Goal: Task Accomplishment & Management: Use online tool/utility

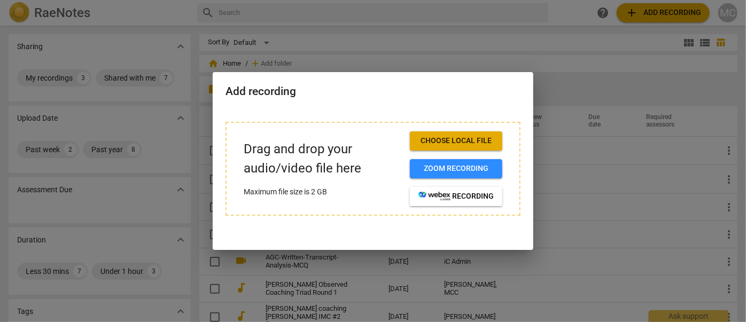
click at [464, 140] on span "Choose local file" at bounding box center [455, 141] width 75 height 11
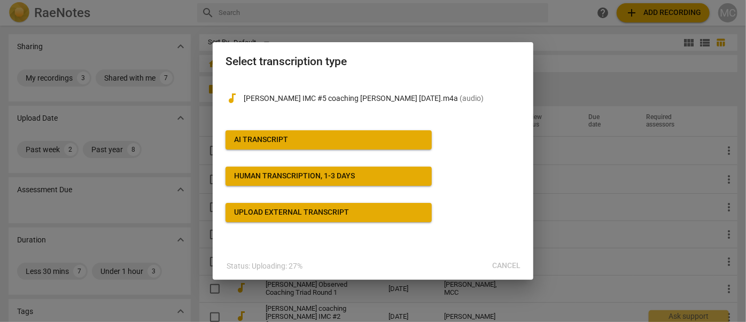
click at [284, 140] on div "AI Transcript" at bounding box center [261, 140] width 54 height 11
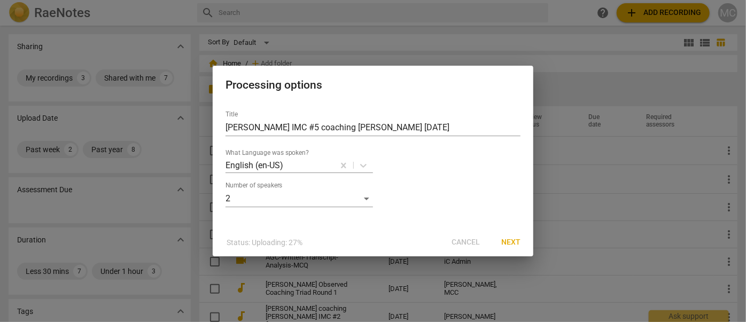
click at [510, 244] on span "Next" at bounding box center [510, 242] width 19 height 11
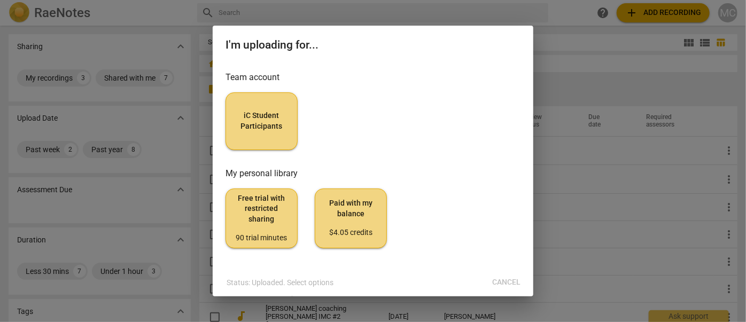
click at [272, 122] on span "iC Student Participants" at bounding box center [262, 121] width 54 height 21
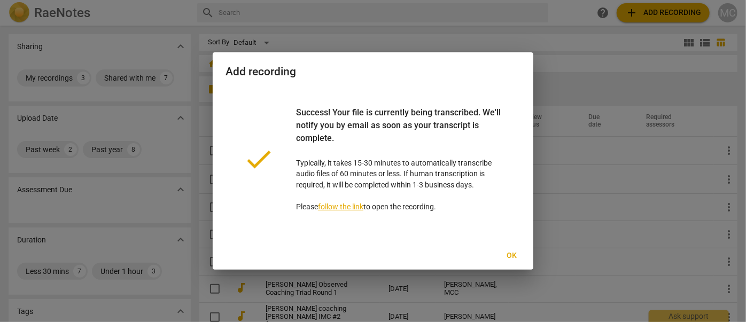
click at [515, 256] on span "Ok" at bounding box center [511, 256] width 17 height 11
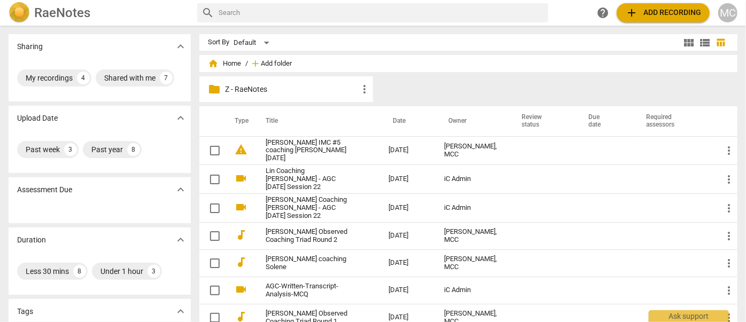
click at [286, 60] on span "Add folder" at bounding box center [276, 64] width 31 height 8
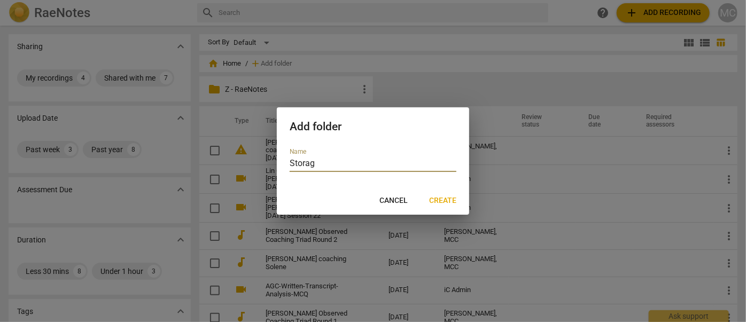
type input "Storage"
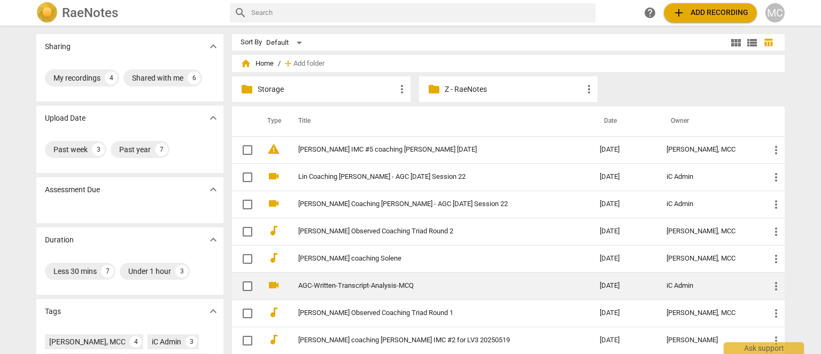
click at [387, 283] on link "AGC-Written-Transcript-Analysis-MCQ" at bounding box center [429, 286] width 263 height 8
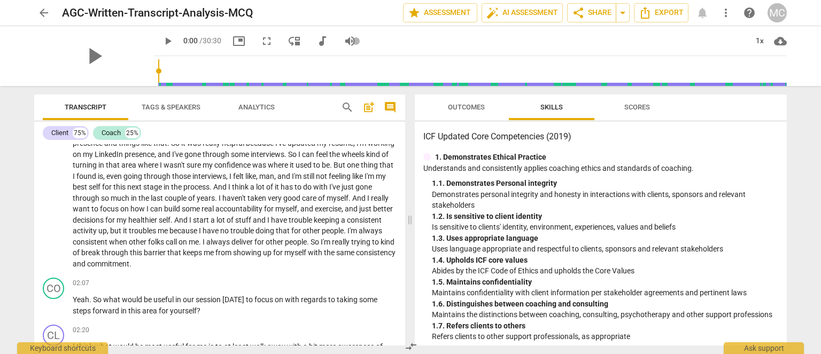
scroll to position [321, 0]
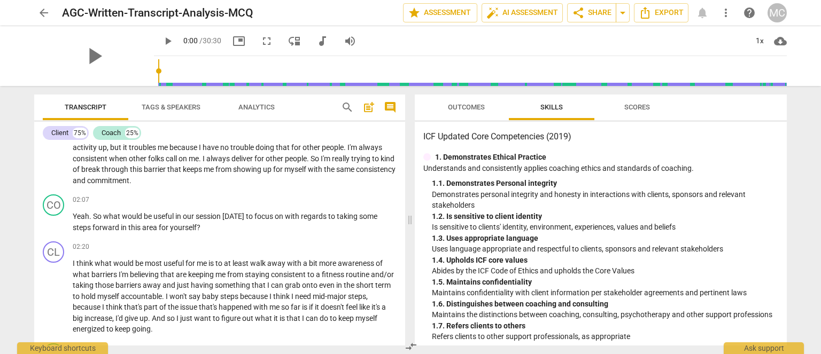
click at [40, 6] on span "arrow_back" at bounding box center [43, 12] width 13 height 13
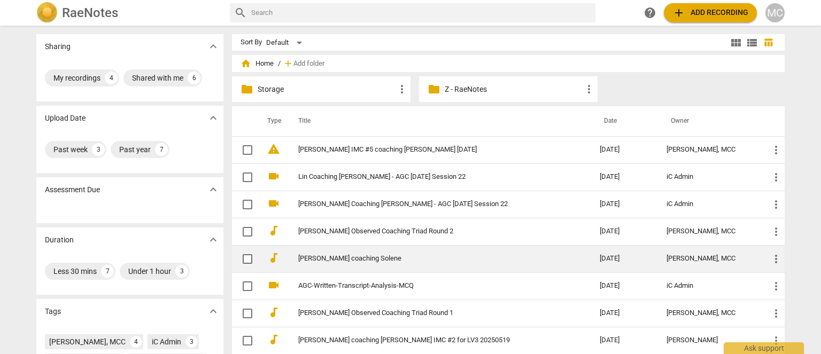
click at [354, 259] on link "[PERSON_NAME] coaching Solene" at bounding box center [429, 259] width 263 height 8
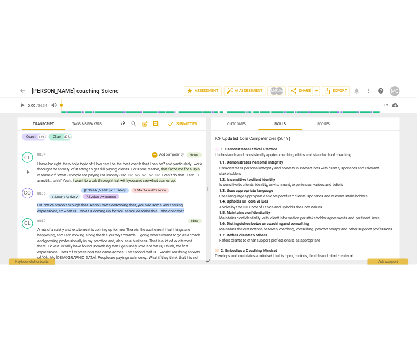
scroll to position [588, 0]
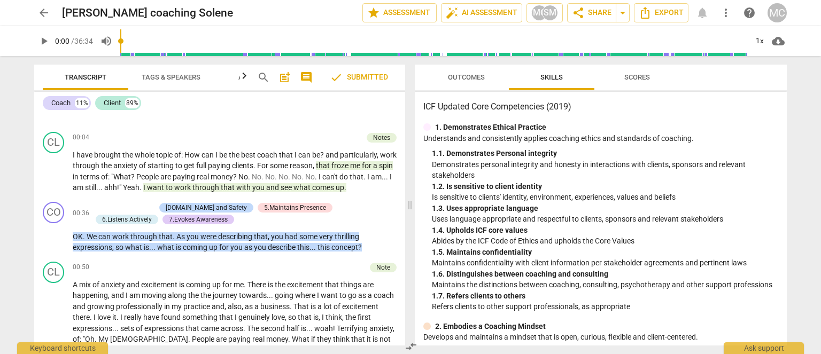
click at [47, 13] on span "arrow_back" at bounding box center [43, 12] width 13 height 13
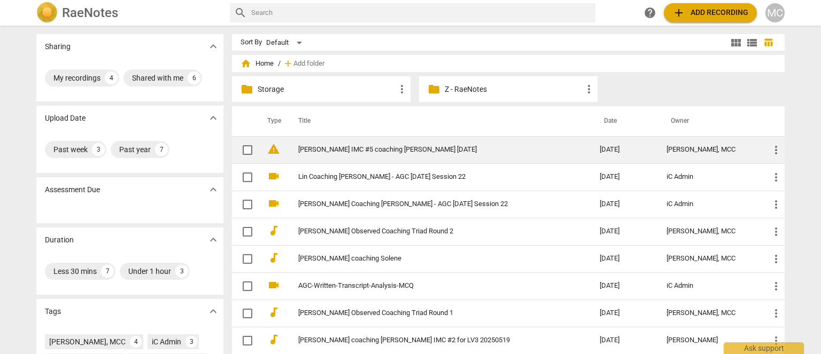
click at [359, 147] on link "[PERSON_NAME] IMC #5 coaching [PERSON_NAME] [DATE]" at bounding box center [429, 150] width 263 height 8
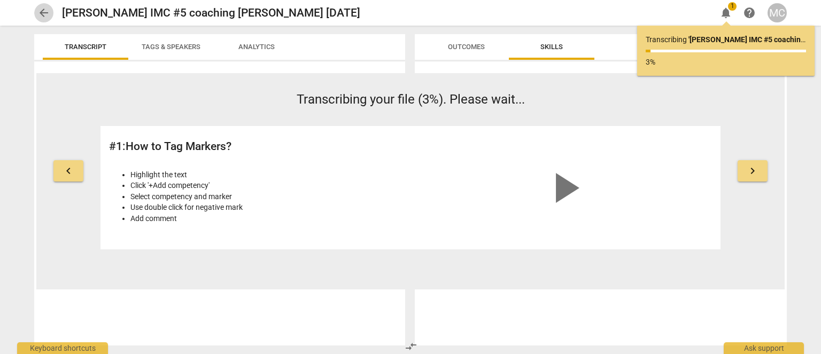
click at [44, 12] on span "arrow_back" at bounding box center [43, 12] width 13 height 13
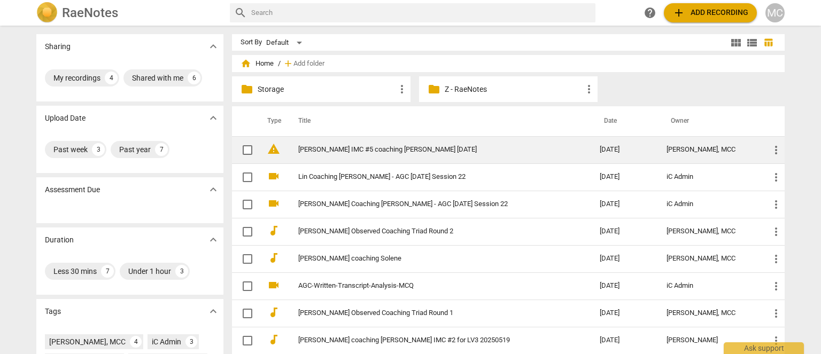
click at [335, 146] on link "[PERSON_NAME] IMC #5 coaching [PERSON_NAME] [DATE]" at bounding box center [429, 150] width 263 height 8
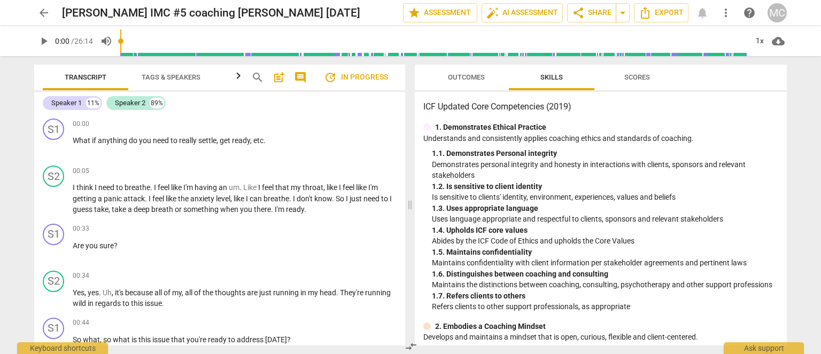
click at [156, 80] on span "Tags & Speakers" at bounding box center [171, 77] width 59 height 8
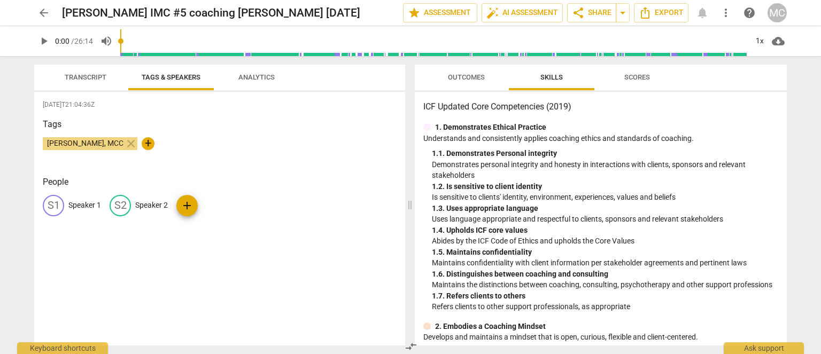
click at [84, 205] on p "Speaker 1" at bounding box center [84, 205] width 33 height 11
type input "Coach"
click at [217, 205] on p "Speaker 2" at bounding box center [221, 205] width 33 height 11
type input "Client"
click at [90, 83] on span "Transcript" at bounding box center [85, 78] width 67 height 14
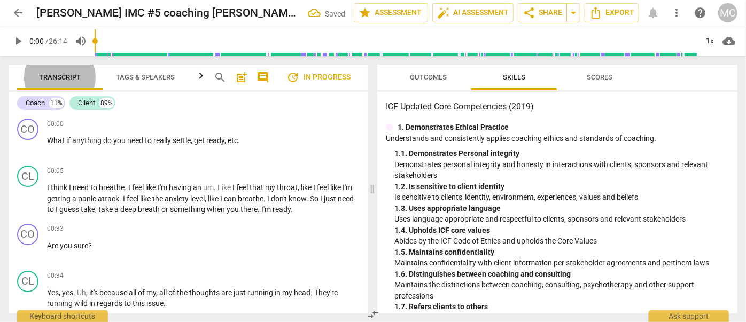
click at [222, 79] on span "search" at bounding box center [220, 77] width 13 height 13
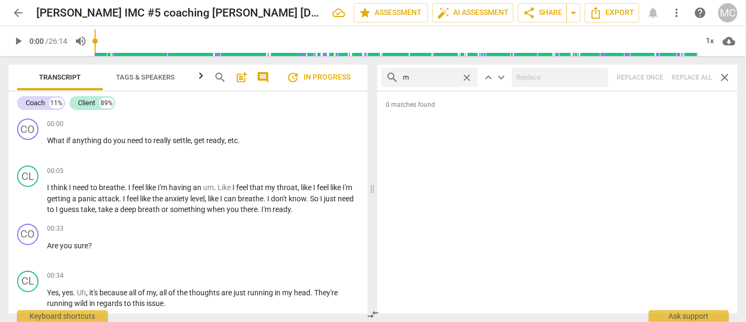
type input "m"
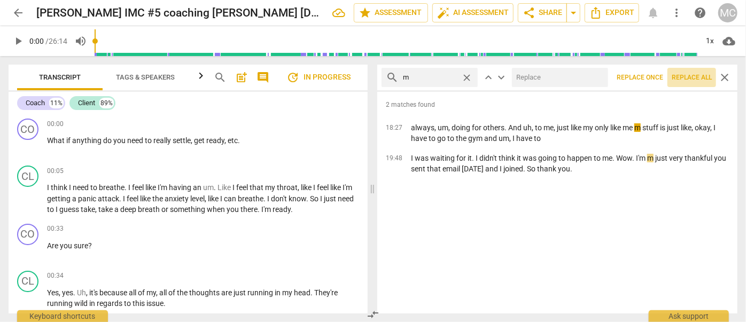
click at [688, 76] on span "Replace all" at bounding box center [692, 77] width 40 height 9
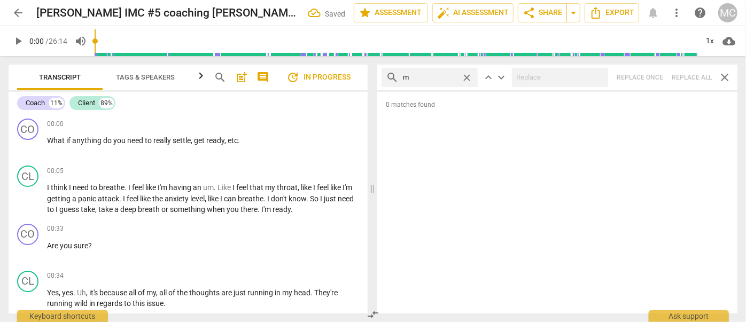
click at [470, 76] on span "close" at bounding box center [466, 77] width 11 height 11
click at [428, 77] on input "text" at bounding box center [438, 77] width 71 height 17
type input ","
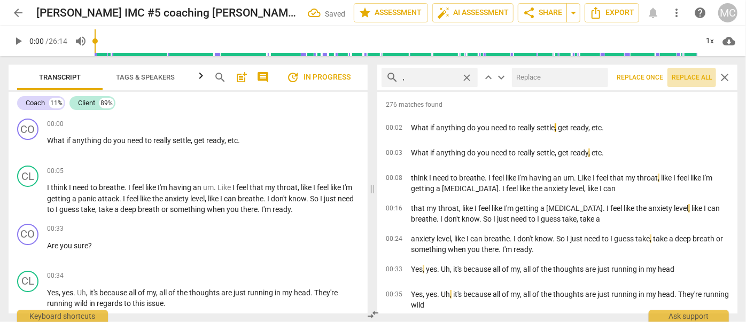
click at [684, 80] on span "Replace all" at bounding box center [692, 77] width 40 height 9
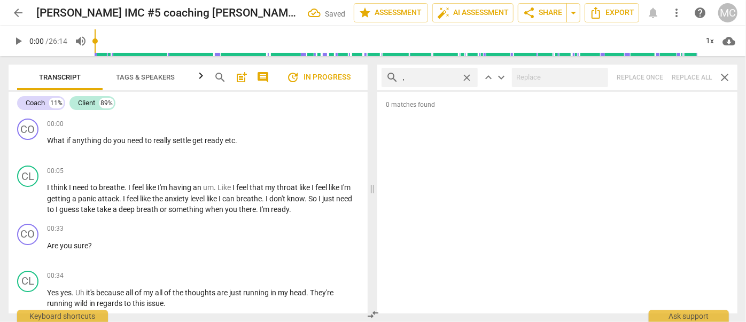
click at [467, 77] on span "close" at bounding box center [466, 77] width 11 height 11
click at [440, 76] on input "text" at bounding box center [438, 77] width 71 height 17
type input ". like"
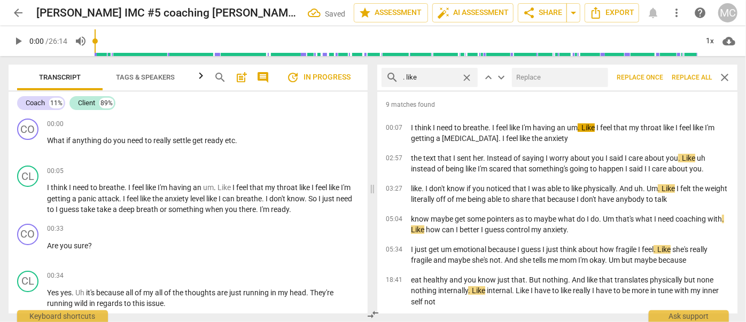
click at [550, 80] on input "text" at bounding box center [558, 77] width 92 height 17
type input "(like)"
click at [694, 75] on span "Replace all" at bounding box center [692, 77] width 40 height 9
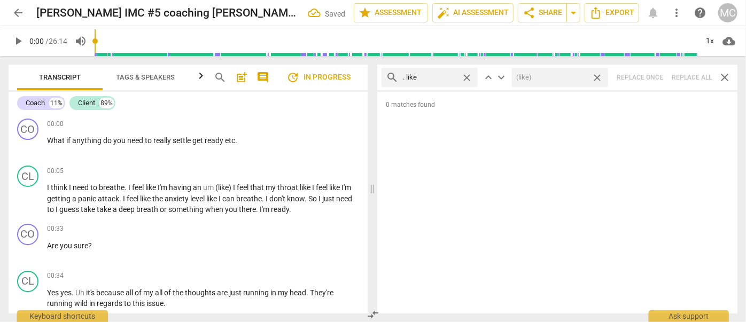
click at [597, 77] on span "close" at bounding box center [596, 77] width 11 height 11
click at [470, 75] on span "close" at bounding box center [466, 77] width 11 height 11
click at [446, 76] on input "text" at bounding box center [438, 77] width 71 height 17
type input ". um"
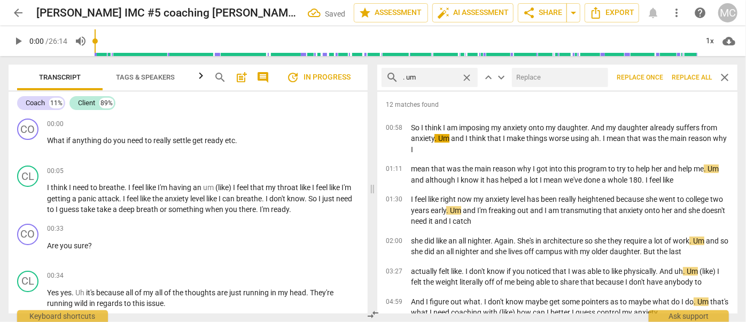
click at [524, 77] on input "text" at bounding box center [558, 77] width 92 height 17
type input "(umm)"
click at [685, 79] on span "Replace all" at bounding box center [692, 77] width 40 height 9
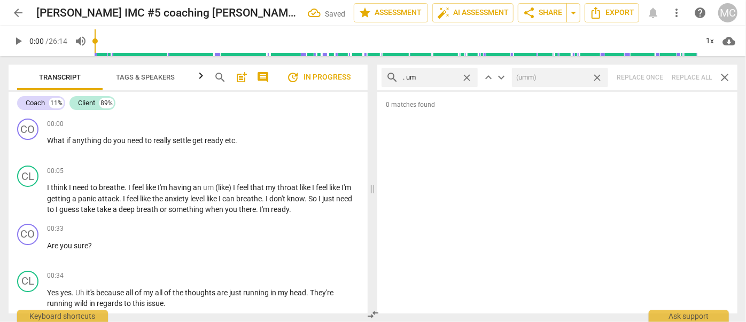
drag, startPoint x: 598, startPoint y: 76, endPoint x: 565, endPoint y: 75, distance: 33.7
click at [598, 76] on span "close" at bounding box center [596, 77] width 11 height 11
drag, startPoint x: 467, startPoint y: 76, endPoint x: 439, endPoint y: 75, distance: 28.9
click at [467, 76] on span "close" at bounding box center [466, 77] width 11 height 11
click at [436, 75] on input "text" at bounding box center [438, 77] width 71 height 17
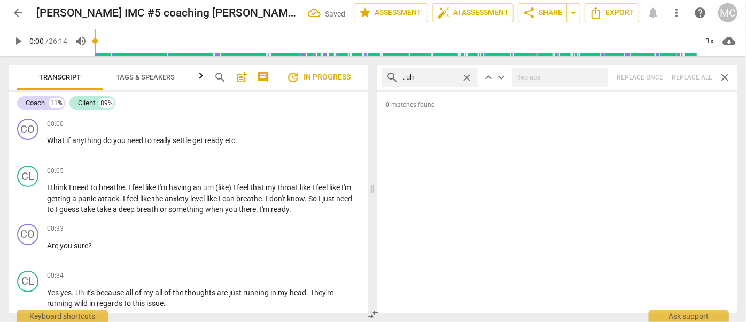
type input ". uh"
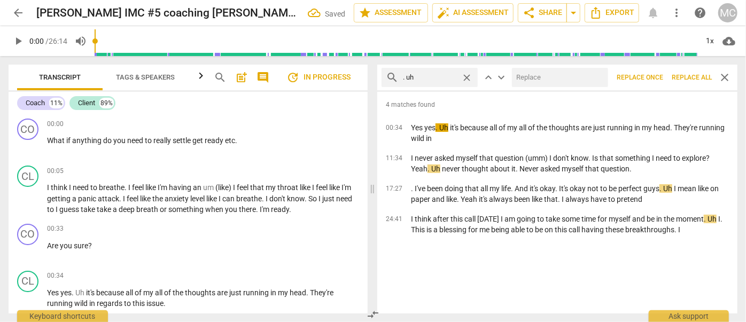
click at [540, 77] on input "text" at bounding box center [558, 77] width 92 height 17
type input "(uh)"
click at [693, 76] on span "Replace all" at bounding box center [692, 77] width 40 height 9
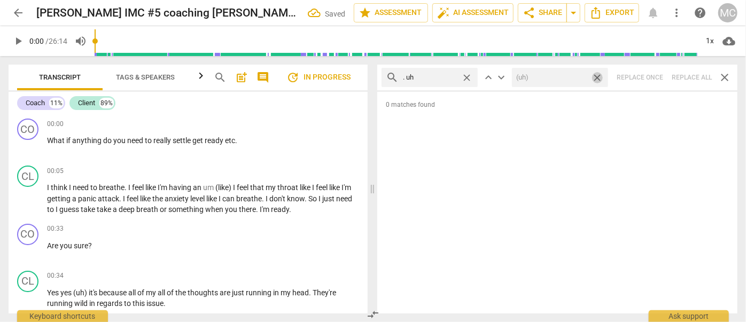
click at [598, 77] on span "close" at bounding box center [596, 77] width 11 height 11
click at [464, 75] on span "close" at bounding box center [466, 77] width 11 height 11
click at [432, 79] on input "text" at bounding box center [438, 77] width 71 height 17
type input "um"
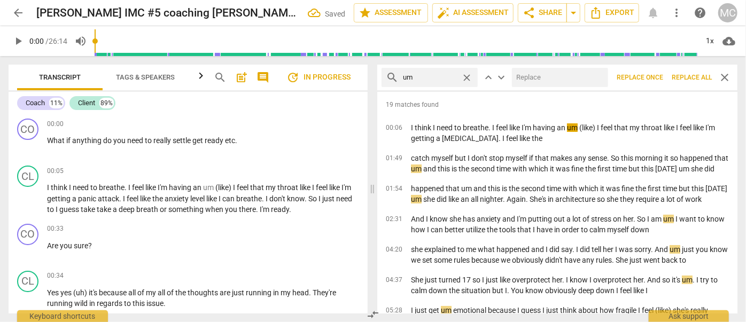
click at [557, 80] on input "text" at bounding box center [558, 77] width 92 height 17
type input "(umm)"
click at [690, 79] on span "Replace all" at bounding box center [692, 77] width 40 height 9
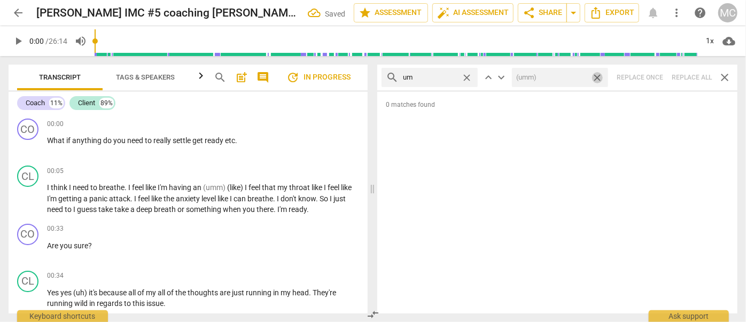
click at [598, 75] on span "close" at bounding box center [596, 77] width 11 height 11
click at [468, 79] on span "close" at bounding box center [466, 77] width 11 height 11
click at [444, 79] on input "text" at bounding box center [438, 77] width 71 height 17
type input "uh"
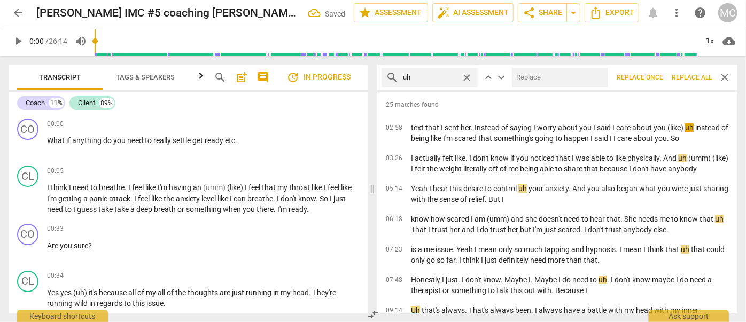
click at [544, 78] on input "text" at bounding box center [558, 77] width 92 height 17
type input "(uh)"
click at [686, 76] on span "Replace all" at bounding box center [692, 77] width 40 height 9
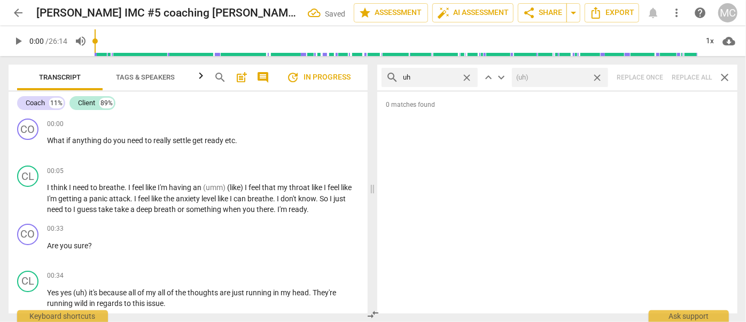
click at [598, 79] on span "close" at bounding box center [596, 77] width 11 height 11
click at [467, 79] on span "close" at bounding box center [466, 77] width 11 height 11
click at [438, 75] on input "text" at bounding box center [438, 77] width 71 height 17
type input "kind of"
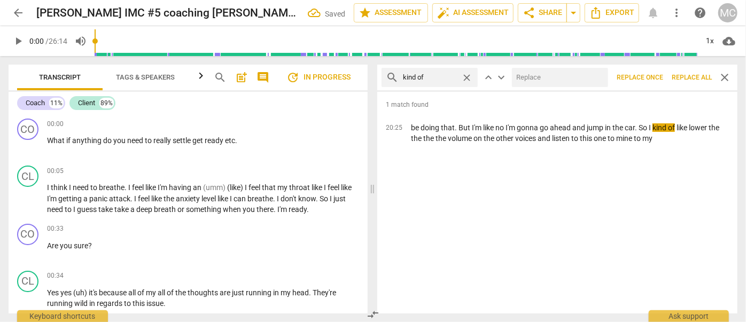
click at [541, 84] on input "text" at bounding box center [558, 77] width 92 height 17
type input "(kind of)"
click at [693, 79] on span "Replace all" at bounding box center [692, 77] width 40 height 9
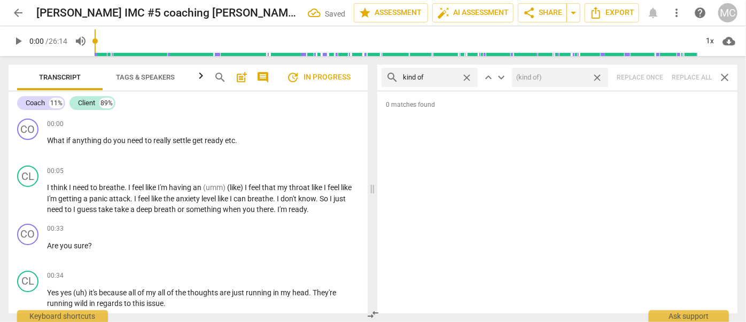
click at [598, 78] on span "close" at bounding box center [596, 77] width 11 height 11
click at [466, 76] on span "close" at bounding box center [466, 77] width 11 height 11
click at [441, 76] on input "text" at bounding box center [438, 77] width 71 height 17
type input "sort of"
click at [697, 78] on div "search sort of close keyboard_arrow_up keyboard_arrow_down Replace once Replace…" at bounding box center [557, 78] width 360 height 26
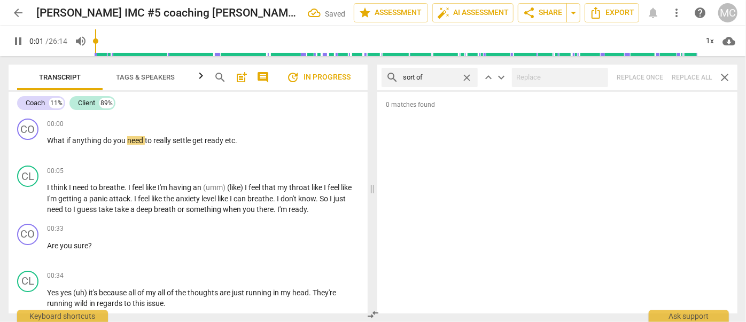
type input "2"
click at [469, 78] on span "close" at bounding box center [466, 77] width 11 height 11
click at [444, 78] on input "text" at bounding box center [438, 77] width 71 height 17
type input "2"
type input "and"
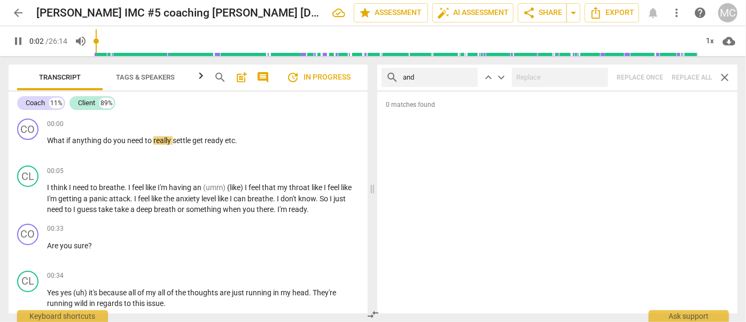
type input "3"
type input "and then"
type input "3"
type input "and then"
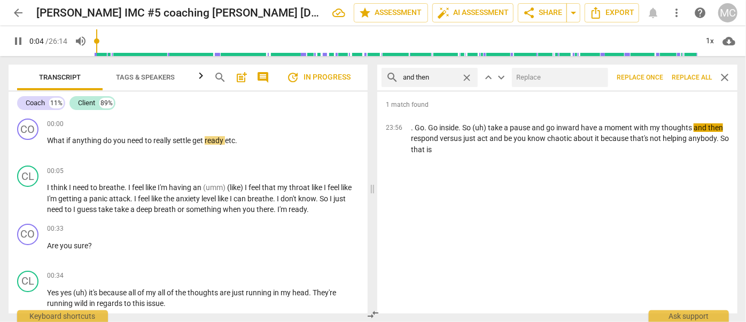
click at [531, 77] on input "text" at bounding box center [558, 77] width 92 height 17
type input "4"
type input "("
type input "5"
type input "(then"
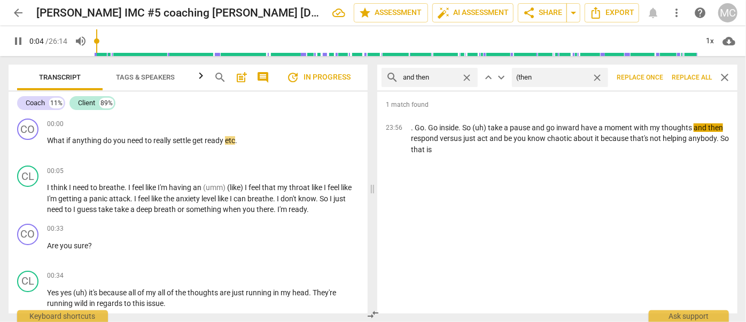
type input "5"
type input "(t"
type input "5"
type input "(Then"
type input "6"
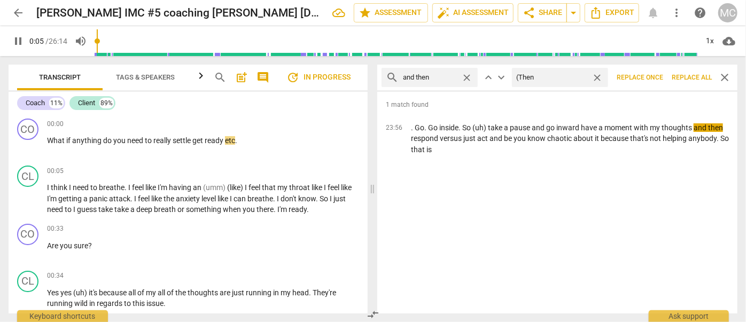
type input "(Then)"
type input "6"
type input "(Then)"
click at [688, 79] on span "Replace all" at bounding box center [692, 77] width 40 height 9
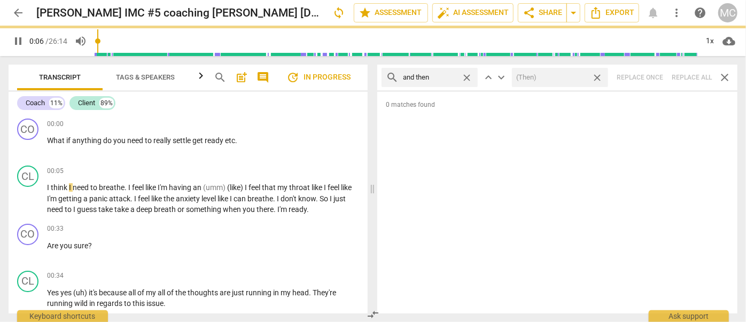
type input "7"
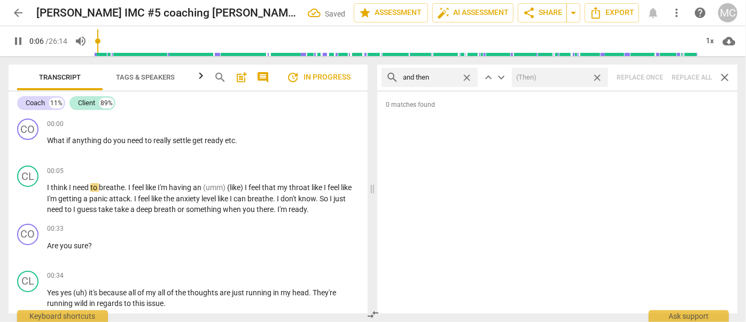
drag, startPoint x: 597, startPoint y: 77, endPoint x: 521, endPoint y: 75, distance: 75.9
click at [597, 77] on span "close" at bounding box center [596, 77] width 11 height 11
type input "7"
drag, startPoint x: 466, startPoint y: 76, endPoint x: 456, endPoint y: 76, distance: 10.2
click at [466, 76] on span "close" at bounding box center [466, 77] width 11 height 11
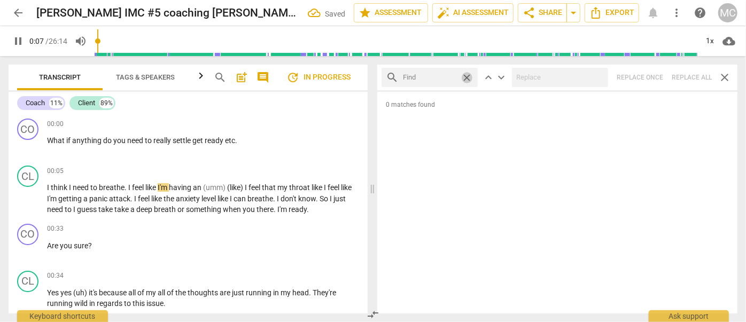
click at [456, 76] on input "text" at bounding box center [430, 77] width 54 height 17
type input "8"
type input "l"
type input "8"
type input "like"
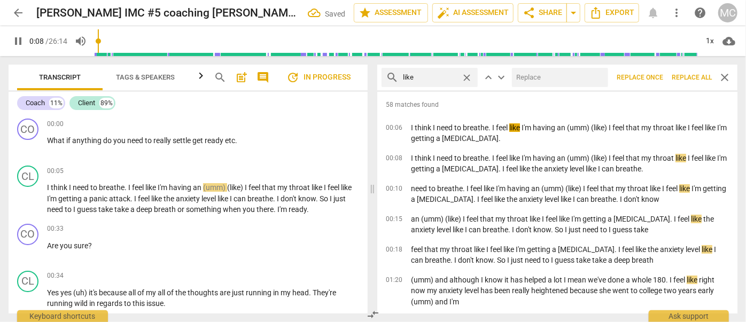
click at [527, 79] on input "text" at bounding box center [558, 77] width 92 height 17
type input "9"
type input "(l"
type input "9"
type input "(like)"
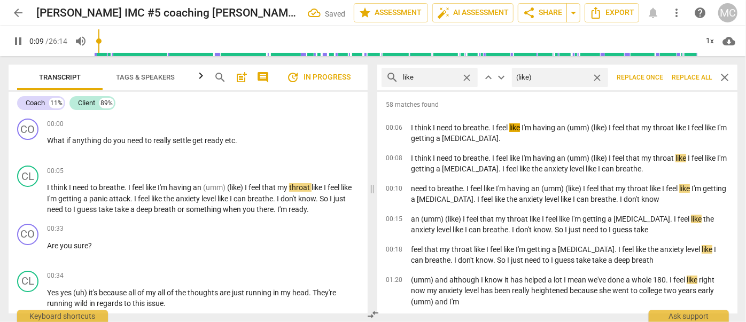
type input "10"
type input "(like)"
click at [686, 79] on span "Replace all" at bounding box center [692, 77] width 40 height 9
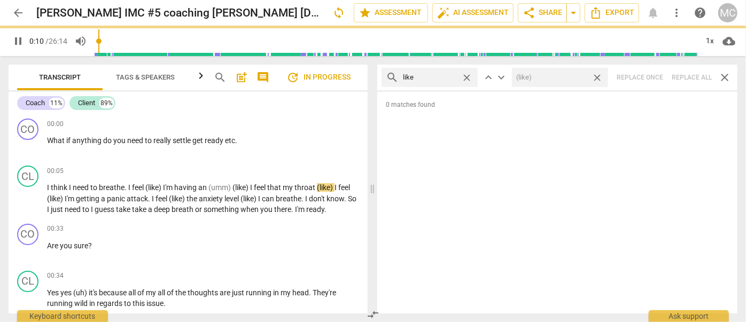
type input "10"
click at [599, 77] on span "close" at bounding box center [596, 77] width 11 height 11
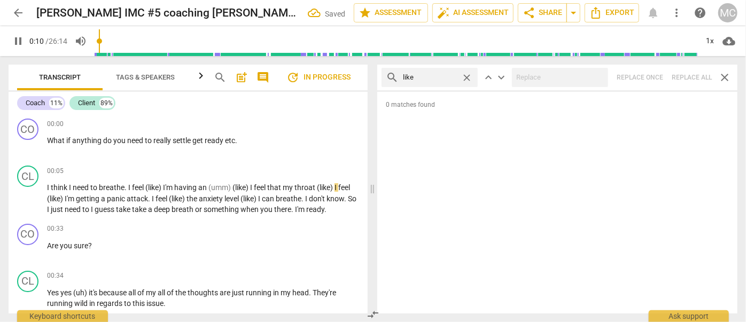
type input "11"
drag, startPoint x: 467, startPoint y: 76, endPoint x: 452, endPoint y: 76, distance: 14.4
click at [467, 76] on span "close" at bounding box center [466, 77] width 11 height 11
click at [449, 76] on input "text" at bounding box center [438, 77] width 71 height 17
type input "11"
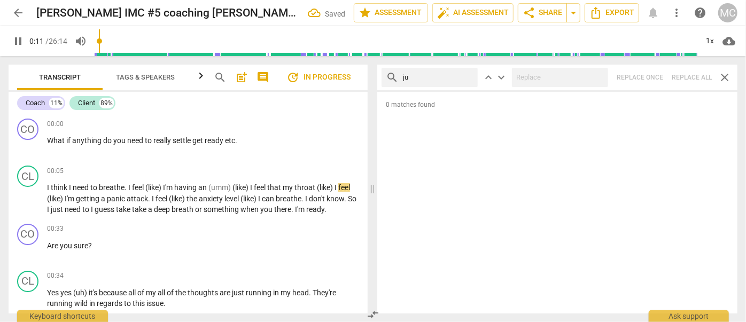
type input "jus"
type input "12"
type input "just"
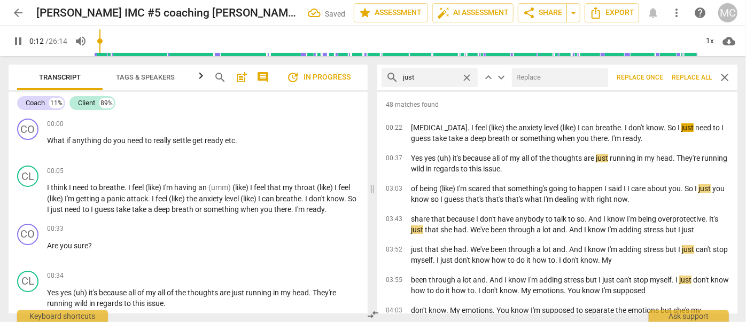
click at [531, 75] on input "text" at bounding box center [558, 77] width 92 height 17
type input "13"
type input "(jus"
type input "13"
type input "(just"
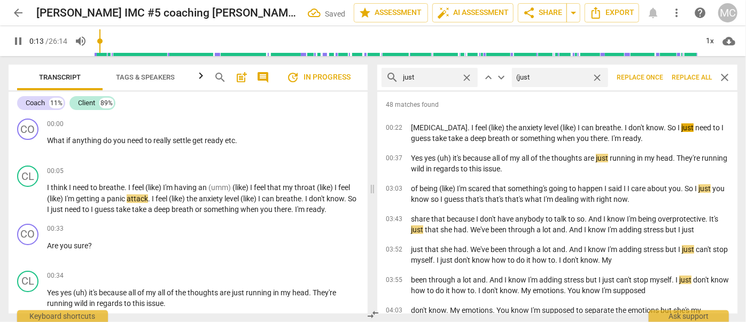
type input "13"
type input "(just)"
type input "14"
type input "(just)"
click at [689, 79] on span "Replace all" at bounding box center [692, 77] width 40 height 9
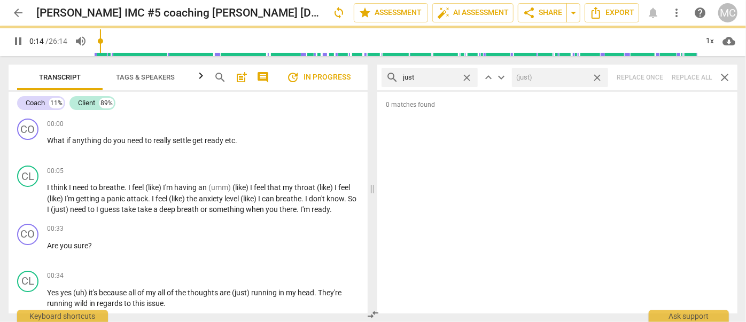
click at [598, 76] on span "close" at bounding box center [596, 77] width 11 height 11
type input "15"
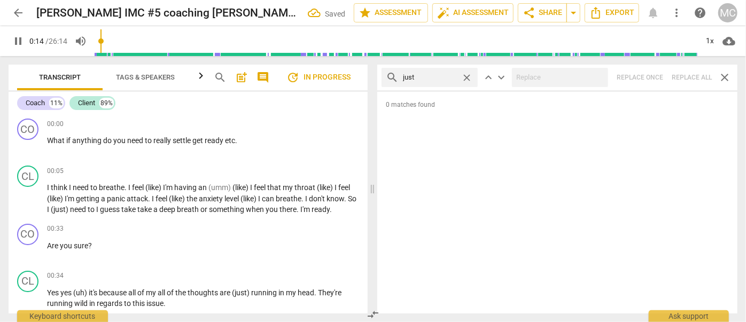
type input "15"
click at [464, 75] on span "close" at bounding box center [466, 77] width 11 height 11
click at [433, 75] on input "text" at bounding box center [438, 77] width 71 height 17
type input "17"
type input "you"
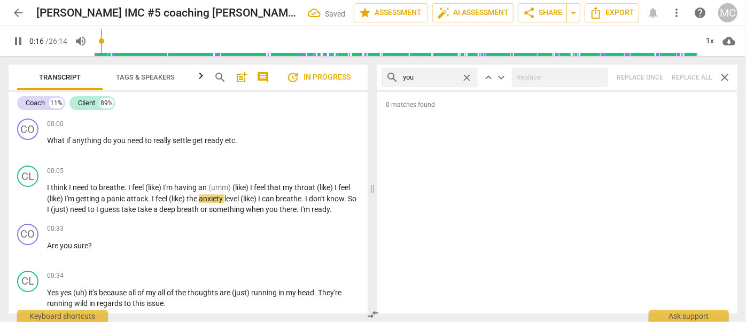
type input "17"
type input "you know"
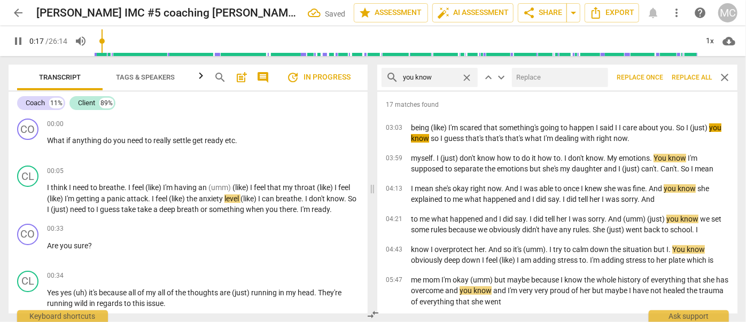
click at [529, 81] on input "text" at bounding box center [558, 77] width 92 height 17
type input "18"
type input "(you"
type input "18"
type input "(you kno"
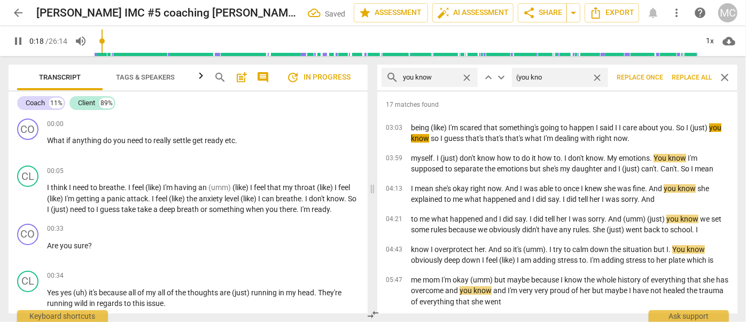
type input "19"
type input "(you know)"
type input "19"
type input "(you know)"
click at [689, 79] on span "Replace all" at bounding box center [692, 77] width 40 height 9
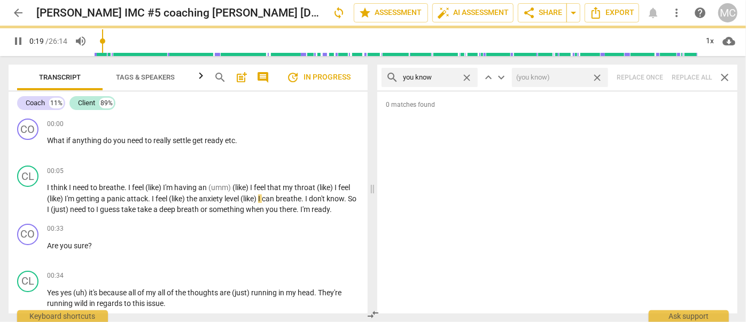
type input "20"
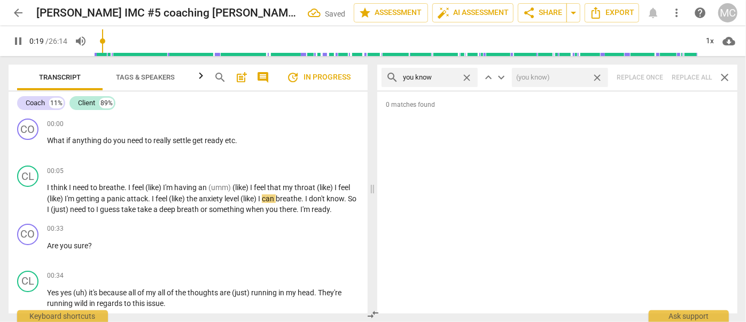
click at [595, 78] on span "close" at bounding box center [596, 77] width 11 height 11
type input "20"
click at [465, 74] on span "close" at bounding box center [466, 77] width 11 height 11
drag, startPoint x: 432, startPoint y: 76, endPoint x: 439, endPoint y: 65, distance: 13.9
click at [432, 76] on input "text" at bounding box center [438, 77] width 71 height 17
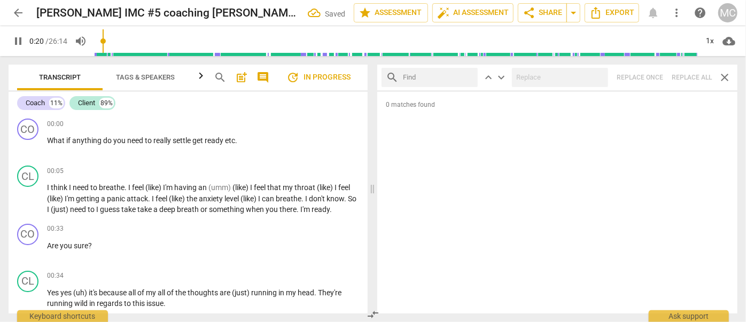
type input "21"
type input "I"
type input "21"
type input "I gues"
type input "22"
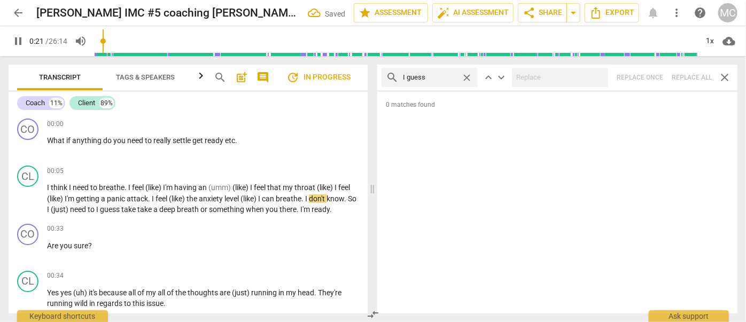
type input "I guess"
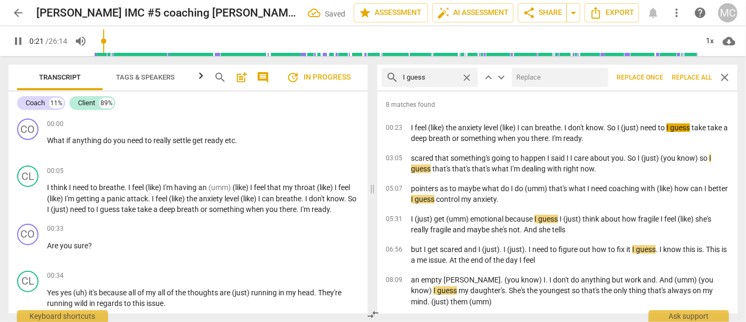
click at [551, 77] on input "text" at bounding box center [558, 77] width 92 height 17
type input "23"
type input "(I"
type input "23"
type input "(I gue"
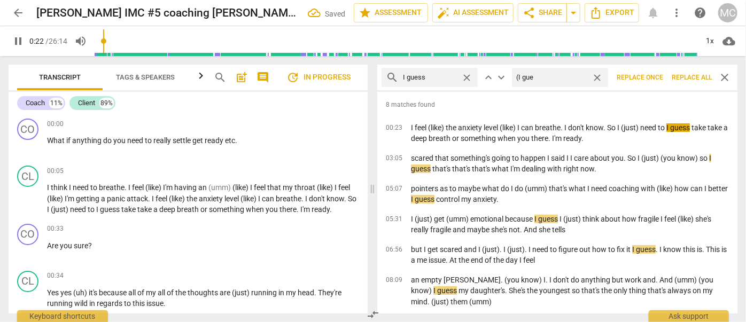
type input "23"
type input "(I guess)"
type input "24"
type input "(I guess)"
click at [690, 75] on span "Replace all" at bounding box center [692, 77] width 40 height 9
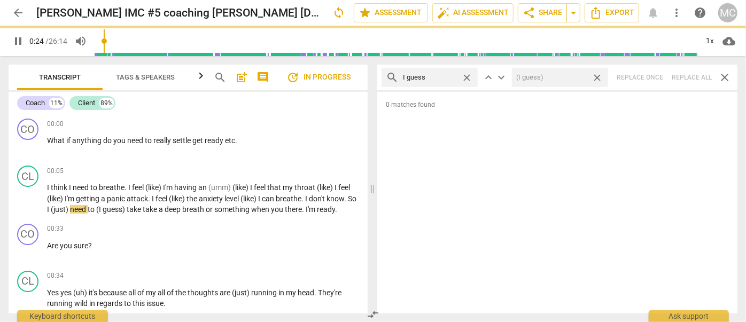
type input "24"
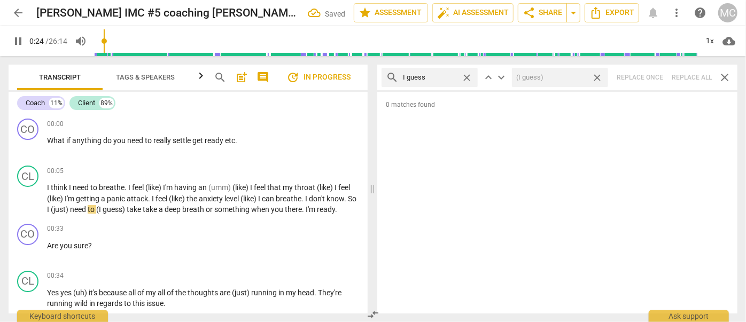
click at [599, 77] on span "close" at bounding box center [596, 77] width 11 height 11
drag, startPoint x: 467, startPoint y: 77, endPoint x: 432, endPoint y: 75, distance: 34.8
click at [467, 77] on span "close" at bounding box center [466, 77] width 11 height 11
type input "25"
click at [432, 75] on input "text" at bounding box center [430, 77] width 54 height 17
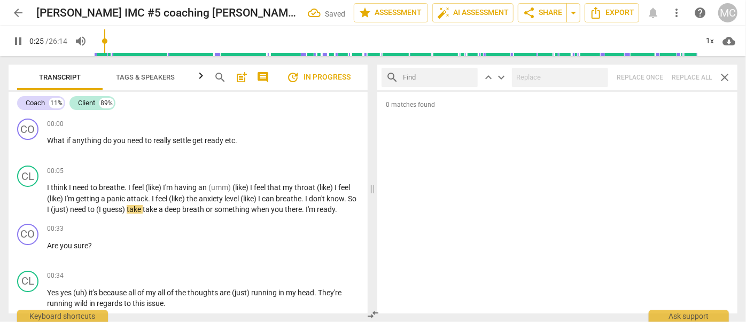
type input "26"
type input "I"
type input "26"
type input "I mean"
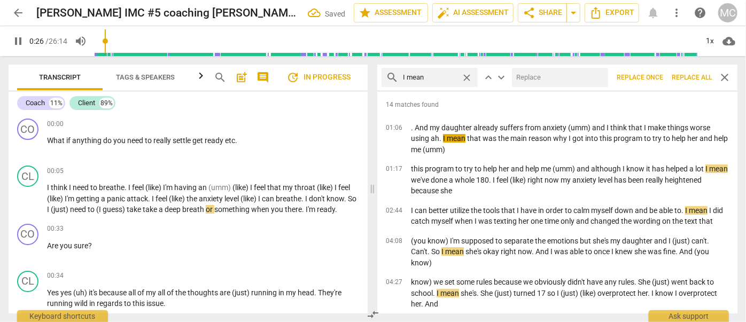
click at [528, 71] on input "text" at bounding box center [558, 77] width 92 height 17
type input "27"
type input "("
type input "27"
type input "(I m"
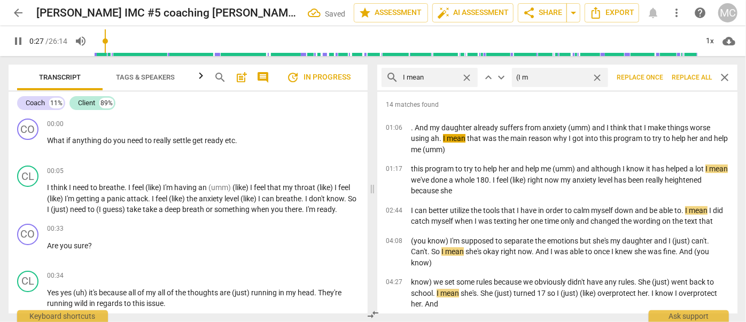
type input "27"
type input "(I mean)"
type input "28"
type input "(I mean)"
click at [682, 75] on span "Replace all" at bounding box center [692, 77] width 40 height 9
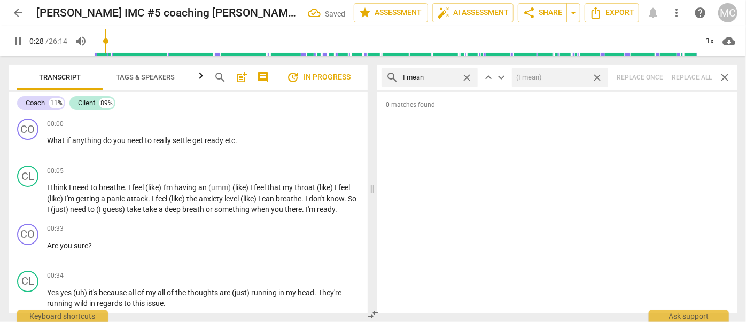
type input "29"
click at [598, 79] on span "close" at bounding box center [596, 77] width 11 height 11
type input "29"
click at [469, 76] on span "close" at bounding box center [466, 77] width 11 height 11
click at [446, 79] on input "text" at bounding box center [438, 77] width 71 height 17
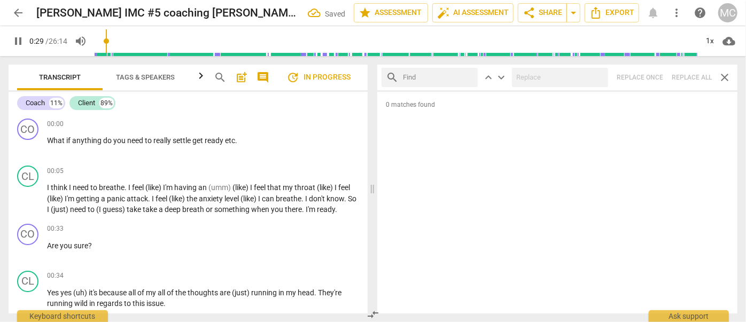
type input "30"
type input "ok"
type input "31"
type input "okay"
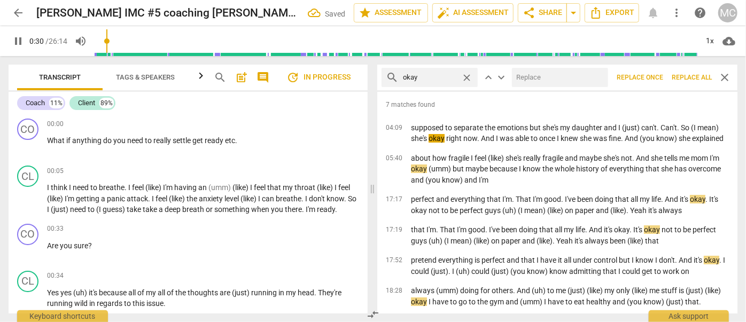
click at [565, 82] on input "text" at bounding box center [558, 77] width 92 height 17
type input "31"
type input "OK"
type input "32"
type input "OK"
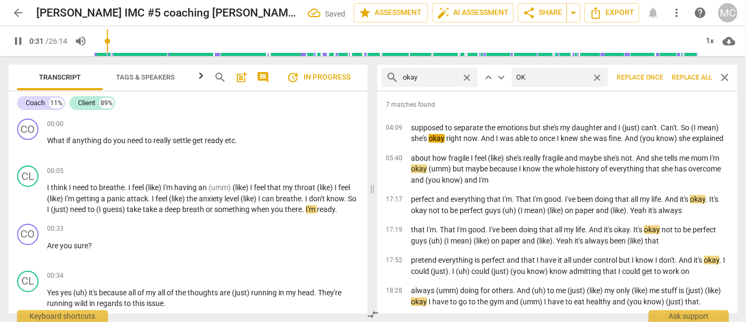
click at [681, 71] on button "Replace all" at bounding box center [691, 77] width 49 height 19
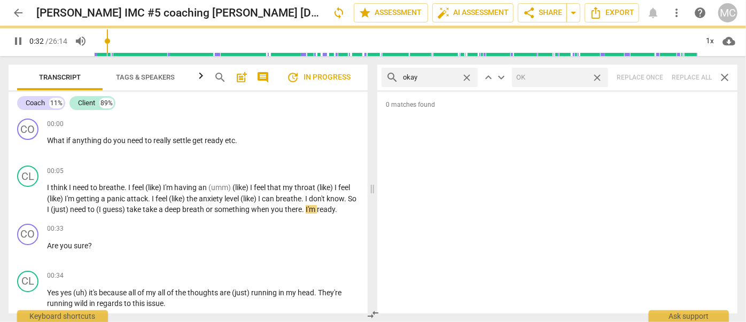
type input "32"
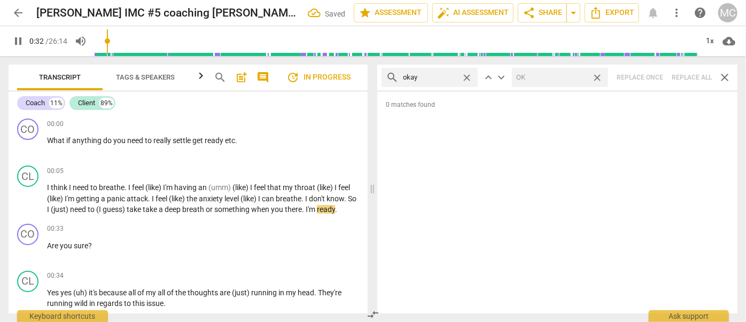
drag, startPoint x: 599, startPoint y: 77, endPoint x: 488, endPoint y: 85, distance: 111.4
click at [599, 77] on span "close" at bounding box center [596, 77] width 11 height 11
type input "33"
click at [466, 76] on span "close" at bounding box center [466, 77] width 11 height 11
click at [453, 76] on input "text" at bounding box center [438, 77] width 71 height 17
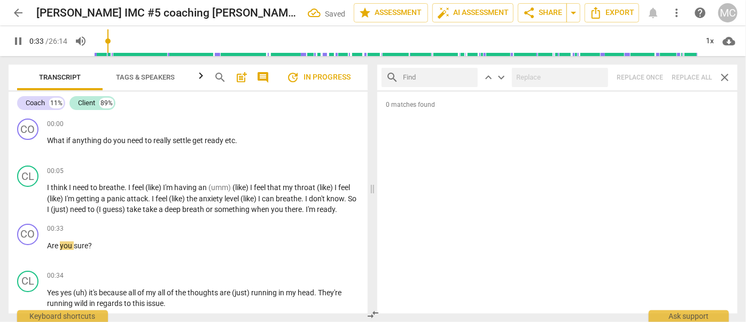
type input "34"
type input "mayb"
type input "34"
type input "maybe"
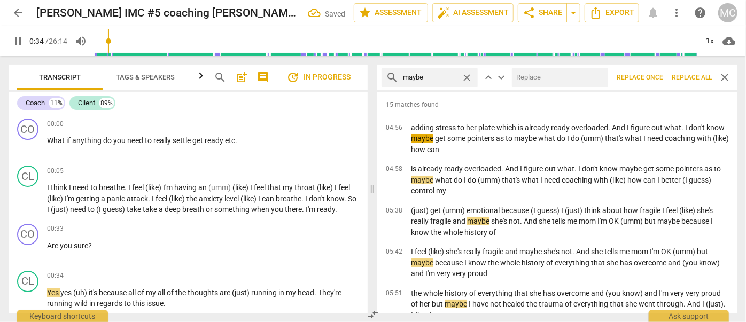
click at [543, 79] on input "text" at bounding box center [558, 77] width 92 height 17
type input "35"
type input "("
type input "35"
type input "(mayb"
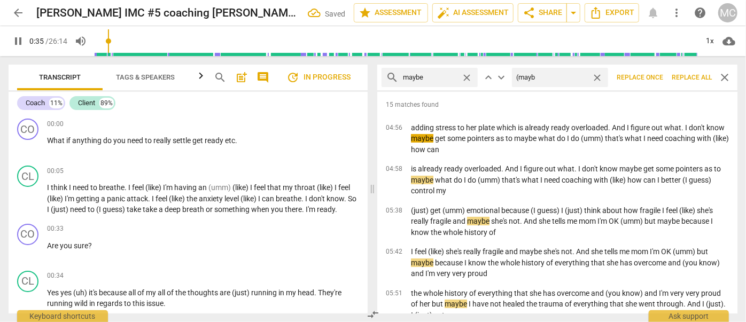
type input "35"
type input "(maybe)"
type input "36"
type input "(mayb"
type input "36"
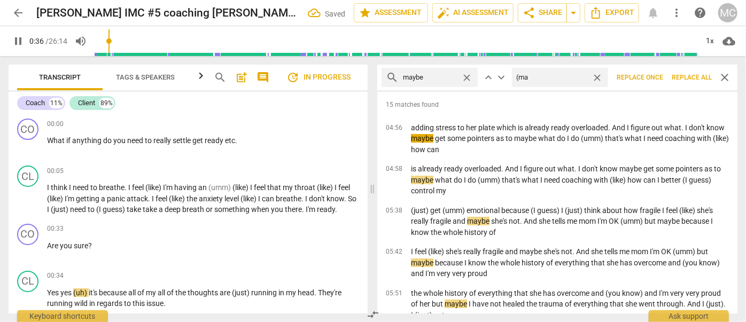
type input "(m"
type input "36"
type input "(May"
type input "37"
type input "(Maybe)"
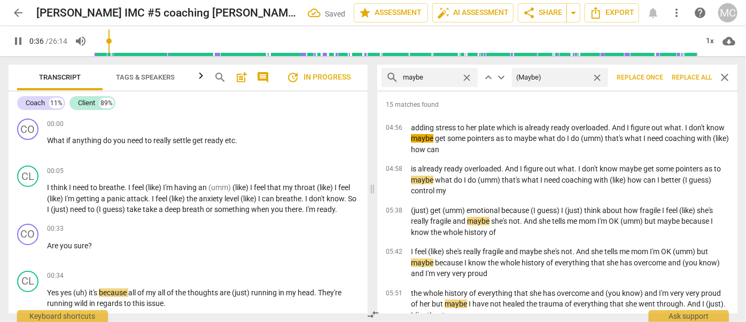
type input "37"
type input "(Maybe)"
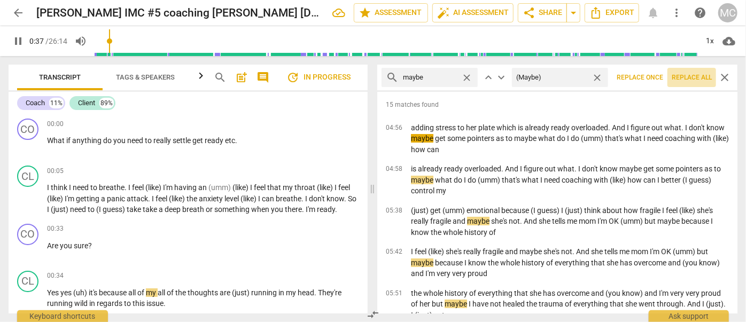
click at [688, 74] on span "Replace all" at bounding box center [692, 77] width 40 height 9
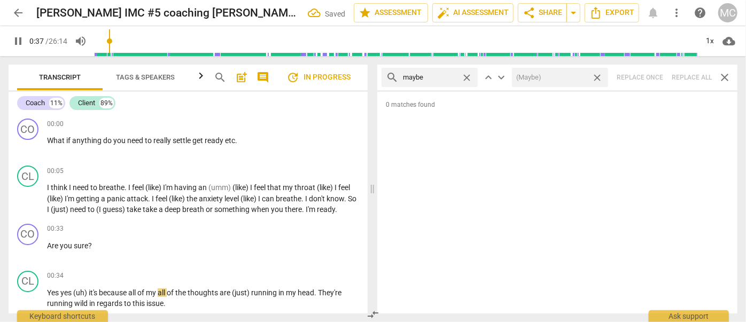
type input "38"
drag, startPoint x: 597, startPoint y: 78, endPoint x: 495, endPoint y: 82, distance: 102.1
click at [597, 78] on span "close" at bounding box center [596, 77] width 11 height 11
click at [473, 77] on div "close" at bounding box center [469, 77] width 17 height 11
type input "39"
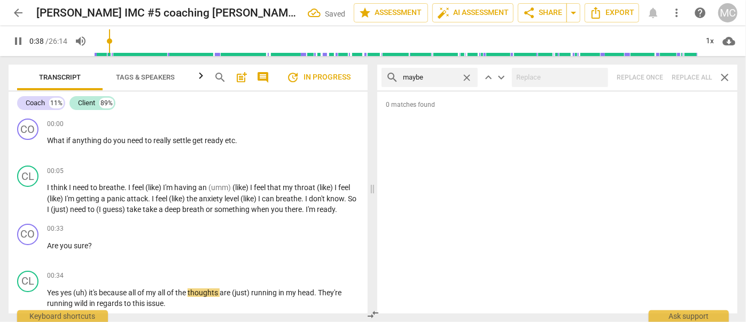
click at [470, 76] on span "close" at bounding box center [466, 77] width 11 height 11
click at [447, 76] on input "text" at bounding box center [438, 77] width 71 height 17
type input "39"
type input "Pehra"
type input "39"
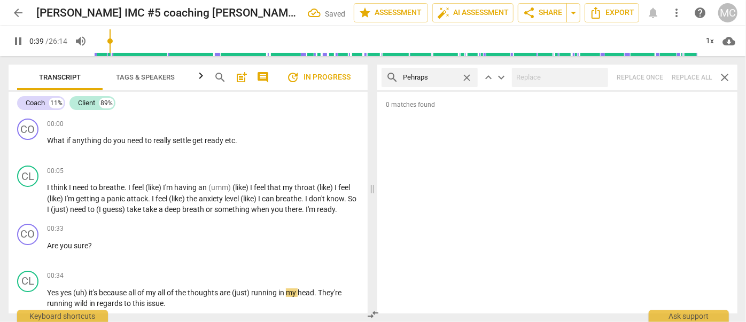
type input "Pehraps\"
type input "40"
type input "Peh"
type input "40"
type input "Perha"
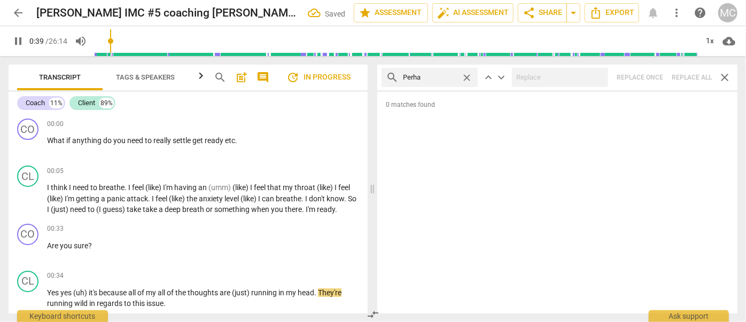
type input "40"
type input "Perhaps"
type input "40"
type input "Perhaps"
click at [696, 77] on div "search Perhaps close keyboard_arrow_up keyboard_arrow_down Replace once Replace…" at bounding box center [557, 78] width 360 height 26
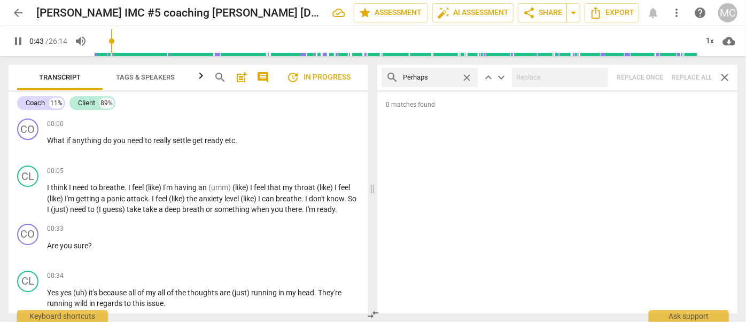
type input "44"
click at [469, 79] on span "close" at bounding box center [466, 77] width 11 height 11
click at [440, 79] on input "text" at bounding box center [438, 77] width 71 height 17
type input "45"
type input "almos"
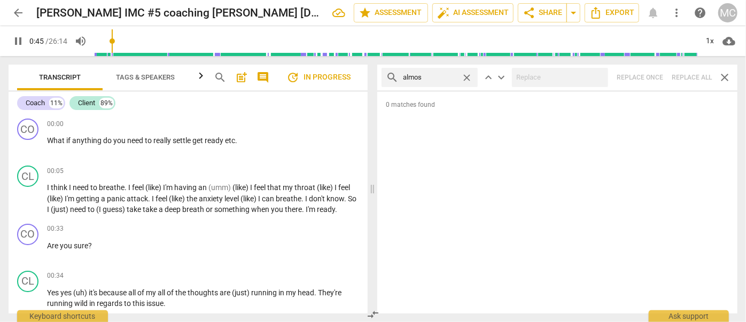
type input "45"
type input "almost"
click at [692, 79] on div "search almost close keyboard_arrow_up keyboard_arrow_down Replace once Replace …" at bounding box center [557, 78] width 360 height 26
type input "48"
click at [468, 74] on span "close" at bounding box center [466, 77] width 11 height 11
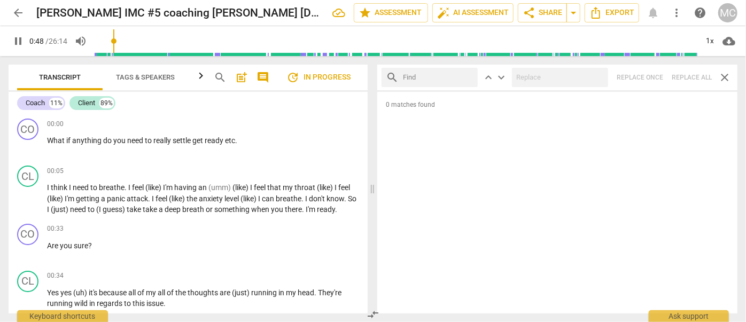
click at [439, 79] on input "text" at bounding box center [438, 77] width 71 height 17
type input "49"
type input "I thi"
type input "50"
type input "I think"
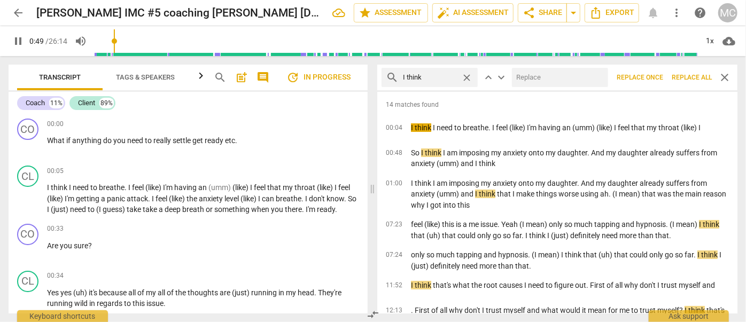
click at [542, 74] on input "text" at bounding box center [558, 77] width 92 height 17
type input "50"
type input "("
type input "51"
type input "(I thin"
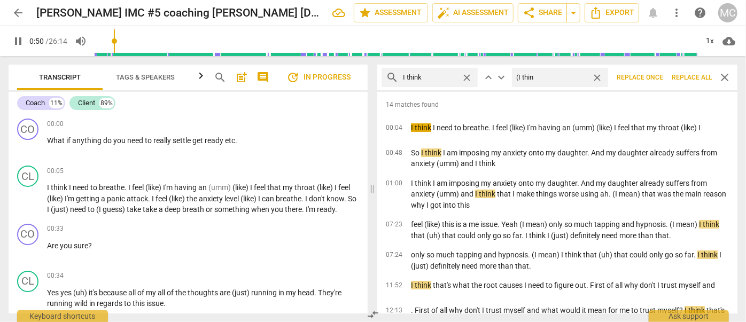
type input "51"
type input "(I think)"
type input "52"
type input "(I think)"
click at [698, 77] on span "Replace all" at bounding box center [692, 77] width 40 height 9
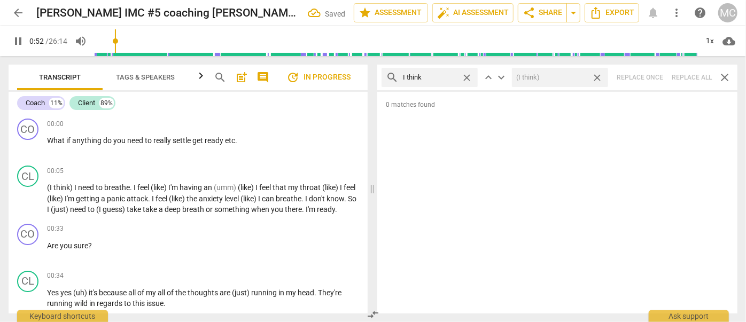
type input "53"
click at [598, 79] on span "close" at bounding box center [596, 77] width 11 height 11
click at [466, 76] on span "close" at bounding box center [466, 77] width 11 height 11
click at [442, 77] on input "text" at bounding box center [438, 77] width 71 height 17
click at [685, 71] on div "search basically close keyboard_arrow_up keyboard_arrow_down Replace once Repla…" at bounding box center [557, 78] width 360 height 26
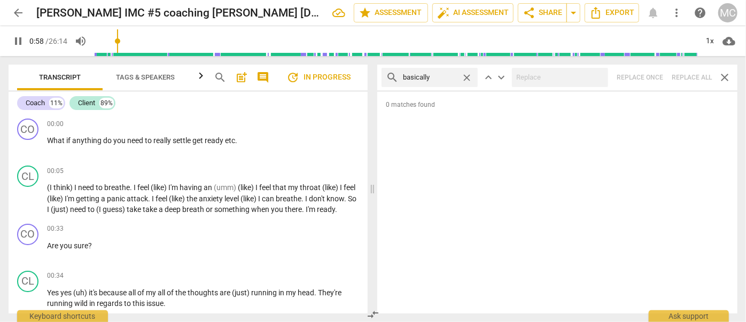
click at [465, 76] on span "close" at bounding box center [466, 77] width 11 height 11
click at [438, 75] on input "text" at bounding box center [438, 77] width 71 height 17
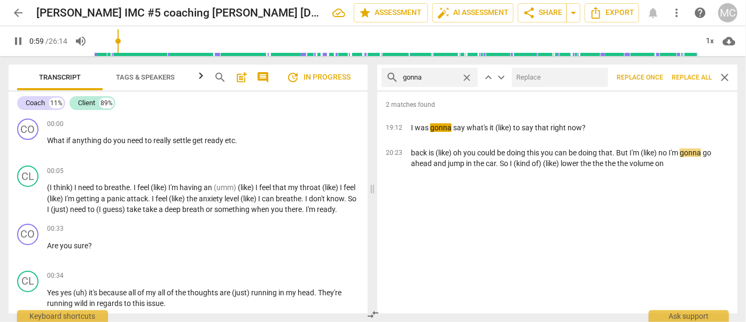
click at [549, 75] on input "text" at bounding box center [558, 77] width 92 height 17
click at [686, 72] on button "Replace all" at bounding box center [691, 77] width 49 height 19
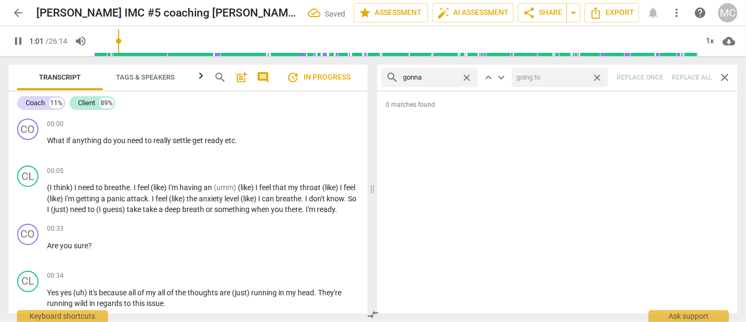
drag, startPoint x: 598, startPoint y: 77, endPoint x: 456, endPoint y: 80, distance: 142.7
click at [598, 77] on span "close" at bounding box center [596, 77] width 11 height 11
drag, startPoint x: 471, startPoint y: 77, endPoint x: 461, endPoint y: 78, distance: 9.6
click at [471, 77] on span "close" at bounding box center [466, 77] width 11 height 11
click at [434, 78] on input "text" at bounding box center [438, 77] width 71 height 17
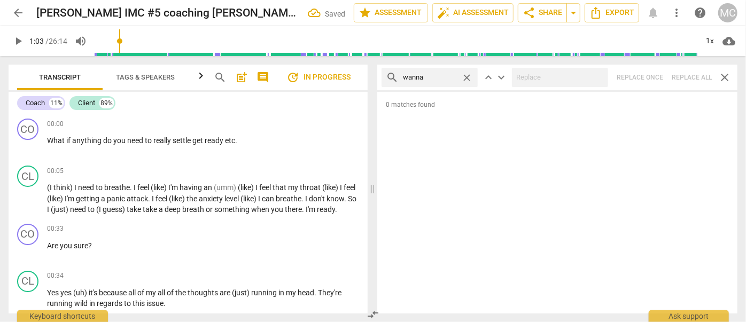
click at [691, 74] on div "search wanna close keyboard_arrow_up keyboard_arrow_down Replace once Replace a…" at bounding box center [557, 78] width 360 height 26
click at [466, 77] on span "close" at bounding box center [466, 77] width 11 height 11
click at [446, 77] on input "text" at bounding box center [438, 77] width 71 height 17
click at [693, 79] on div "search gotcha close keyboard_arrow_up keyboard_arrow_down Replace once Replace …" at bounding box center [557, 78] width 360 height 26
click at [466, 75] on span "close" at bounding box center [466, 77] width 11 height 11
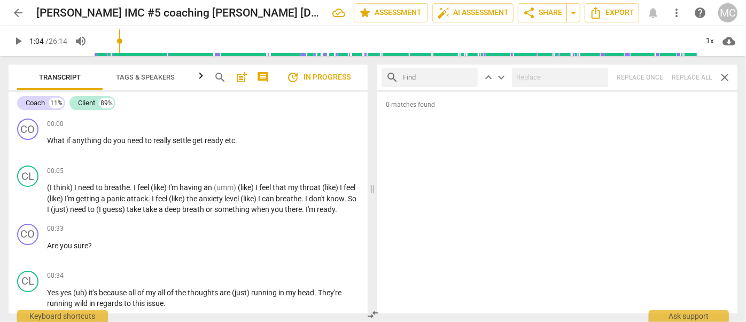
click at [455, 77] on input "text" at bounding box center [438, 77] width 71 height 17
click at [689, 81] on div "search gotta close keyboard_arrow_up keyboard_arrow_down Replace once Replace a…" at bounding box center [557, 78] width 360 height 26
click at [471, 78] on span "close" at bounding box center [466, 77] width 11 height 11
click at [456, 80] on input "text" at bounding box center [438, 77] width 71 height 17
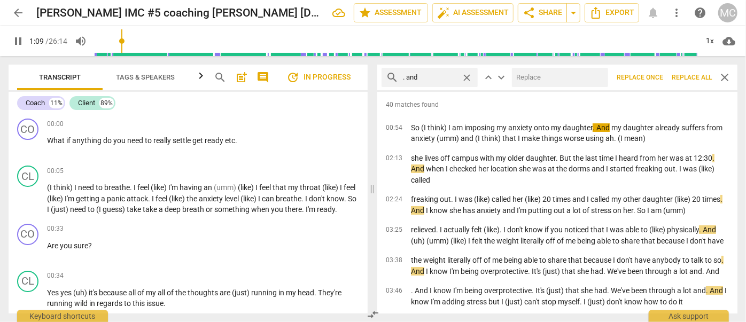
click at [535, 74] on input "text" at bounding box center [558, 77] width 92 height 17
click at [691, 78] on span "Replace all" at bounding box center [692, 77] width 40 height 9
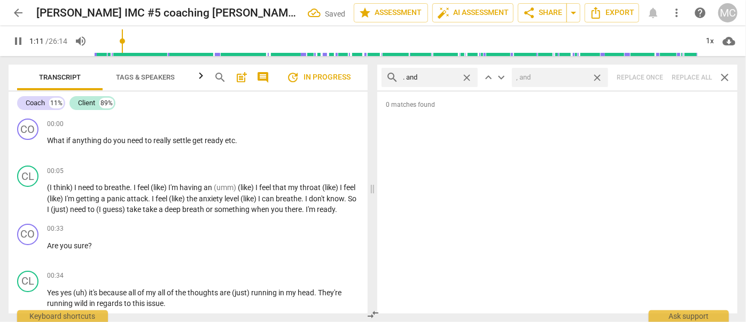
drag, startPoint x: 597, startPoint y: 76, endPoint x: 471, endPoint y: 76, distance: 126.1
click at [597, 76] on span "close" at bounding box center [596, 77] width 11 height 11
drag, startPoint x: 469, startPoint y: 76, endPoint x: 454, endPoint y: 75, distance: 15.0
click at [469, 76] on span "close" at bounding box center [466, 77] width 11 height 11
click at [433, 72] on input "text" at bounding box center [438, 77] width 71 height 17
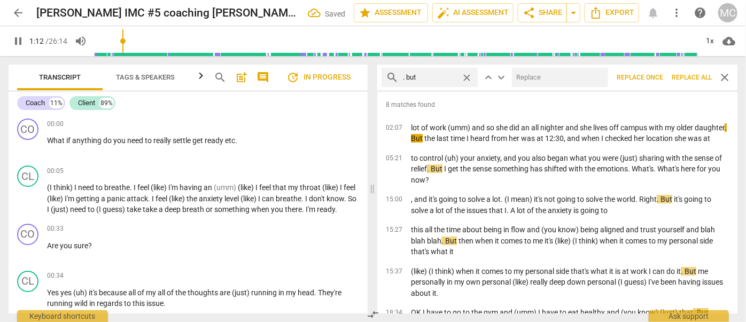
click at [548, 78] on input "text" at bounding box center [558, 77] width 92 height 17
click at [685, 76] on span "Replace all" at bounding box center [692, 77] width 40 height 9
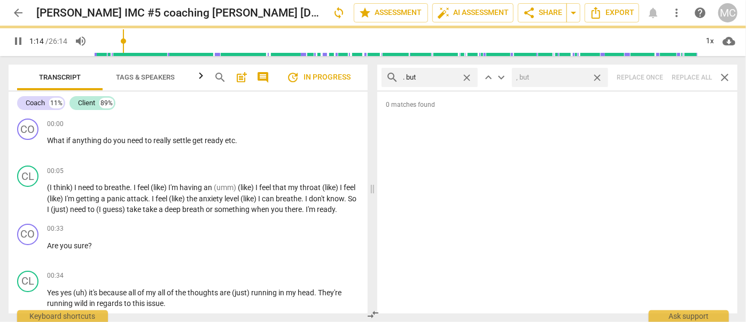
drag, startPoint x: 597, startPoint y: 76, endPoint x: 578, endPoint y: 77, distance: 18.7
click at [596, 77] on span "close" at bounding box center [596, 77] width 11 height 11
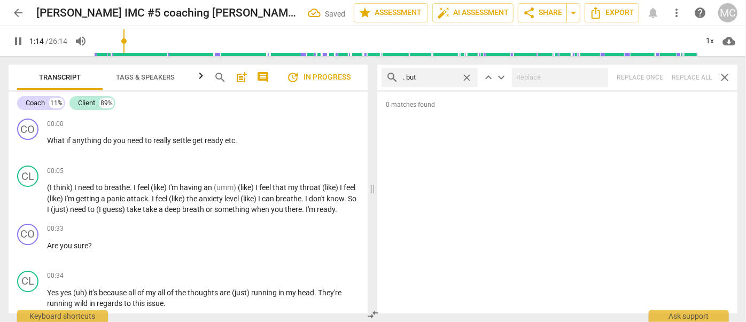
click at [466, 73] on span "close" at bounding box center [466, 77] width 11 height 11
click at [433, 75] on input "text" at bounding box center [438, 77] width 71 height 17
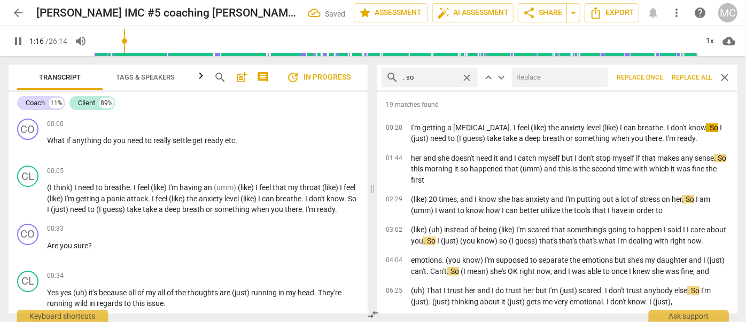
click at [552, 84] on input "text" at bounding box center [558, 77] width 92 height 17
click at [689, 79] on span "Replace all" at bounding box center [692, 77] width 40 height 9
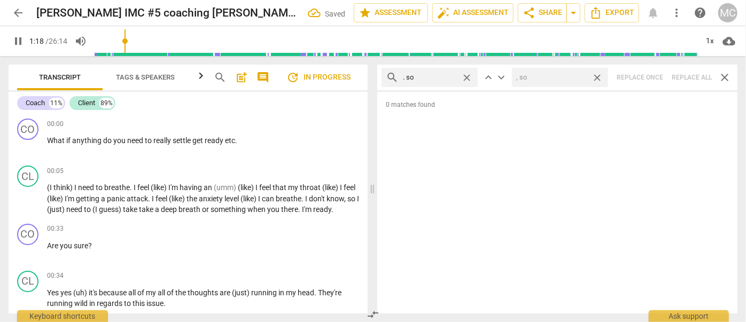
click at [595, 77] on span "close" at bounding box center [596, 77] width 11 height 11
click at [467, 76] on span "close" at bounding box center [466, 77] width 11 height 11
drag, startPoint x: 437, startPoint y: 77, endPoint x: 442, endPoint y: 66, distance: 12.4
click at [437, 78] on input "text" at bounding box center [438, 77] width 71 height 17
click at [689, 83] on div "search . or close keyboard_arrow_up keyboard_arrow_down Replace once Replace al…" at bounding box center [557, 78] width 360 height 26
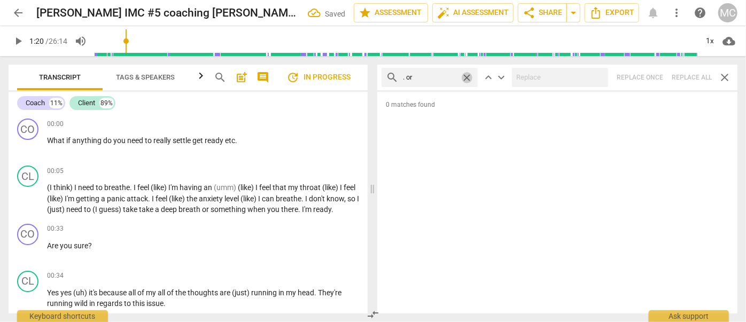
click at [470, 75] on span "close" at bounding box center [466, 77] width 11 height 11
click at [442, 75] on input "text" at bounding box center [438, 77] width 71 height 17
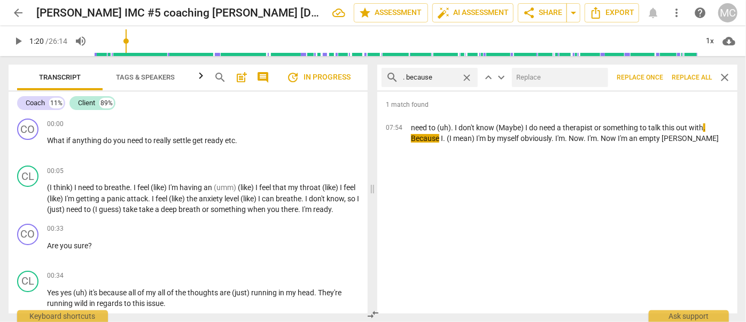
click at [549, 77] on input "text" at bounding box center [558, 77] width 92 height 17
drag, startPoint x: 682, startPoint y: 79, endPoint x: 670, endPoint y: 79, distance: 11.8
click at [682, 79] on span "Replace all" at bounding box center [692, 77] width 40 height 9
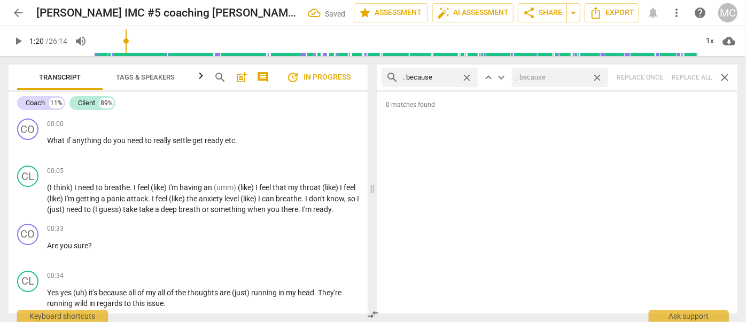
drag, startPoint x: 602, startPoint y: 78, endPoint x: 490, endPoint y: 87, distance: 112.0
click at [602, 78] on span "close" at bounding box center [596, 77] width 11 height 11
click at [463, 76] on span "close" at bounding box center [466, 77] width 11 height 11
click at [439, 78] on input "text" at bounding box center [438, 77] width 71 height 17
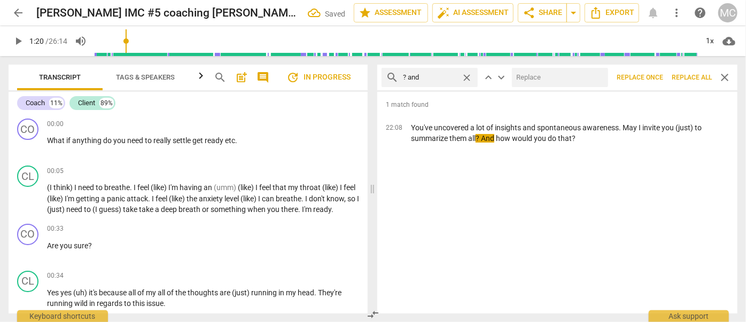
click at [571, 74] on input "text" at bounding box center [558, 77] width 92 height 17
click at [691, 74] on span "Replace all" at bounding box center [692, 77] width 40 height 9
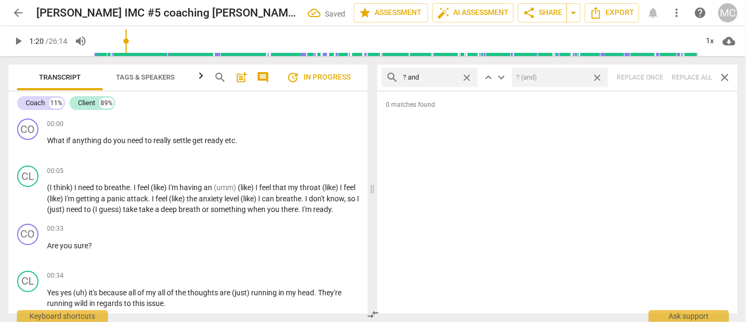
click at [600, 79] on span "close" at bounding box center [596, 77] width 11 height 11
click at [467, 77] on span "close" at bounding box center [466, 77] width 11 height 11
click at [444, 78] on input "text" at bounding box center [438, 77] width 71 height 17
click at [685, 77] on div "search ? but close keyboard_arrow_up keyboard_arrow_down Replace once Replace a…" at bounding box center [557, 78] width 360 height 26
click at [469, 78] on span "close" at bounding box center [466, 77] width 11 height 11
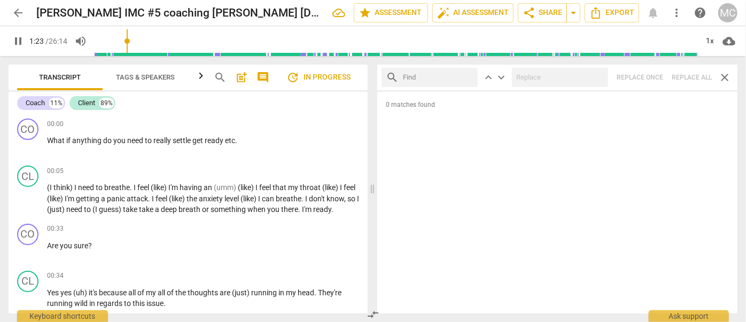
click at [435, 79] on input "text" at bounding box center [438, 77] width 71 height 17
click at [688, 81] on div "search ? So close keyboard_arrow_up keyboard_arrow_down Replace once Replace al…" at bounding box center [557, 78] width 360 height 26
click at [467, 77] on span "close" at bounding box center [466, 77] width 11 height 11
click at [437, 79] on input "text" at bounding box center [438, 77] width 71 height 17
click at [691, 79] on div "search ? Or close keyboard_arrow_up keyboard_arrow_down Replace once Replace al…" at bounding box center [557, 78] width 360 height 26
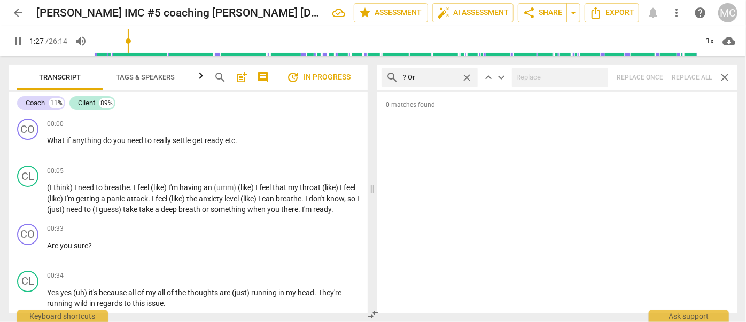
click at [468, 77] on span "close" at bounding box center [466, 77] width 11 height 11
click at [439, 75] on input "text" at bounding box center [438, 77] width 71 height 17
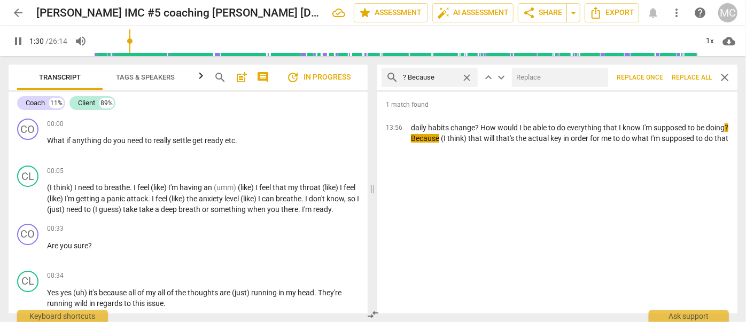
click at [573, 79] on input "text" at bounding box center [558, 77] width 92 height 17
click at [692, 73] on span "Replace all" at bounding box center [692, 77] width 40 height 9
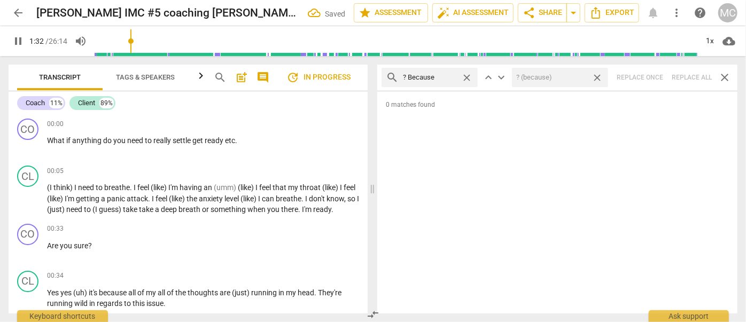
drag, startPoint x: 599, startPoint y: 79, endPoint x: 518, endPoint y: 76, distance: 81.2
click at [599, 79] on span "close" at bounding box center [596, 77] width 11 height 11
click at [466, 78] on span "close" at bounding box center [466, 77] width 11 height 11
click at [454, 79] on input "text" at bounding box center [438, 77] width 71 height 17
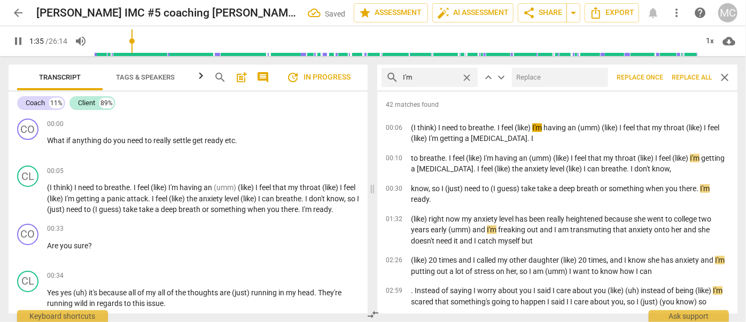
click at [538, 81] on input "text" at bounding box center [558, 77] width 92 height 17
click at [691, 76] on span "Replace all" at bounding box center [692, 77] width 40 height 9
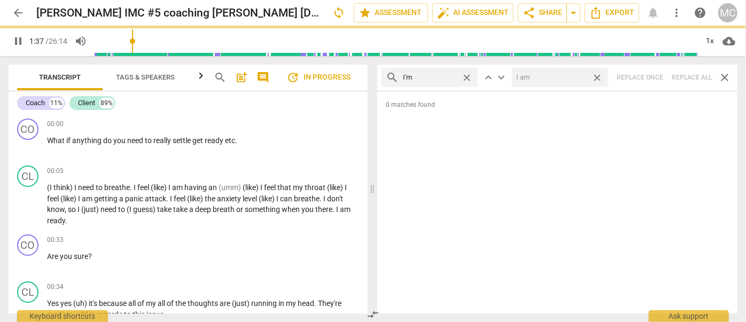
click at [600, 78] on span "close" at bounding box center [596, 77] width 11 height 11
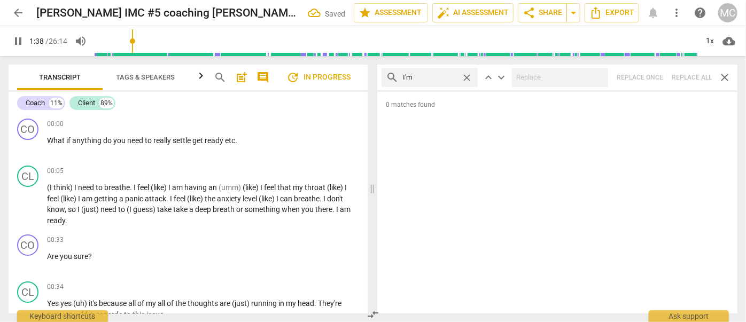
click at [469, 77] on span "close" at bounding box center [466, 77] width 11 height 11
click at [443, 75] on input "text" at bounding box center [438, 77] width 71 height 17
click at [694, 81] on div "search I'll close keyboard_arrow_up keyboard_arrow_down Replace once Replace al…" at bounding box center [557, 78] width 360 height 26
click at [469, 78] on span "close" at bounding box center [466, 77] width 11 height 11
click at [444, 78] on input "text" at bounding box center [438, 77] width 71 height 17
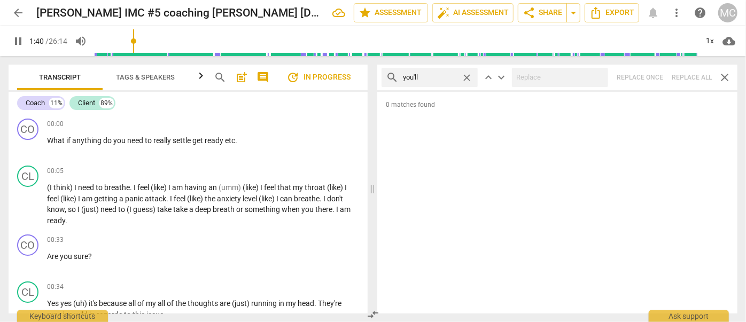
click at [680, 75] on div "search you'll close keyboard_arrow_up keyboard_arrow_down Replace once Replace …" at bounding box center [557, 78] width 360 height 26
click at [464, 77] on span "close" at bounding box center [466, 77] width 11 height 11
click at [434, 77] on input "text" at bounding box center [438, 77] width 71 height 17
click at [693, 77] on div "search he'll close keyboard_arrow_up keyboard_arrow_down Replace once Replace a…" at bounding box center [557, 78] width 360 height 26
click at [464, 77] on span "close" at bounding box center [466, 77] width 11 height 11
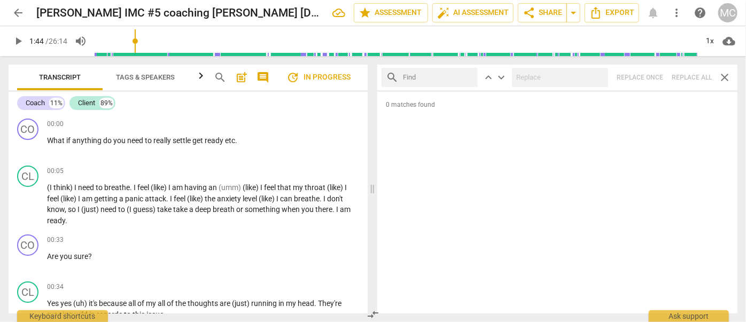
click at [440, 78] on input "text" at bounding box center [438, 77] width 71 height 17
click at [695, 74] on div "search she'll close keyboard_arrow_up keyboard_arrow_down Replace once Replace …" at bounding box center [557, 78] width 360 height 26
click at [466, 75] on span "close" at bounding box center [466, 77] width 11 height 11
click at [444, 75] on input "text" at bounding box center [438, 77] width 71 height 17
drag, startPoint x: 690, startPoint y: 76, endPoint x: 682, endPoint y: 76, distance: 8.5
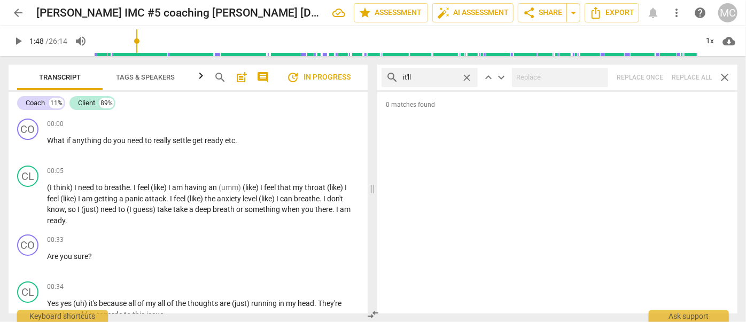
click at [691, 76] on div "search it'll close keyboard_arrow_up keyboard_arrow_down Replace once Replace a…" at bounding box center [557, 78] width 360 height 26
click at [467, 75] on span "close" at bounding box center [466, 77] width 11 height 11
click at [444, 75] on input "text" at bounding box center [438, 77] width 71 height 17
click at [690, 76] on div "search we'll close keyboard_arrow_up keyboard_arrow_down Replace once Replace a…" at bounding box center [557, 78] width 360 height 26
click at [470, 78] on span "close" at bounding box center [466, 77] width 11 height 11
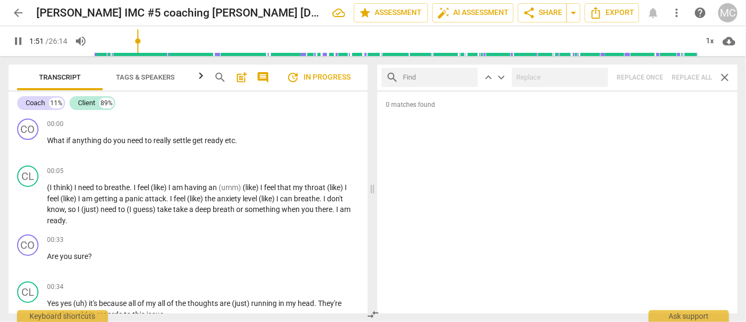
click at [440, 79] on input "text" at bounding box center [438, 77] width 71 height 17
click at [694, 78] on div "search they'll close keyboard_arrow_up keyboard_arrow_down Replace once Replace…" at bounding box center [557, 78] width 360 height 26
click at [466, 77] on span "close" at bounding box center [466, 77] width 11 height 11
click at [451, 78] on input "text" at bounding box center [438, 77] width 71 height 17
click at [694, 76] on div "search that'll close keyboard_arrow_up keyboard_arrow_down Replace once Replace…" at bounding box center [557, 78] width 360 height 26
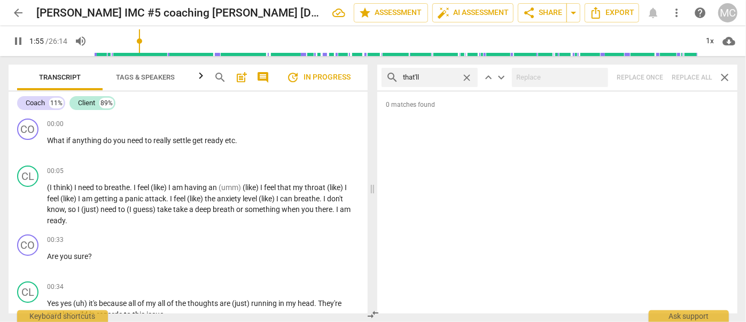
click at [472, 77] on span "close" at bounding box center [466, 77] width 11 height 11
click at [448, 77] on input "text" at bounding box center [438, 77] width 71 height 17
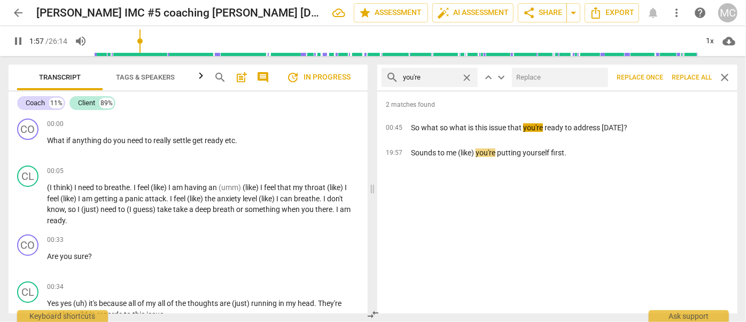
click at [552, 83] on input "text" at bounding box center [558, 77] width 92 height 17
click at [692, 79] on span "Replace all" at bounding box center [692, 77] width 40 height 9
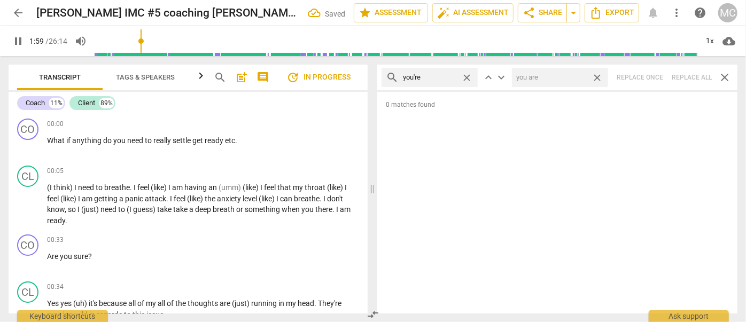
drag, startPoint x: 597, startPoint y: 78, endPoint x: 556, endPoint y: 80, distance: 41.2
click at [597, 78] on span "close" at bounding box center [596, 77] width 11 height 11
click at [467, 76] on span "close" at bounding box center [466, 77] width 11 height 11
click at [433, 77] on input "text" at bounding box center [438, 77] width 71 height 17
click at [694, 80] on div "search we're close keyboard_arrow_up keyboard_arrow_down Replace once Replace a…" at bounding box center [557, 78] width 360 height 26
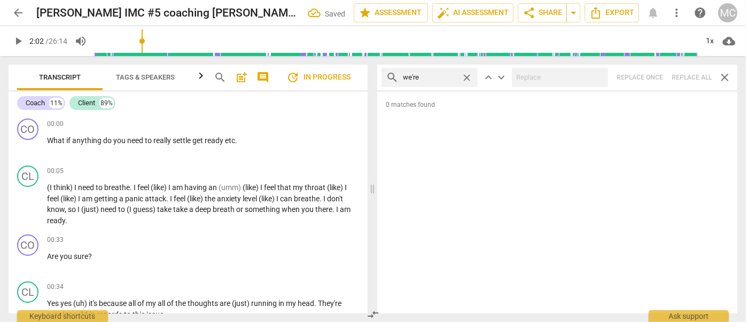
click at [469, 76] on span "close" at bounding box center [466, 77] width 11 height 11
click at [440, 75] on input "text" at bounding box center [438, 77] width 71 height 17
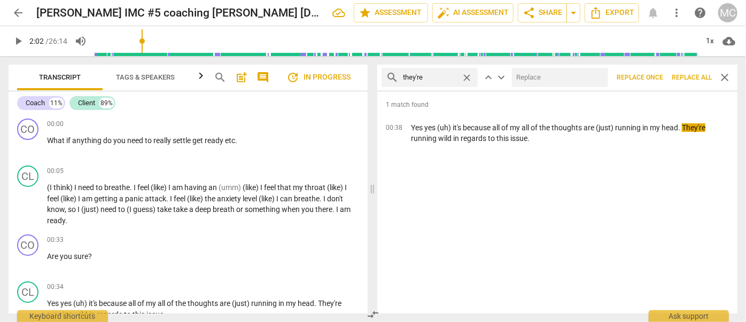
click at [528, 80] on input "text" at bounding box center [558, 77] width 92 height 17
click at [692, 79] on span "Replace all" at bounding box center [692, 77] width 40 height 9
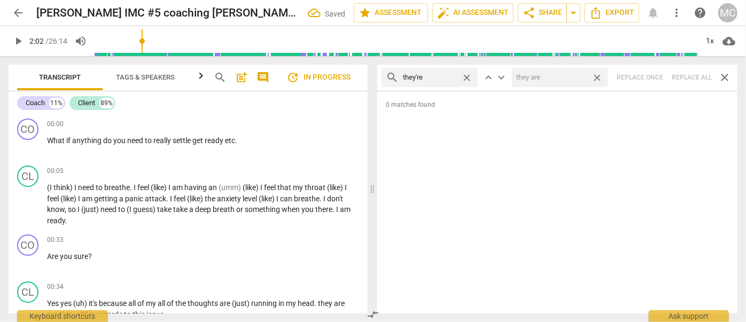
drag, startPoint x: 599, startPoint y: 77, endPoint x: 475, endPoint y: 92, distance: 124.8
click at [599, 78] on span "close" at bounding box center [596, 77] width 11 height 11
click at [467, 77] on span "close" at bounding box center [466, 77] width 11 height 11
click at [439, 79] on input "text" at bounding box center [438, 77] width 71 height 17
click at [689, 78] on div "search aren't close keyboard_arrow_up keyboard_arrow_down Replace once Replace …" at bounding box center [557, 78] width 360 height 26
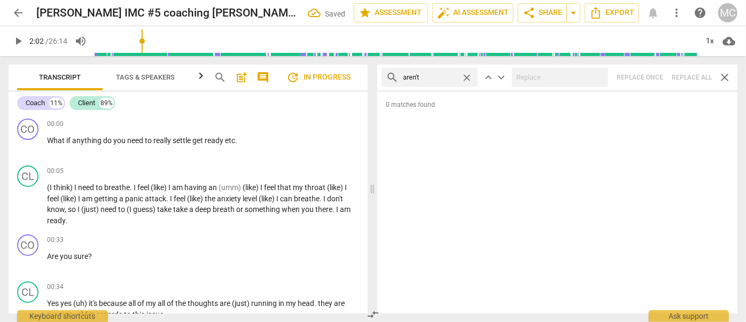
drag, startPoint x: 470, startPoint y: 76, endPoint x: 458, endPoint y: 75, distance: 12.4
click at [470, 76] on span "close" at bounding box center [466, 77] width 11 height 11
click at [450, 76] on input "text" at bounding box center [438, 77] width 71 height 17
click at [691, 76] on div "search isn't close keyboard_arrow_up keyboard_arrow_down Replace once Replace a…" at bounding box center [557, 78] width 360 height 26
click at [466, 77] on span "close" at bounding box center [466, 77] width 11 height 11
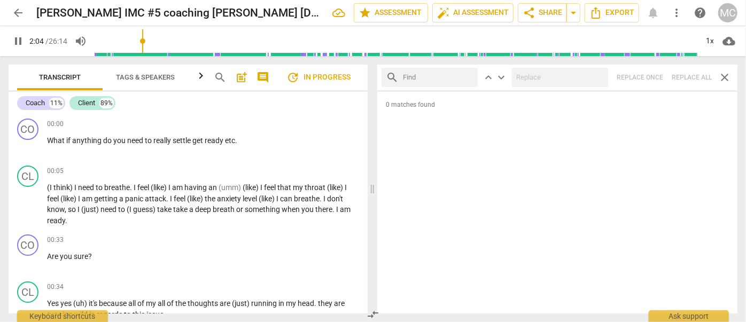
click at [443, 77] on input "text" at bounding box center [438, 77] width 71 height 17
click at [693, 76] on div "search wasn't close keyboard_arrow_up keyboard_arrow_down Replace once Replace …" at bounding box center [557, 78] width 360 height 26
click at [467, 75] on span "close" at bounding box center [466, 77] width 11 height 11
click at [425, 76] on input "text" at bounding box center [438, 77] width 71 height 17
click at [688, 77] on div "search weren't close keyboard_arrow_up keyboard_arrow_down Replace once Replace…" at bounding box center [557, 78] width 360 height 26
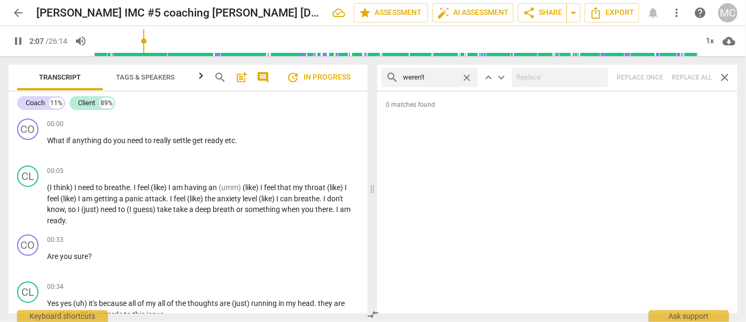
click at [464, 73] on span "close" at bounding box center [466, 77] width 11 height 11
click at [447, 77] on input "text" at bounding box center [438, 77] width 71 height 17
click at [696, 75] on div "search haven't close keyboard_arrow_up keyboard_arrow_down Replace once Replace…" at bounding box center [557, 78] width 360 height 26
click at [465, 75] on span "close" at bounding box center [466, 77] width 11 height 11
click at [438, 77] on input "text" at bounding box center [438, 77] width 71 height 17
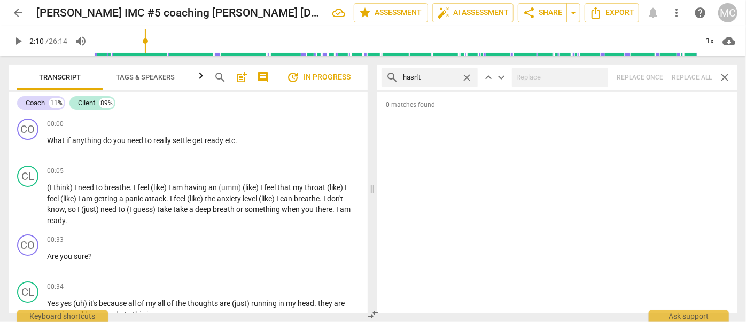
click at [551, 87] on div at bounding box center [560, 77] width 96 height 19
click at [684, 76] on div "search hasn't close keyboard_arrow_up keyboard_arrow_down Replace once Replace …" at bounding box center [557, 78] width 360 height 26
click at [467, 77] on span "close" at bounding box center [466, 77] width 11 height 11
click at [453, 77] on input "text" at bounding box center [430, 77] width 54 height 17
click at [692, 71] on div "search hadn't close keyboard_arrow_up keyboard_arrow_down Replace once Replace …" at bounding box center [557, 78] width 360 height 26
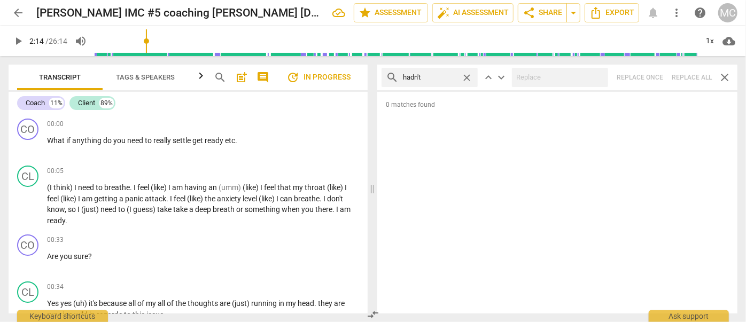
click at [470, 78] on span "close" at bounding box center [466, 77] width 11 height 11
click at [436, 77] on input "text" at bounding box center [438, 77] width 71 height 17
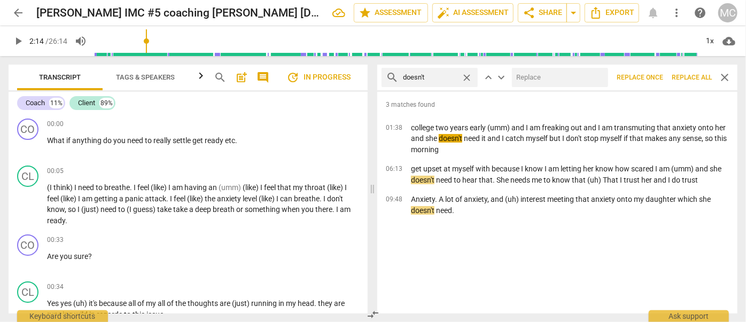
click at [545, 77] on input "text" at bounding box center [558, 77] width 92 height 17
click at [694, 77] on span "Replace all" at bounding box center [692, 77] width 40 height 9
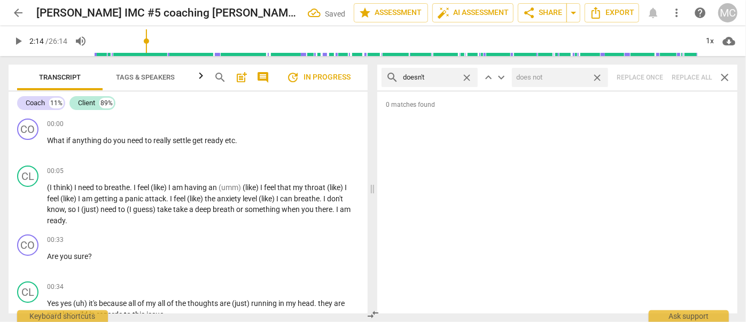
drag, startPoint x: 601, startPoint y: 79, endPoint x: 475, endPoint y: 68, distance: 126.0
click at [601, 79] on span "close" at bounding box center [596, 77] width 11 height 11
drag, startPoint x: 467, startPoint y: 74, endPoint x: 455, endPoint y: 76, distance: 12.6
click at [467, 74] on span "close" at bounding box center [466, 77] width 11 height 11
click at [439, 79] on input "text" at bounding box center [438, 77] width 71 height 17
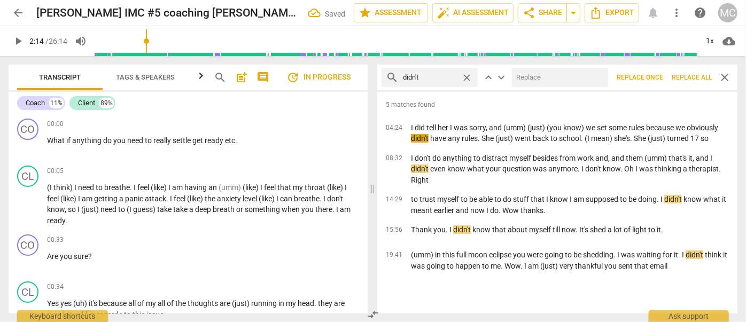
click at [565, 79] on input "text" at bounding box center [558, 77] width 92 height 17
click at [698, 77] on span "Replace all" at bounding box center [692, 77] width 40 height 9
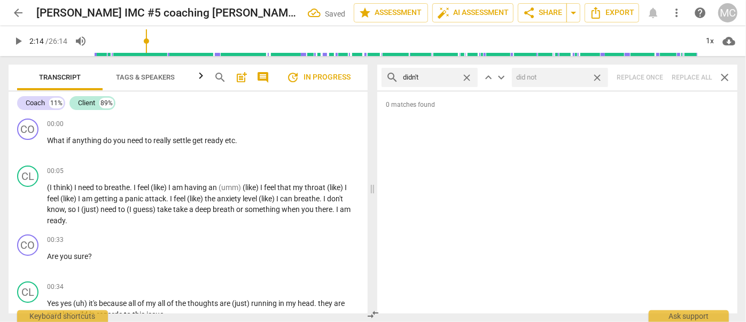
click at [596, 77] on span "close" at bounding box center [596, 77] width 11 height 11
click at [467, 74] on span "close" at bounding box center [466, 77] width 11 height 11
click at [454, 76] on input "text" at bounding box center [438, 77] width 71 height 17
click at [711, 82] on div "search wouldn't close keyboard_arrow_up keyboard_arrow_down Replace once Replac…" at bounding box center [557, 78] width 360 height 26
click at [469, 76] on span "close" at bounding box center [466, 77] width 11 height 11
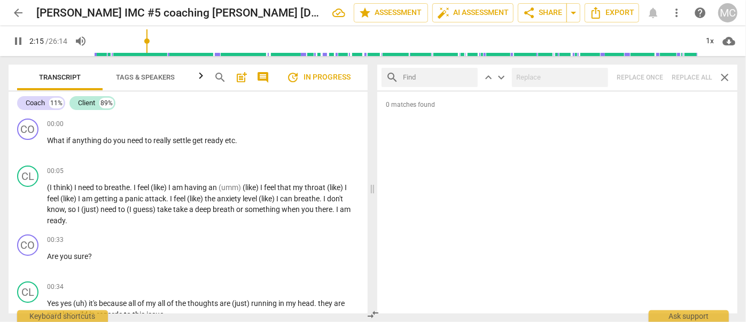
click at [462, 76] on input "text" at bounding box center [438, 77] width 71 height 17
click at [686, 78] on div "search shouldn't close keyboard_arrow_up keyboard_arrow_down Replace once Repla…" at bounding box center [557, 78] width 360 height 26
click at [469, 76] on span "close" at bounding box center [466, 77] width 11 height 11
click at [436, 75] on input "text" at bounding box center [438, 77] width 71 height 17
click at [688, 76] on div "search couldn't close keyboard_arrow_up keyboard_arrow_down Replace once Replac…" at bounding box center [557, 78] width 360 height 26
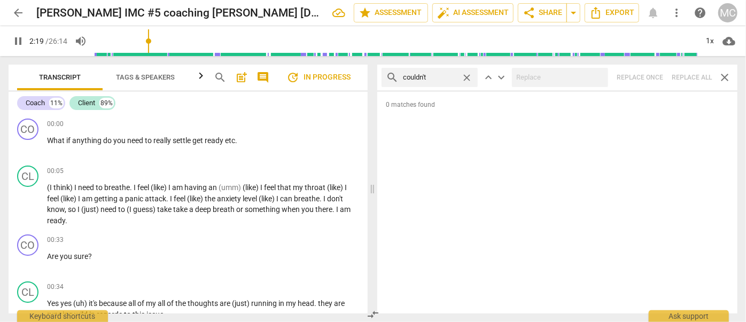
click at [470, 79] on span "close" at bounding box center [466, 77] width 11 height 11
click at [448, 78] on input "text" at bounding box center [438, 77] width 71 height 17
click at [701, 81] on div "search won't close keyboard_arrow_up keyboard_arrow_down Replace once Replace a…" at bounding box center [557, 78] width 360 height 26
click at [471, 75] on span "close" at bounding box center [466, 77] width 11 height 11
click at [434, 83] on input "text" at bounding box center [438, 77] width 71 height 17
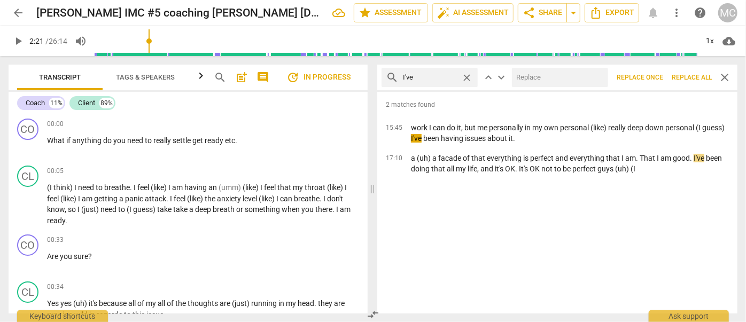
click at [529, 82] on input "text" at bounding box center [558, 77] width 92 height 17
click at [680, 74] on span "Replace all" at bounding box center [692, 77] width 40 height 9
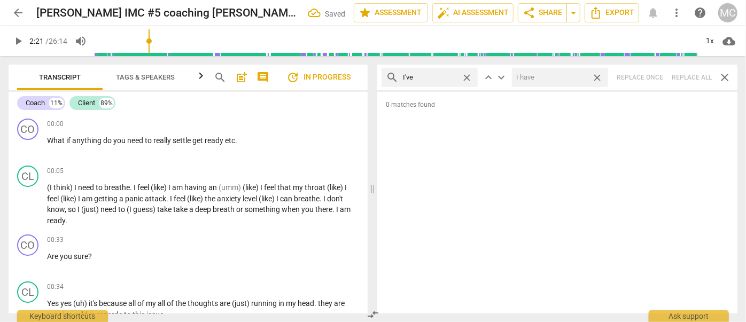
drag, startPoint x: 599, startPoint y: 78, endPoint x: 471, endPoint y: 76, distance: 128.2
click at [599, 78] on span "close" at bounding box center [596, 77] width 11 height 11
click at [467, 76] on span "close" at bounding box center [466, 77] width 11 height 11
click at [427, 77] on input "text" at bounding box center [438, 77] width 71 height 17
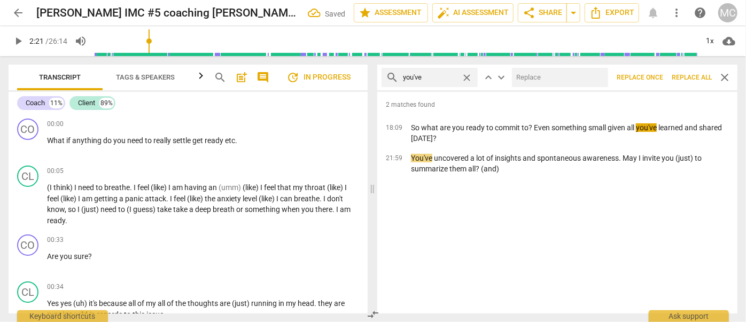
click at [543, 76] on input "text" at bounding box center [558, 77] width 92 height 17
click at [690, 81] on span "Replace all" at bounding box center [692, 77] width 40 height 9
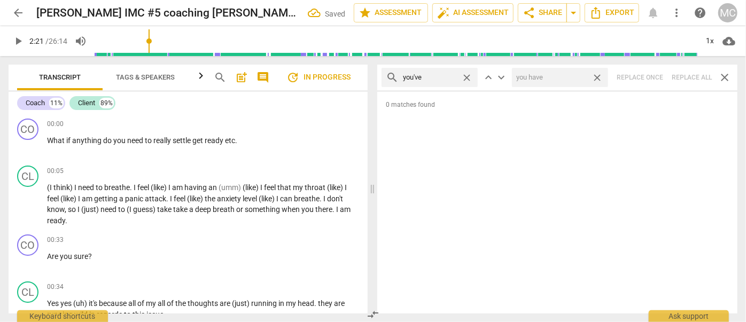
drag, startPoint x: 597, startPoint y: 76, endPoint x: 482, endPoint y: 74, distance: 114.4
click at [597, 76] on span "close" at bounding box center [596, 77] width 11 height 11
click at [469, 77] on span "close" at bounding box center [466, 77] width 11 height 11
click at [440, 80] on input "text" at bounding box center [438, 77] width 71 height 17
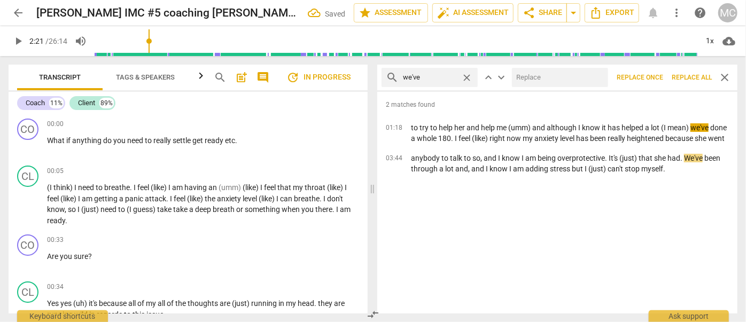
click at [521, 79] on input "text" at bounding box center [558, 77] width 92 height 17
click at [692, 70] on button "Replace all" at bounding box center [691, 77] width 49 height 19
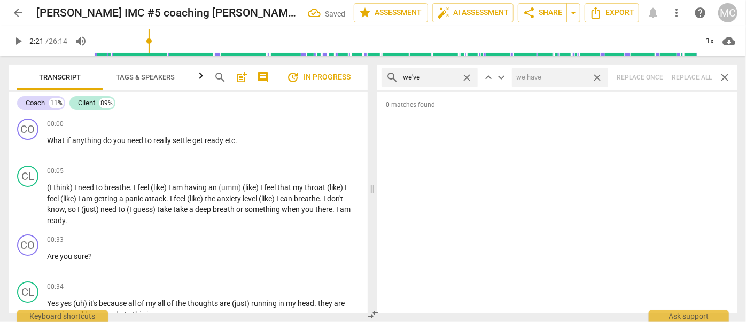
drag, startPoint x: 599, startPoint y: 76, endPoint x: 458, endPoint y: 73, distance: 141.1
click at [599, 76] on span "close" at bounding box center [596, 77] width 11 height 11
click at [469, 76] on span "close" at bounding box center [466, 77] width 11 height 11
click at [456, 78] on input "text" at bounding box center [430, 77] width 54 height 17
click at [695, 75] on div "search they've close keyboard_arrow_up keyboard_arrow_down Replace once Replace…" at bounding box center [557, 78] width 360 height 26
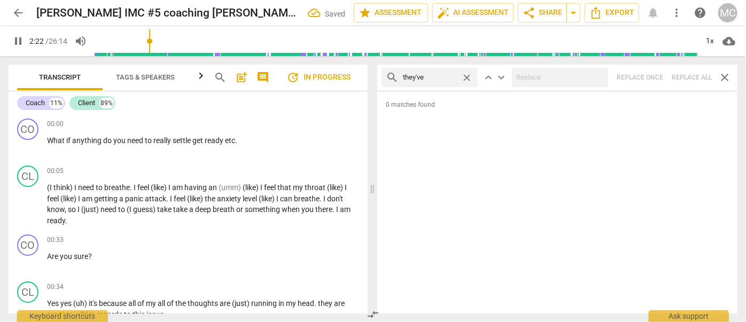
click at [467, 77] on span "close" at bounding box center [466, 77] width 11 height 11
click at [462, 78] on input "text" at bounding box center [438, 77] width 71 height 17
click at [684, 76] on div "search have got close keyboard_arrow_up keyboard_arrow_down Replace once Replac…" at bounding box center [557, 78] width 360 height 26
click at [468, 76] on span "close" at bounding box center [466, 77] width 11 height 11
click at [442, 79] on input "text" at bounding box center [438, 77] width 71 height 17
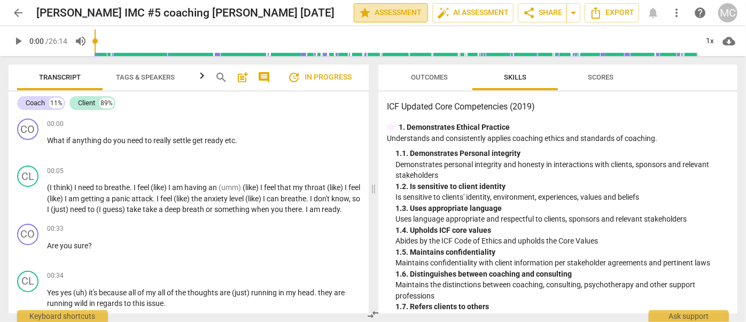
click at [403, 15] on span "star Assessment" at bounding box center [390, 12] width 65 height 13
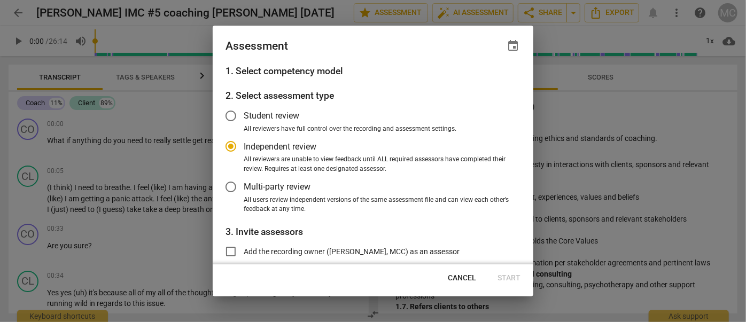
radio input "false"
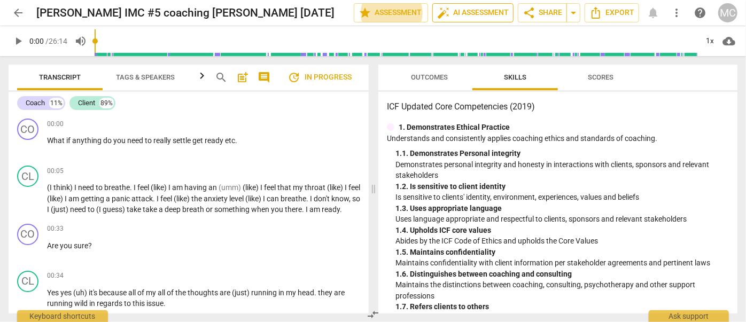
click at [479, 12] on span "auto_fix_high AI Assessment" at bounding box center [473, 12] width 72 height 13
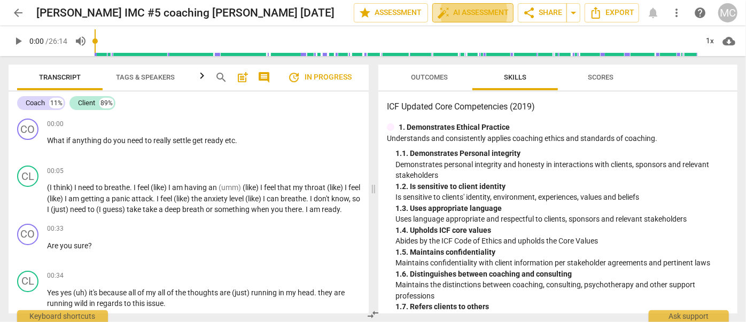
click at [481, 10] on span "auto_fix_high AI Assessment" at bounding box center [473, 12] width 72 height 13
click at [554, 15] on span "share Share" at bounding box center [542, 12] width 40 height 13
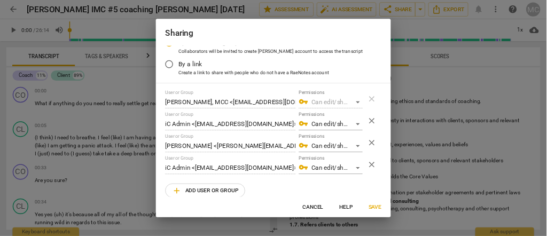
scroll to position [31, 0]
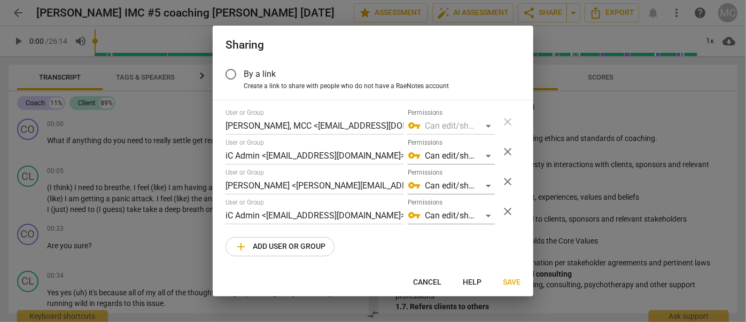
radio input "false"
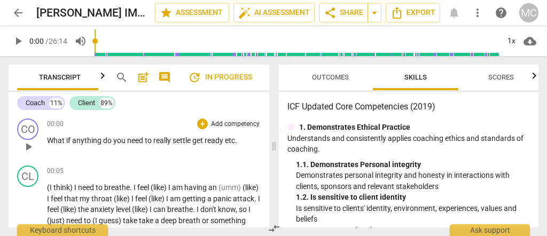
click at [92, 135] on p "What if anything do you need to really settle get ready etc ." at bounding box center [154, 140] width 214 height 11
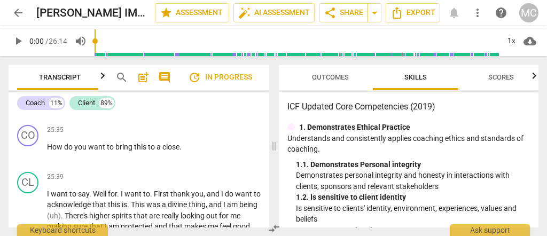
scroll to position [0, 0]
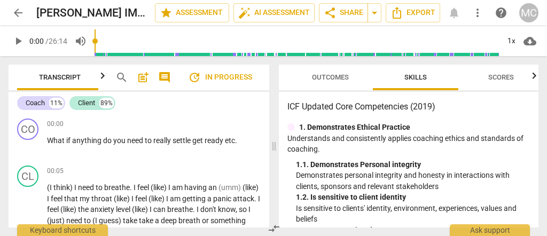
click at [17, 39] on span "play_arrow" at bounding box center [18, 41] width 13 height 13
click at [512, 40] on div "1x" at bounding box center [511, 41] width 20 height 17
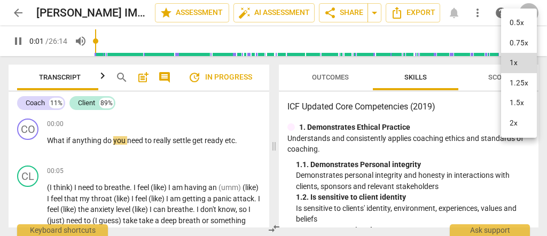
click at [518, 81] on li "1.25x" at bounding box center [519, 83] width 36 height 20
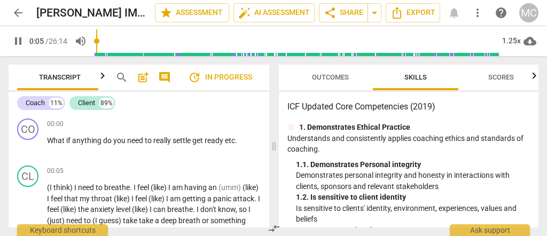
click at [309, 50] on input "range" at bounding box center [297, 41] width 404 height 34
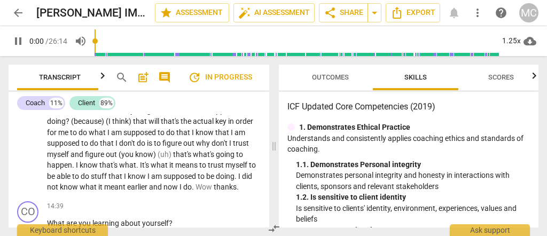
drag, startPoint x: 124, startPoint y: 42, endPoint x: 62, endPoint y: 43, distance: 62.0
click at [95, 43] on input "range" at bounding box center [297, 41] width 404 height 34
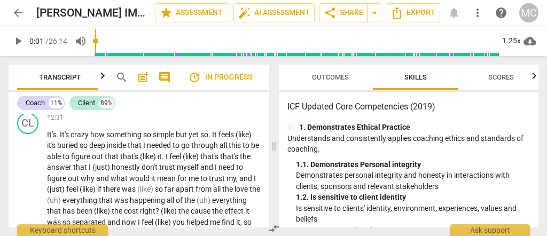
scroll to position [0, 0]
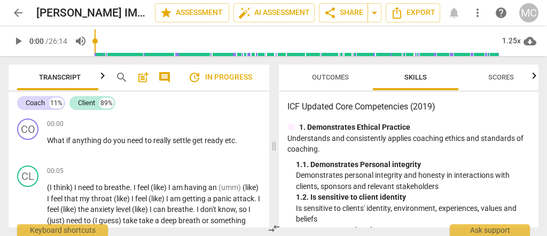
drag, startPoint x: 102, startPoint y: 37, endPoint x: 49, endPoint y: 37, distance: 52.9
click at [95, 37] on input "range" at bounding box center [297, 41] width 404 height 34
type input "1"
click at [64, 141] on span "What" at bounding box center [56, 140] width 19 height 9
click at [100, 139] on span "anything" at bounding box center [89, 140] width 31 height 9
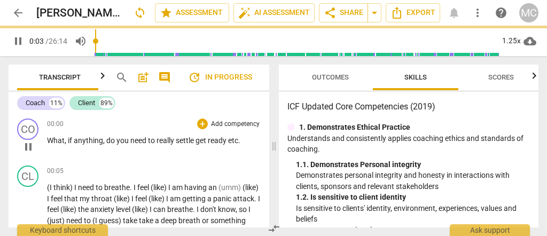
click at [197, 141] on span "get" at bounding box center [202, 140] width 12 height 9
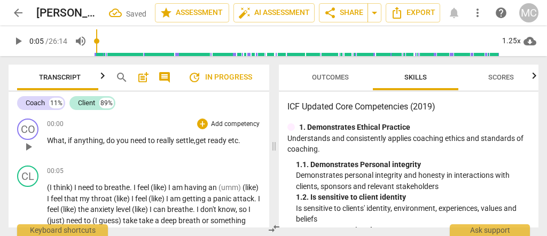
click at [230, 139] on span "etc" at bounding box center [233, 140] width 10 height 9
click at [63, 140] on span "What," at bounding box center [57, 140] width 21 height 9
click at [228, 123] on p "Add competency" at bounding box center [235, 125] width 51 height 10
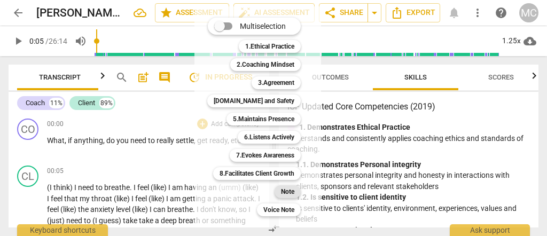
click at [285, 193] on b "Note" at bounding box center [287, 191] width 13 height 13
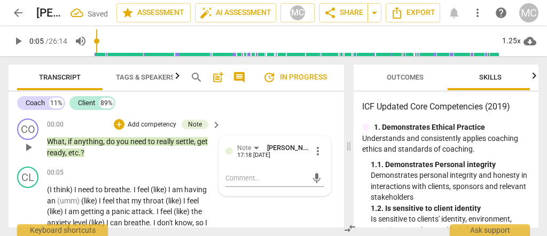
drag, startPoint x: 272, startPoint y: 149, endPoint x: 352, endPoint y: 153, distance: 80.2
click at [352, 153] on span at bounding box center [349, 146] width 6 height 180
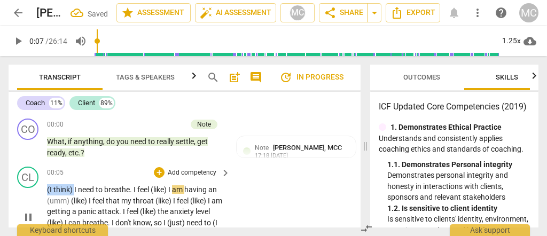
type input "7"
drag, startPoint x: 74, startPoint y: 190, endPoint x: 36, endPoint y: 191, distance: 37.4
click at [36, 191] on div "CL play_arrow pause 00:05 + Add competency keyboard_arrow_right (I think) I nee…" at bounding box center [185, 208] width 352 height 92
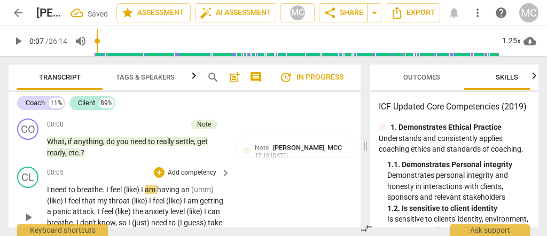
click at [276, 202] on div "CL play_arrow pause 00:05 + Add competency keyboard_arrow_right I need to breat…" at bounding box center [185, 208] width 352 height 92
click at [56, 194] on span "need" at bounding box center [60, 189] width 18 height 9
drag, startPoint x: 143, startPoint y: 188, endPoint x: 124, endPoint y: 190, distance: 18.9
click at [124, 190] on p "I need to breathe . I feel (like) I am having an (umm) (like) I feel that my th…" at bounding box center [136, 217] width 178 height 66
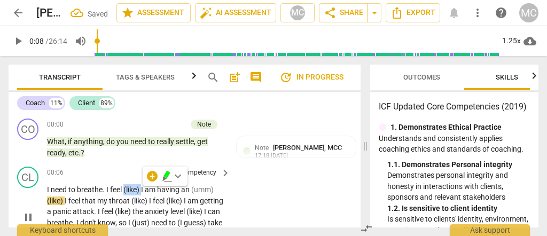
type input "8"
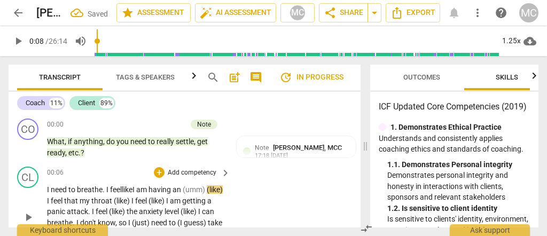
click at [149, 192] on span "am" at bounding box center [142, 189] width 12 height 9
click at [182, 190] on span "an" at bounding box center [178, 189] width 10 height 9
drag, startPoint x: 185, startPoint y: 190, endPoint x: 65, endPoint y: 201, distance: 121.2
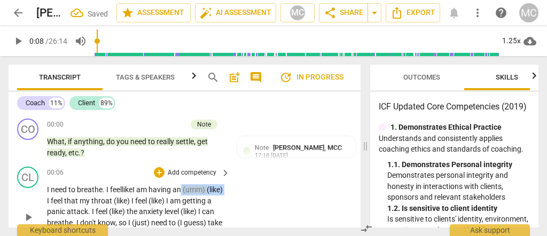
click at [65, 201] on p "I need to breathe . I feel like I am having an (umm) (like) I feel that my thro…" at bounding box center [136, 217] width 178 height 66
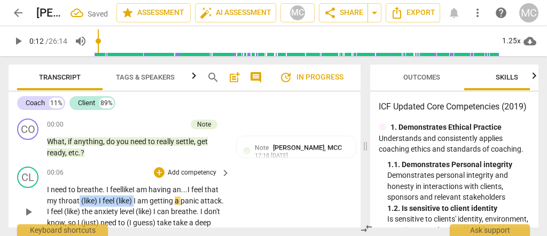
drag, startPoint x: 149, startPoint y: 199, endPoint x: 92, endPoint y: 202, distance: 56.7
click at [92, 202] on p "I need to breathe . I feel like I am having an... I feel that my throat (like) …" at bounding box center [136, 211] width 178 height 55
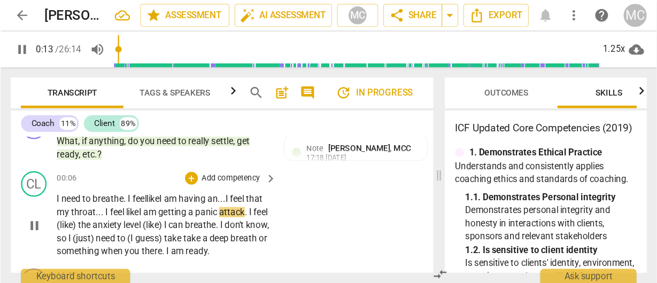
scroll to position [35, 0]
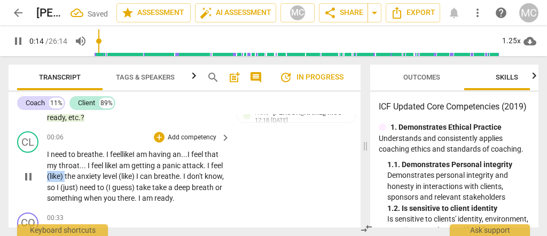
drag, startPoint x: 82, startPoint y: 175, endPoint x: 63, endPoint y: 175, distance: 19.8
click at [63, 175] on p "I need to breathe . I feel like I am having an... I feel that my throat... I fe…" at bounding box center [136, 176] width 178 height 55
drag, startPoint x: 151, startPoint y: 177, endPoint x: 130, endPoint y: 179, distance: 20.9
click at [130, 179] on p "I need to breathe . I feel like I am having an... I feel that my throat... I fe…" at bounding box center [136, 176] width 178 height 55
click at [112, 173] on span "level." at bounding box center [104, 176] width 17 height 9
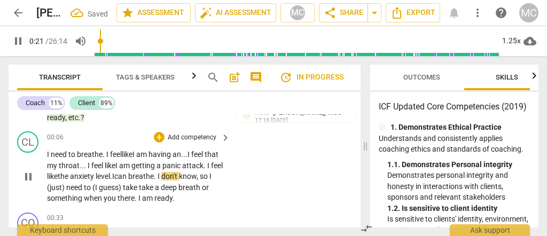
click at [112, 173] on span "level." at bounding box center [104, 176] width 17 height 9
click at [153, 176] on span "breathe" at bounding box center [141, 176] width 26 height 9
click at [159, 176] on span "." at bounding box center [157, 176] width 4 height 9
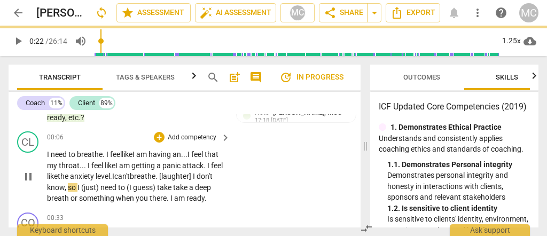
click at [77, 188] on span "so" at bounding box center [73, 187] width 10 height 9
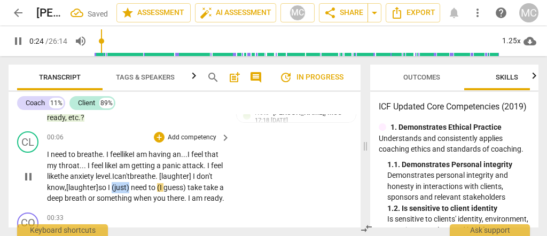
drag, startPoint x: 150, startPoint y: 187, endPoint x: 131, endPoint y: 189, distance: 18.3
click at [131, 189] on p "I need to breathe . I feel like I am having an... I feel that my throat... I fe…" at bounding box center [136, 176] width 178 height 55
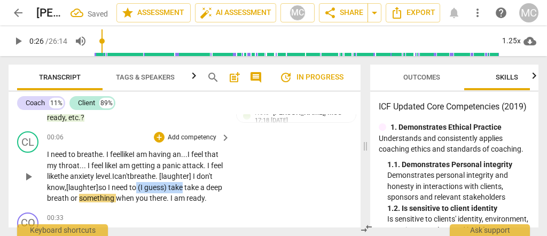
drag, startPoint x: 198, startPoint y: 186, endPoint x: 157, endPoint y: 185, distance: 40.6
click at [157, 185] on p "I need to breathe . I feel like I am having an... I feel that my throat... I fe…" at bounding box center [136, 176] width 178 height 55
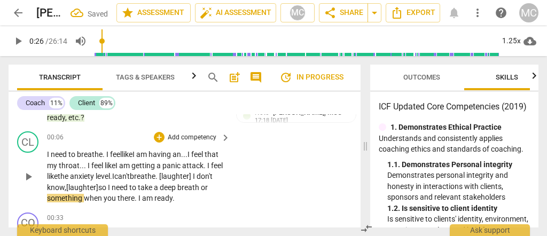
click at [136, 188] on span "to" at bounding box center [132, 187] width 7 height 9
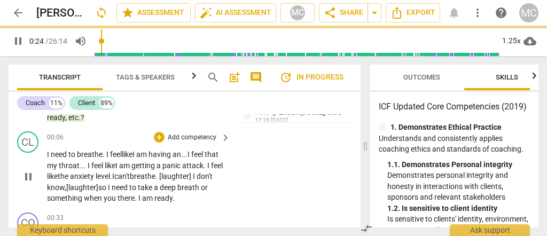
click at [277, 179] on div "CL play_arrow pause 00:06 + Add competency keyboard_arrow_right I need to breat…" at bounding box center [185, 167] width 352 height 81
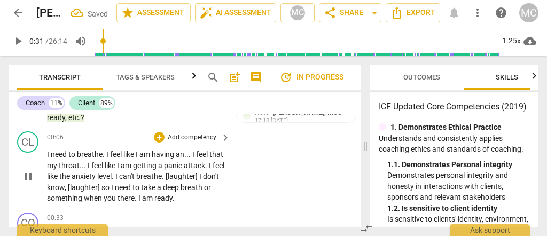
click at [65, 197] on span "something" at bounding box center [65, 198] width 37 height 9
click at [94, 200] on span "when" at bounding box center [94, 198] width 20 height 9
type input "28"
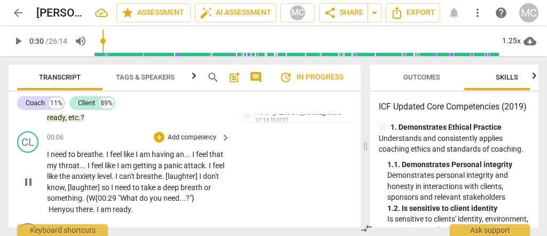
click at [105, 200] on span "W{00:29 "What do you need...?"} Hen" at bounding box center [121, 204] width 149 height 20
click at [84, 198] on span "something." at bounding box center [65, 198] width 37 height 9
click at [195, 199] on span "{00:29 "What do you need...?"} Hen" at bounding box center [143, 198] width 118 height 9
drag, startPoint x: 61, startPoint y: 207, endPoint x: 193, endPoint y: 200, distance: 132.1
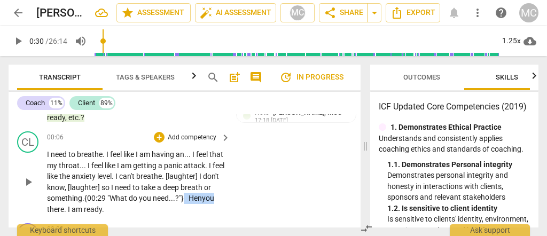
click at [193, 200] on p "I need to breathe . I feel like I am having an . . . I feel that my throat . . …" at bounding box center [136, 182] width 178 height 66
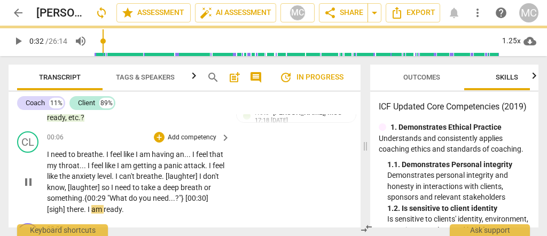
click at [70, 209] on span "there" at bounding box center [75, 209] width 17 height 9
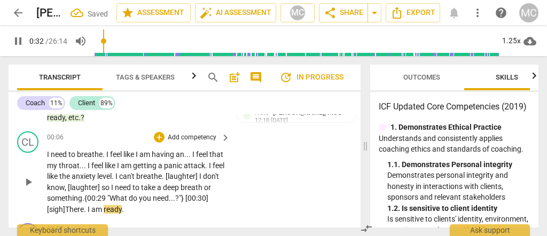
click at [111, 190] on span "so" at bounding box center [107, 187] width 10 height 9
click at [120, 209] on span "ready" at bounding box center [113, 209] width 18 height 9
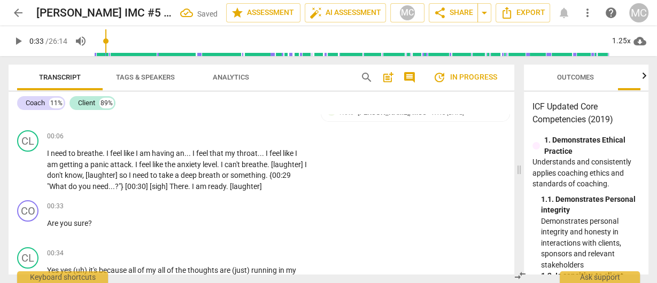
drag, startPoint x: 473, startPoint y: 165, endPoint x: 517, endPoint y: 167, distance: 43.9
click at [517, 167] on span at bounding box center [519, 169] width 6 height 227
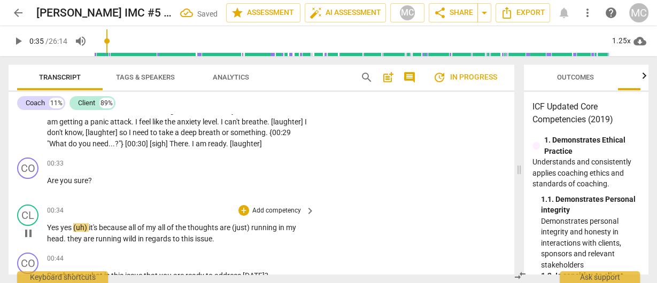
scroll to position [6, 0]
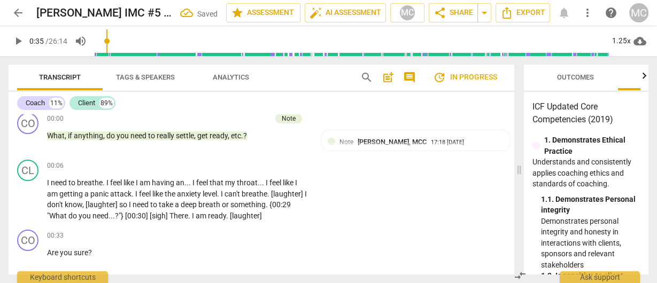
type input "36"
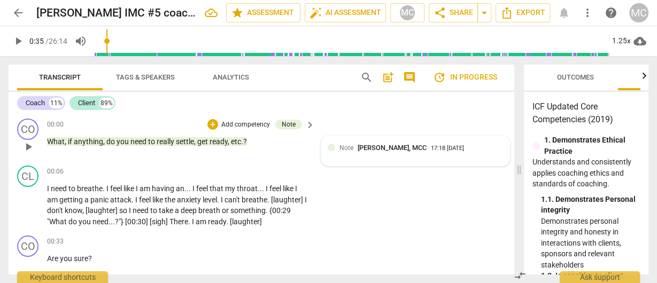
click at [394, 153] on div "Note Matthew Cintron-Quinones, MCC 17:18 09-08-2025" at bounding box center [420, 148] width 163 height 10
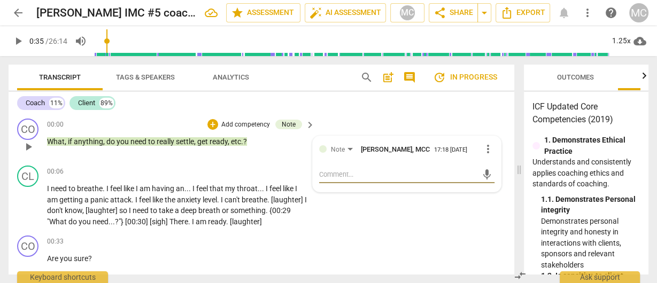
click at [488, 147] on span "more_vert" at bounding box center [487, 149] width 13 height 13
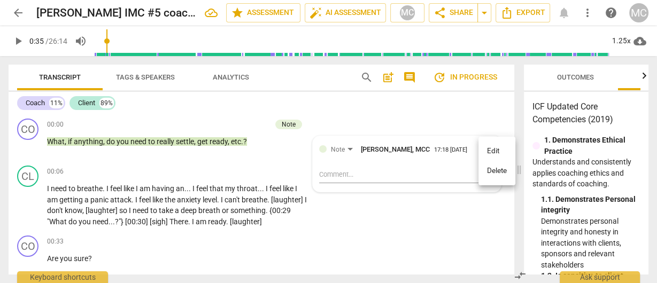
click at [495, 175] on li "Delete" at bounding box center [496, 171] width 37 height 20
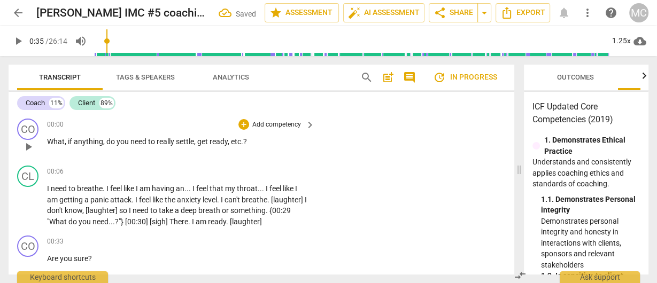
click at [262, 124] on p "Add competency" at bounding box center [276, 125] width 51 height 10
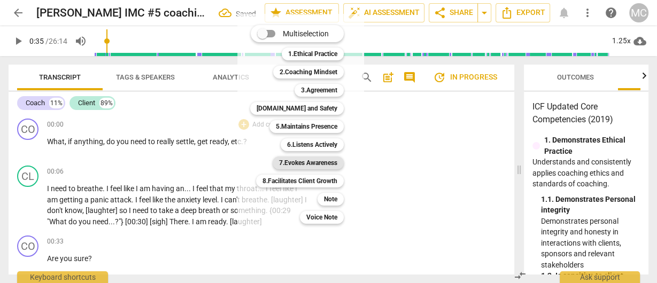
click at [307, 164] on b "7.Evokes Awareness" at bounding box center [308, 163] width 58 height 13
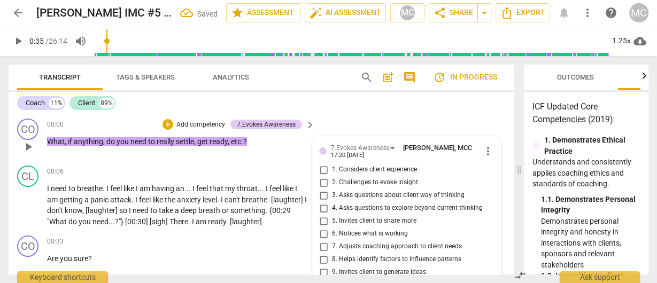
click at [348, 170] on span "1. Considers client experience" at bounding box center [374, 170] width 85 height 10
click at [332, 170] on input "1. Considers client experience" at bounding box center [323, 169] width 17 height 13
checkbox input "true"
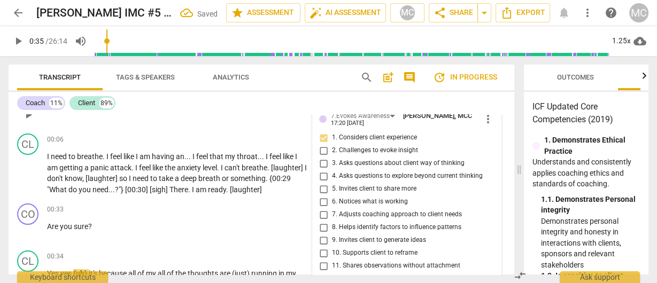
scroll to position [43, 0]
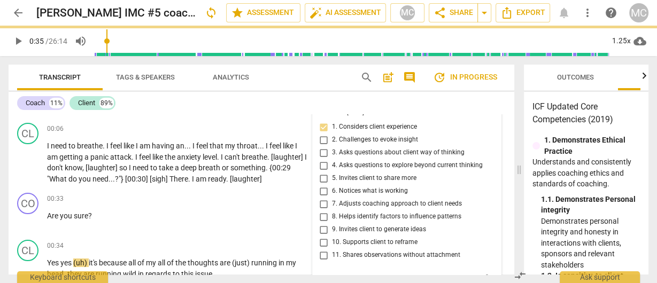
click at [361, 205] on span "7. Adjusts coaching approach to client needs" at bounding box center [397, 204] width 130 height 10
click at [332, 205] on input "7. Adjusts coaching approach to client needs" at bounding box center [323, 204] width 17 height 13
checkbox input "true"
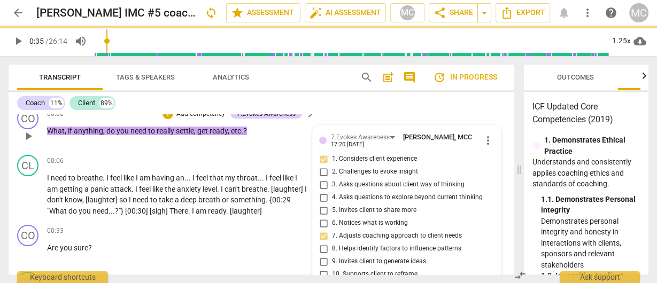
scroll to position [0, 0]
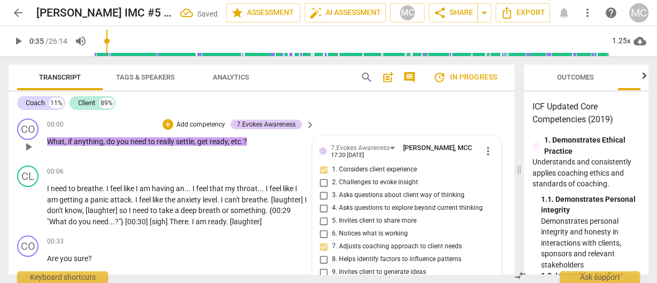
click at [361, 193] on span "3. Asks questions about client way of thinking" at bounding box center [398, 196] width 132 height 10
click at [332, 193] on input "3. Asks questions about client way of thinking" at bounding box center [323, 195] width 17 height 13
checkbox input "true"
click at [201, 121] on p "Add competency" at bounding box center [200, 125] width 51 height 10
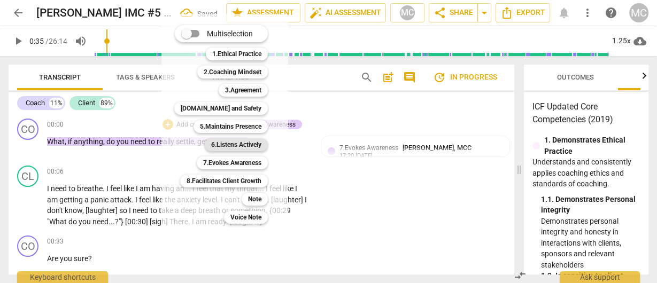
click at [231, 146] on b "6.Listens Actively" at bounding box center [236, 144] width 50 height 13
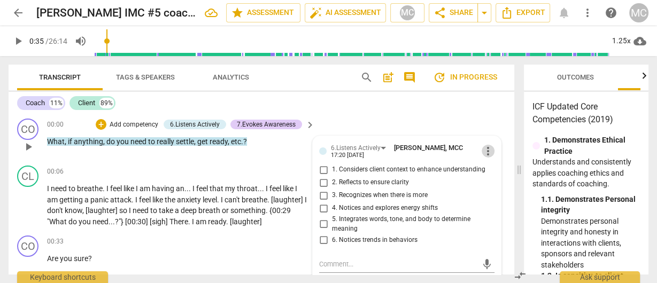
click at [485, 149] on span "more_vert" at bounding box center [487, 151] width 13 height 13
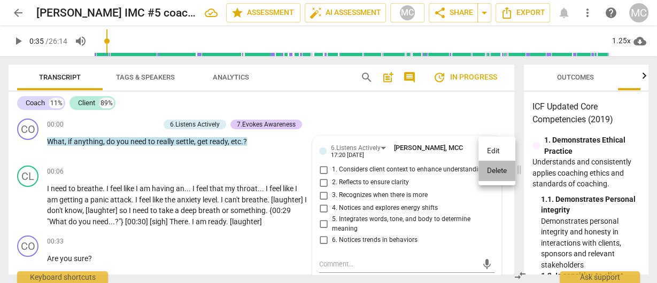
click at [496, 173] on li "Delete" at bounding box center [496, 171] width 37 height 20
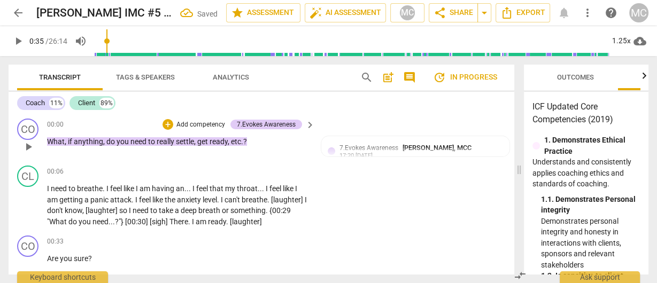
click at [194, 123] on p "Add competency" at bounding box center [200, 125] width 51 height 10
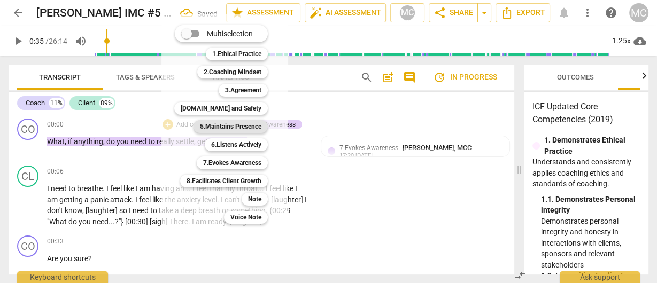
click at [232, 127] on b "5.Maintains Presence" at bounding box center [230, 126] width 61 height 13
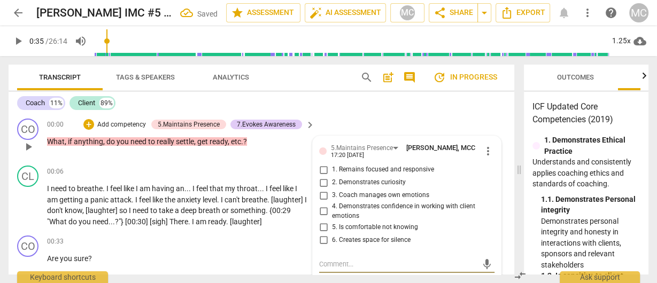
click at [383, 171] on span "1. Remains focused and responsive" at bounding box center [383, 170] width 102 height 10
click at [332, 171] on input "1. Remains focused and responsive" at bounding box center [323, 169] width 17 height 13
checkbox input "true"
click at [376, 185] on span "2. Demonstrates curiosity" at bounding box center [369, 183] width 74 height 10
click at [332, 185] on input "2. Demonstrates curiosity" at bounding box center [323, 182] width 17 height 13
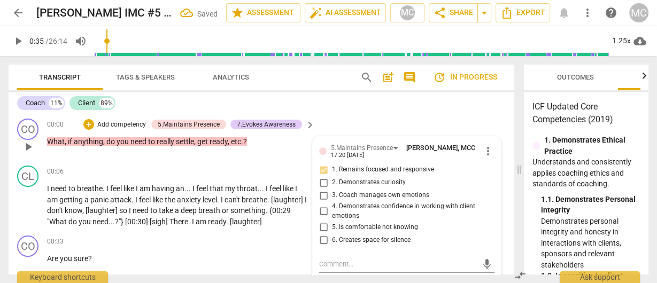
checkbox input "true"
click at [132, 126] on p "Add competency" at bounding box center [121, 125] width 51 height 10
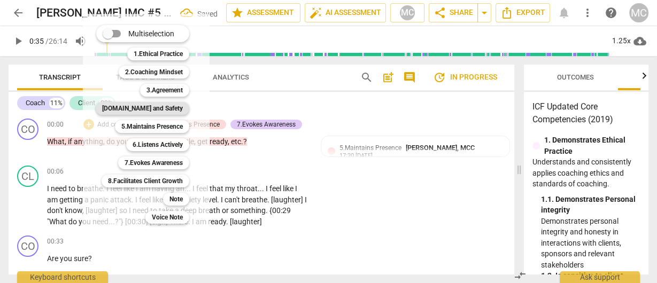
click at [164, 108] on b "[DOMAIN_NAME] and Safety" at bounding box center [142, 108] width 81 height 13
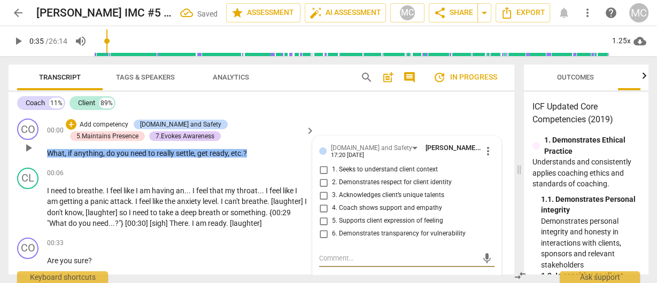
click at [402, 172] on span "1. Seeks to understand client context" at bounding box center [385, 170] width 106 height 10
click at [332, 172] on input "1. Seeks to understand client context" at bounding box center [323, 169] width 17 height 13
checkbox input "true"
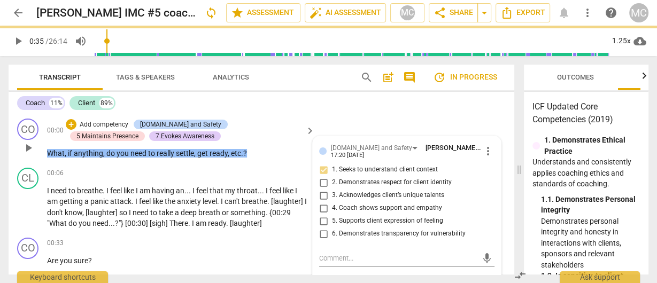
click at [365, 208] on span "4. Coach shows support and empathy" at bounding box center [387, 209] width 110 height 10
click at [332, 208] on input "4. Coach shows support and empathy" at bounding box center [323, 208] width 17 height 13
checkbox input "true"
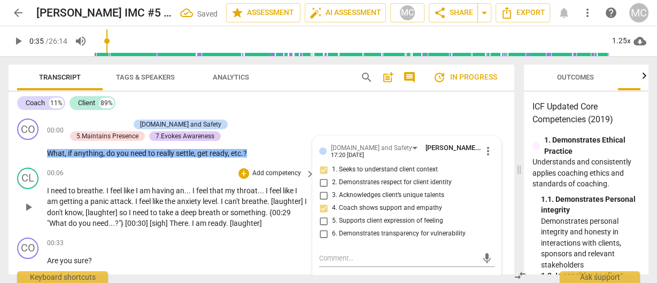
click at [169, 212] on span "take" at bounding box center [167, 212] width 16 height 9
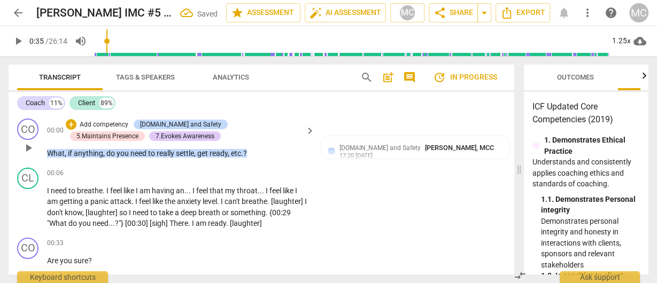
click at [106, 122] on p "Add competency" at bounding box center [104, 125] width 51 height 10
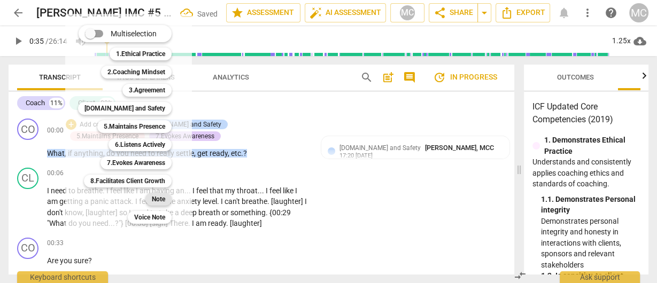
click at [160, 201] on b "Note" at bounding box center [158, 199] width 13 height 13
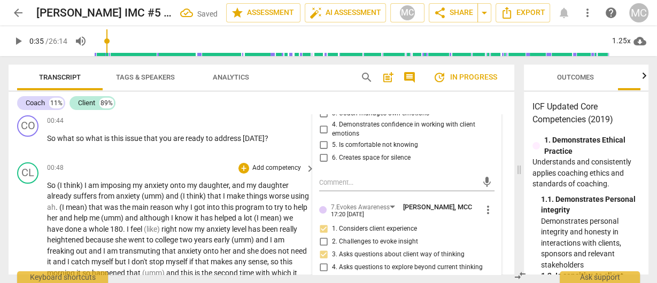
scroll to position [427, 0]
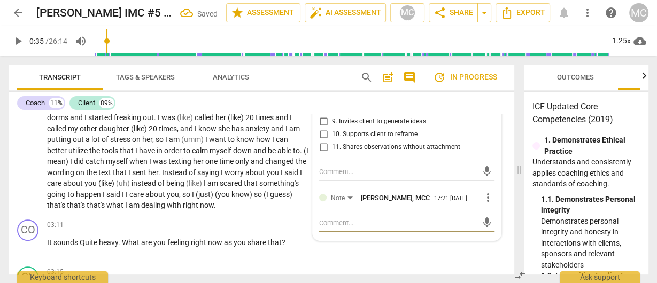
click at [356, 227] on textarea at bounding box center [398, 223] width 158 height 10
type textarea "I"
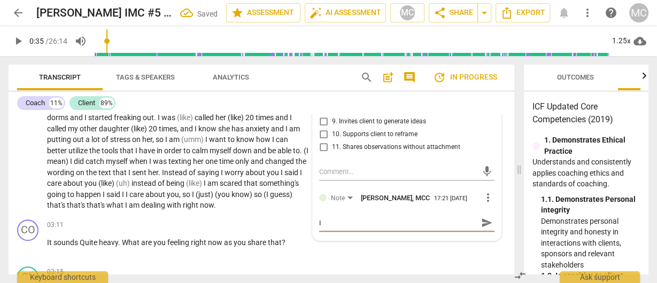
type textarea "I d"
type textarea "I do"
type textarea "I don"
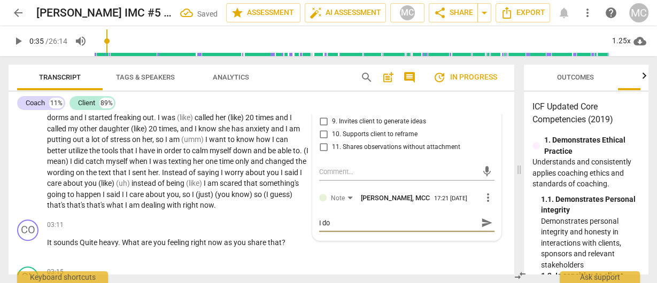
type textarea "I don"
type textarea "I don'"
type textarea "I don't"
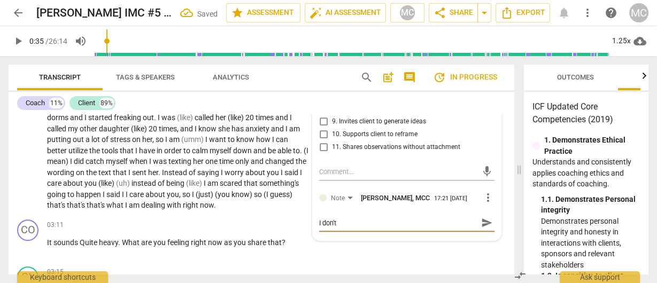
type textarea "I don't"
type textarea "I don't u"
type textarea "I don't us"
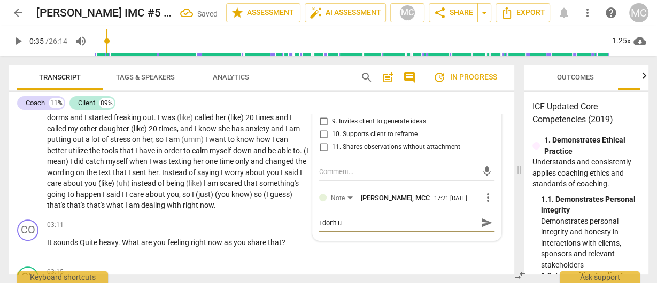
type textarea "I don't us"
type textarea "I don't usu"
type textarea "I don't usua"
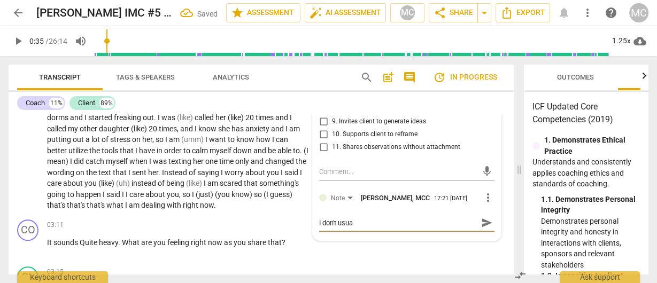
type textarea "I don't usual"
type textarea "I don't usuall"
type textarea "I don't usually"
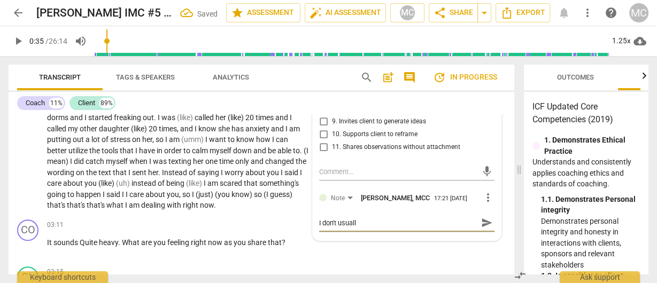
type textarea "I don't usually"
type textarea "I don't usually a"
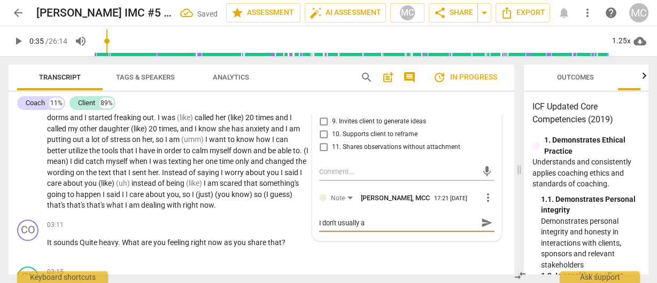
type textarea "I don't usually as"
type textarea "I don't usually ask"
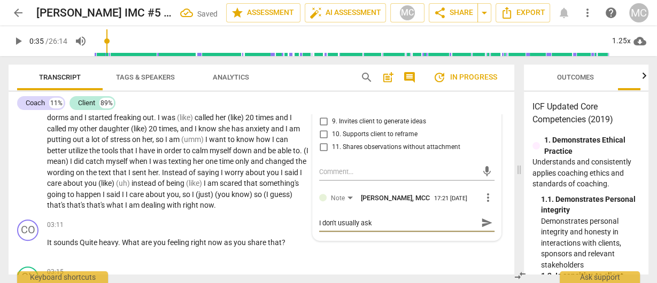
type textarea "I don't usually ask"
type textarea "I don't usually ask t"
type textarea "I don't usually ask th"
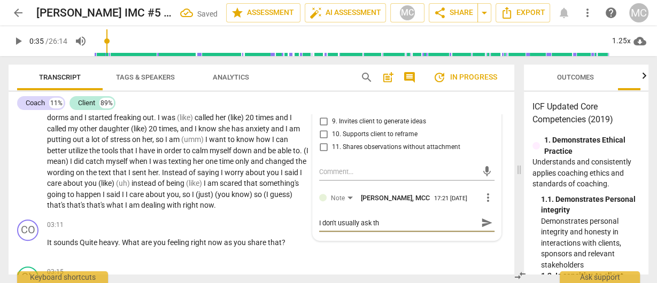
type textarea "I don't usually ask thi"
type textarea "I don't usually ask this"
type textarea "I don't usually ask this q"
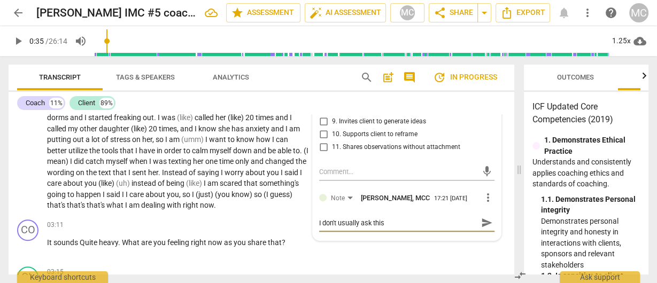
type textarea "I don't usually ask this q"
type textarea "I don't usually ask this qu"
type textarea "I don't usually ask this que"
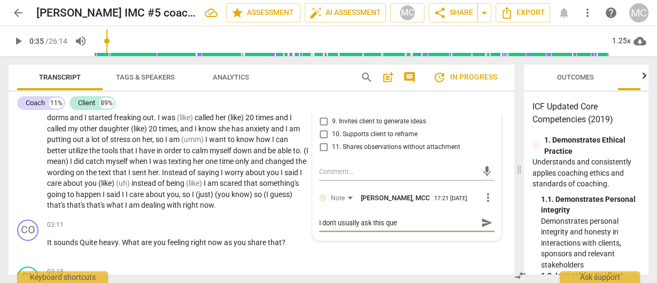
type textarea "I don't usually ask this ques"
type textarea "I don't usually ask this quest"
type textarea "I don't usually ask this questi"
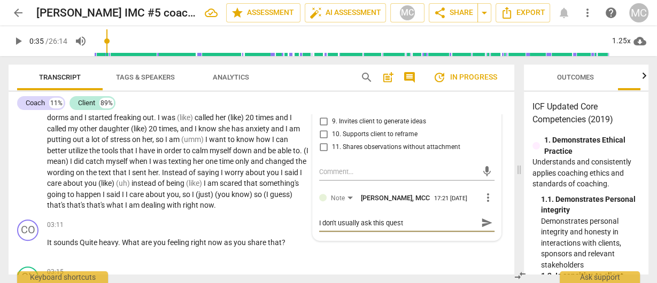
type textarea "I don't usually ask this questi"
type textarea "I don't usually ask this questio"
type textarea "I don't usually ask this question"
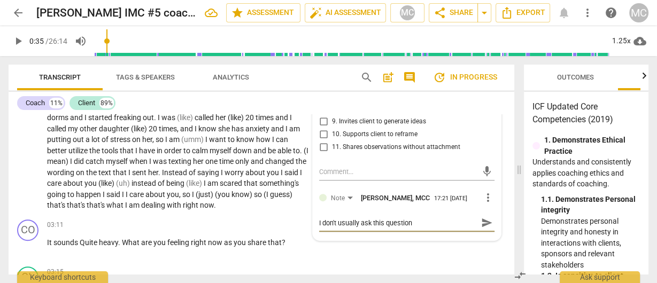
type textarea "I don't usually ask this question"
type textarea "I don't usually ask this question i"
type textarea "I don't usually ask this question in"
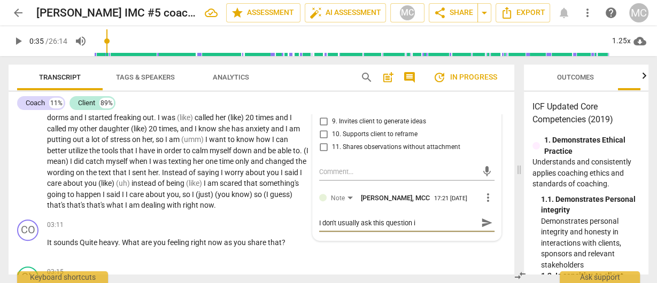
type textarea "I don't usually ask this question in"
type textarea "I don't usually ask this question in m"
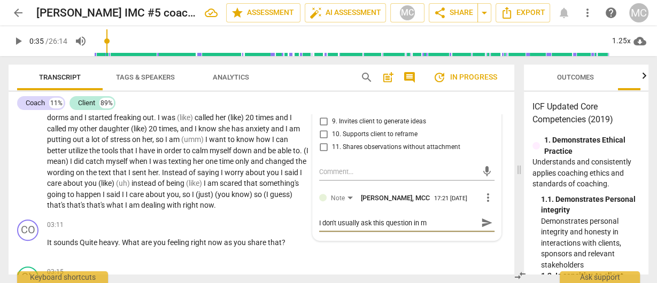
type textarea "I don't usually ask this question in my"
type textarea "I don't usually ask this question in my r"
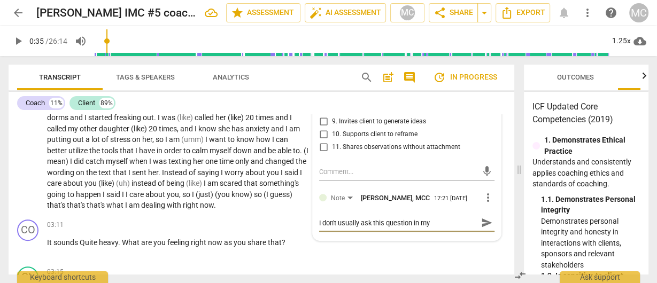
type textarea "I don't usually ask this question in my r"
type textarea "I don't usually ask this question in my re"
type textarea "I don't usually ask this question in my reg"
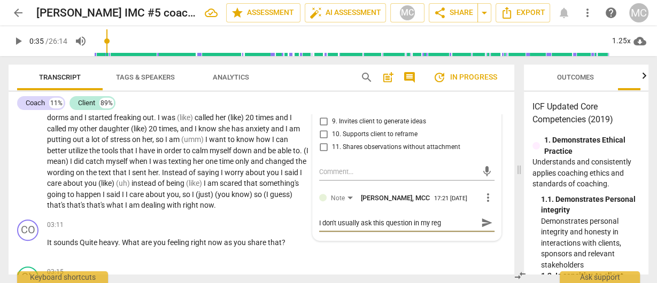
type textarea "I don't usually ask this question in my regu"
type textarea "I don't usually ask this question in my regul"
type textarea "I don't usually ask this question in my regula"
type textarea "I don't usually ask this question in my regulat"
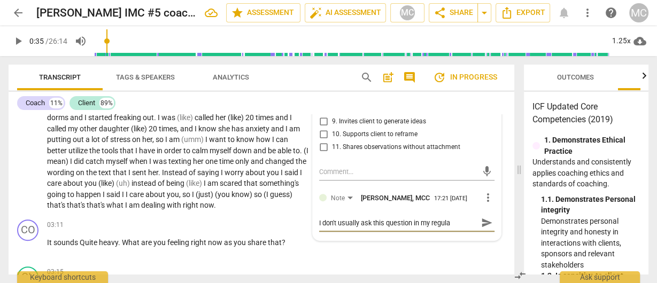
type textarea "I don't usually ask this question in my regulat"
type textarea "I don't usually ask this question in my regulat s"
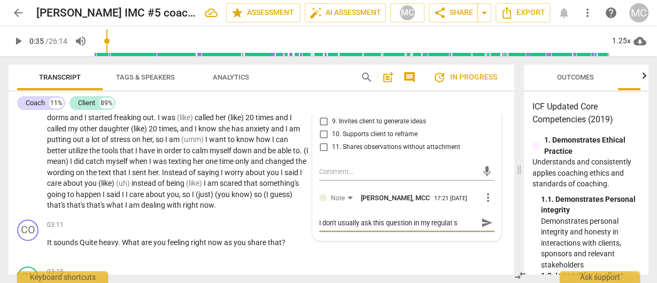
type textarea "I don't usually ask this question in my regulat se"
type textarea "I don't usually ask this question in my regulat ses"
type textarea "I don't usually ask this question in my regulat se"
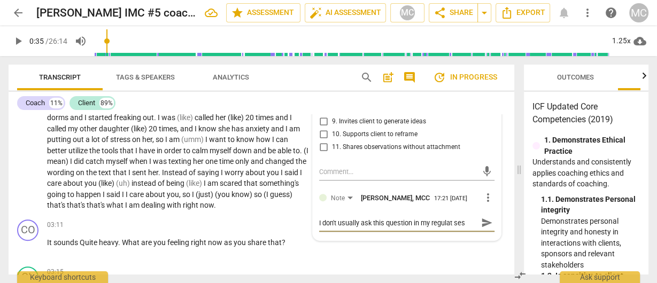
type textarea "I don't usually ask this question in my regulat se"
type textarea "I don't usually ask this question in my regulat s"
type textarea "I don't usually ask this question in my regulat"
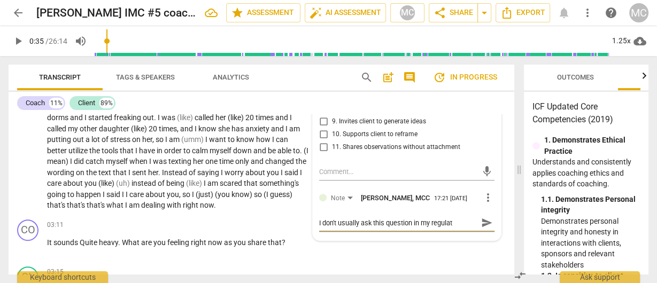
type textarea "I don't usually ask this question in my regulat"
type textarea "I don't usually ask this question in my regula"
type textarea "I don't usually ask this question in my regular"
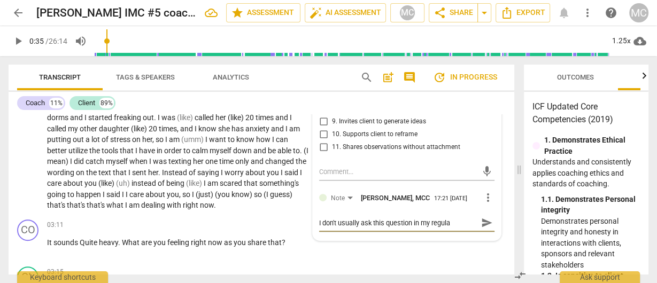
type textarea "I don't usually ask this question in my regular"
type textarea "I don't usually ask this question in my regular s"
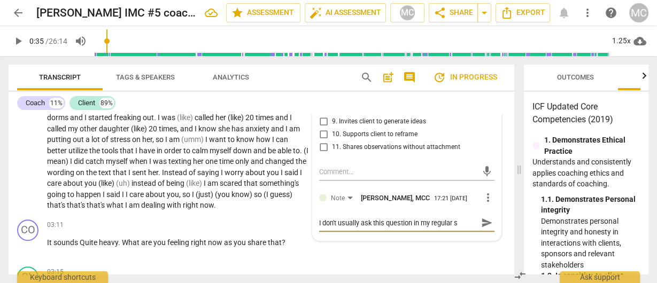
type textarea "I don't usually ask this question in my regular se"
type textarea "I don't usually ask this question in my regular ses"
type textarea "I don't usually ask this question in my regular sess"
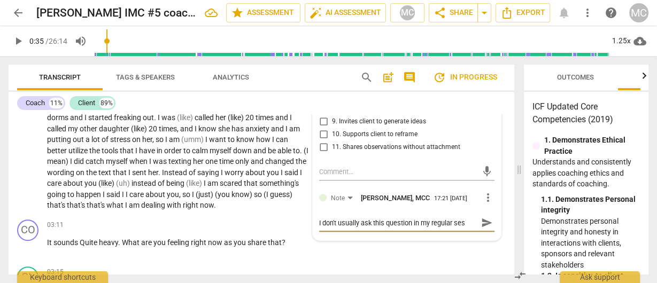
type textarea "I don't usually ask this question in my regular sess"
type textarea "I don't usually ask this question in my regular sessi"
type textarea "I don't usually ask this question in my regular sessio"
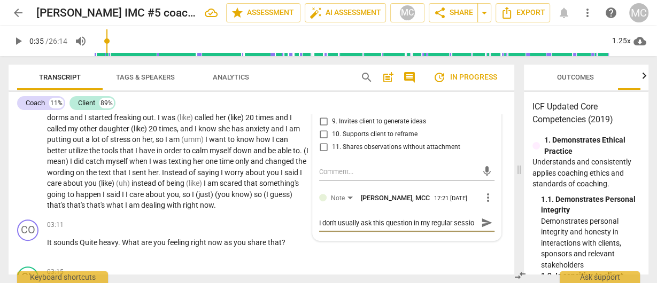
scroll to position [9, 0]
type textarea "I don't usually ask this question in my regular session"
type textarea "I don't usually ask this question in my regular sessions"
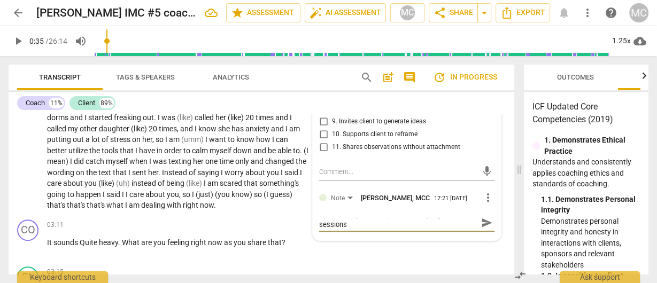
type textarea "I don't usually ask this question in my regular sessions"
type textarea "I don't usually ask this question in my regular sessions b"
type textarea "I don't usually ask this question in my regular sessions bv"
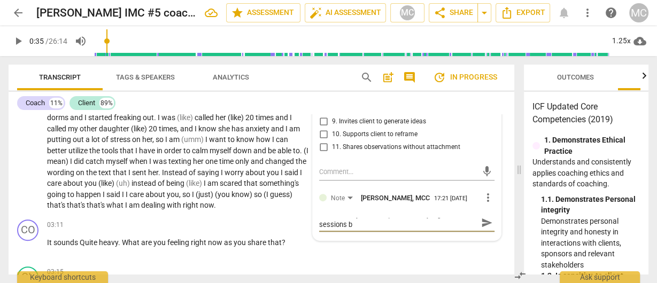
type textarea "I don't usually ask this question in my regular sessions bv"
type textarea "I don't usually ask this question in my regular sessions bve"
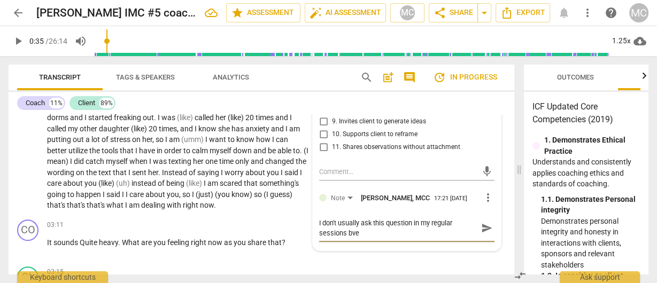
scroll to position [0, 0]
type textarea "I don't usually ask this question in my regular sessions bvec"
type textarea "I don't usually ask this question in my regular sessions bve"
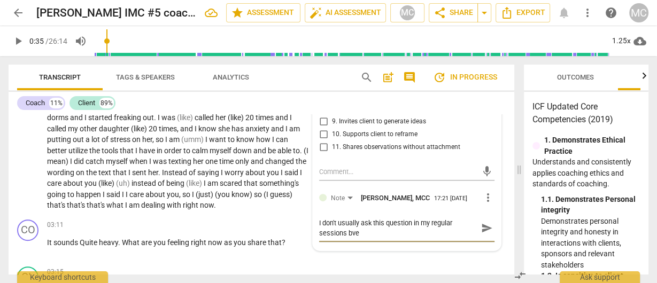
type textarea "I don't usually ask this question in my regular sessions bv"
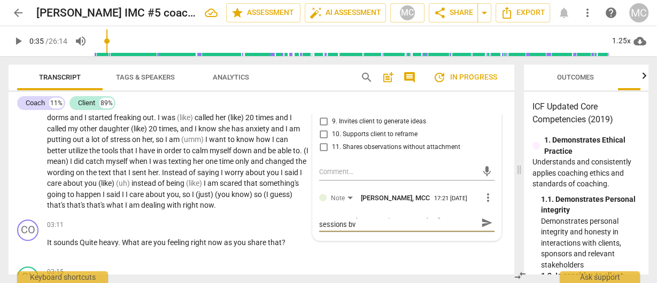
type textarea "I don't usually ask this question in my regular sessions b"
type textarea "I don't usually ask this question in my regular sessions be"
type textarea "I don't usually ask this question in my regular sessions bec"
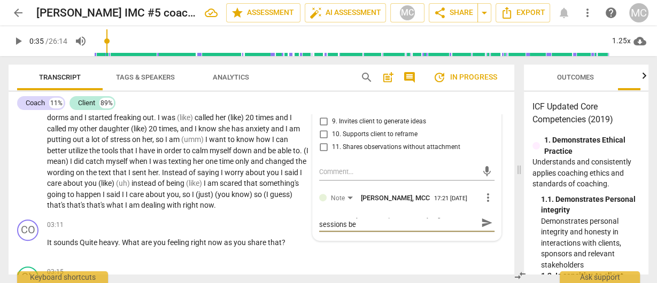
type textarea "I don't usually ask this question in my regular sessions bec"
type textarea "I don't usually ask this question in my regular sessions beca"
type textarea "I don't usually ask this question in my regular sessions becau"
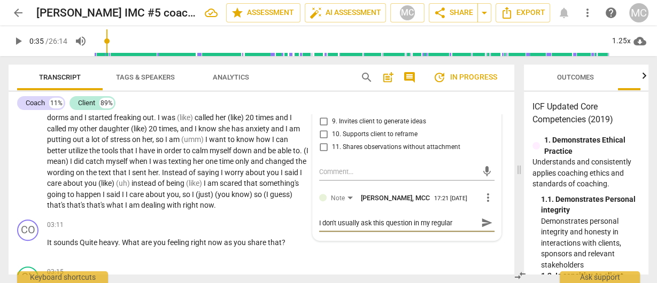
type textarea "I don't usually ask this question in my regular sessions becau"
type textarea "I don't usually ask this question in my regular sessions becaus"
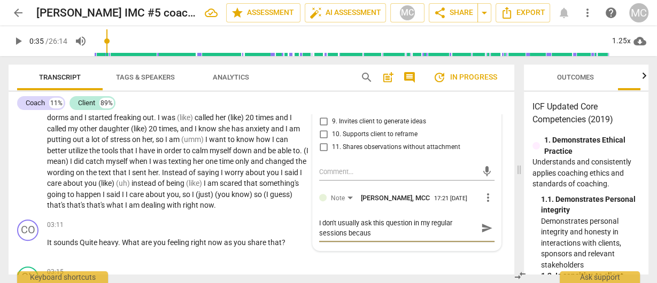
type textarea "I don't usually ask this question in my regular sessions because"
type textarea "I don't usually ask this question in my regular sessions because,"
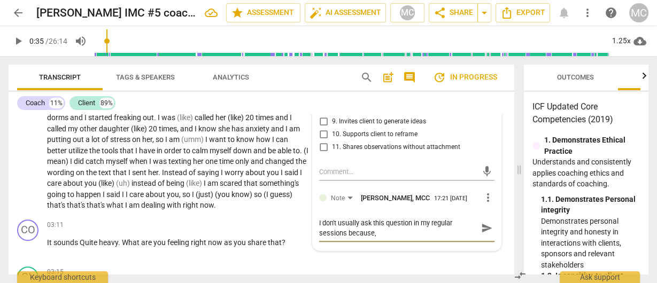
type textarea "I don't usually ask this question in my regular sessions because,"
type textarea "I don't usually ask this question in my regular sessions because, b"
type textarea "I don't usually ask this question in my regular sessions because, be"
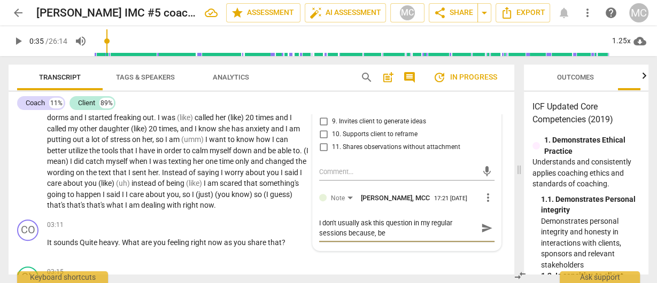
type textarea "I don't usually ask this question in my regular sessions because, b"
type textarea "I don't usually ask this question in my regular sessions because,"
type textarea "I don't usually ask this question in my regular sessions because, b"
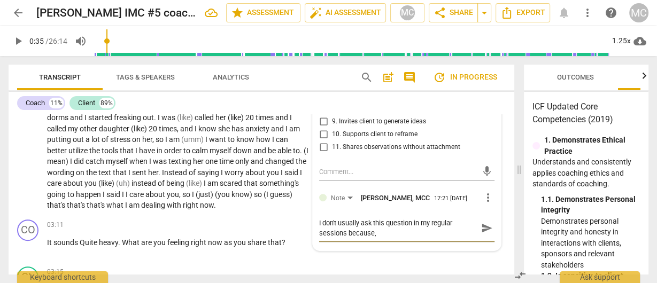
type textarea "I don't usually ask this question in my regular sessions because, b"
type textarea "I don't usually ask this question in my regular sessions because, be"
type textarea "I don't usually ask this question in my regular sessions because, bef"
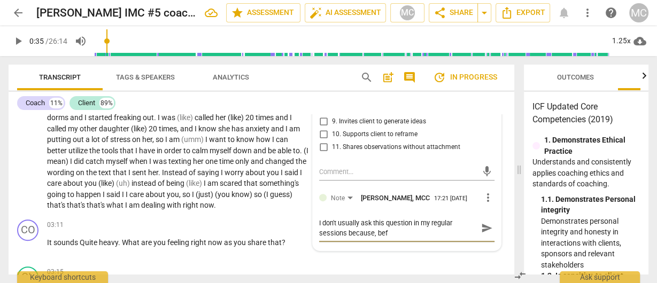
type textarea "I don't usually ask this question in my regular sessions because, befo"
type textarea "I don't usually ask this question in my regular sessions because, befor"
type textarea "I don't usually ask this question in my regular sessions because, before"
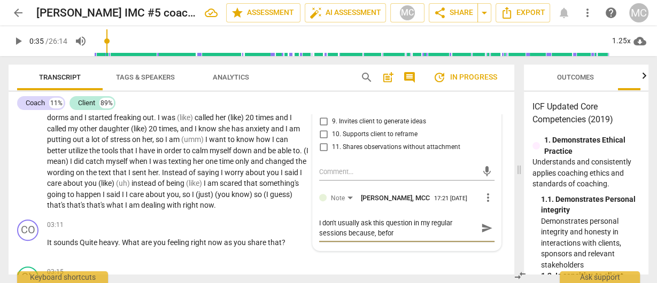
type textarea "I don't usually ask this question in my regular sessions because, before"
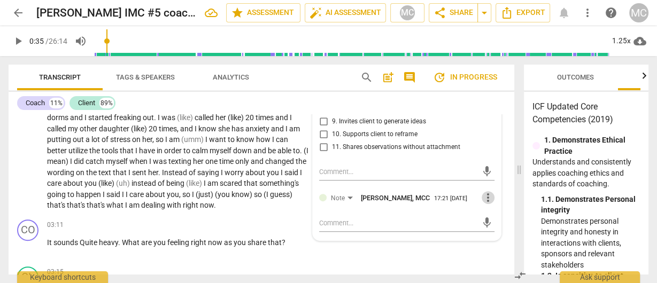
click at [486, 202] on span "more_vert" at bounding box center [487, 197] width 13 height 13
click at [495, 221] on li "Delete" at bounding box center [496, 219] width 37 height 20
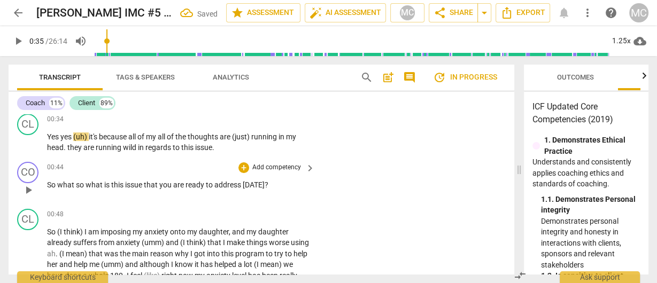
scroll to position [85, 0]
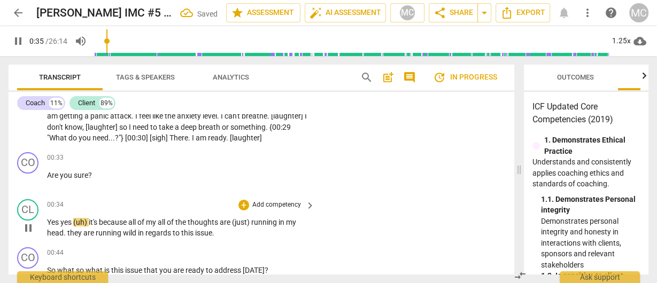
click at [54, 224] on span "Yes" at bounding box center [53, 222] width 13 height 9
click at [59, 224] on span "Yes" at bounding box center [53, 222] width 13 height 9
drag, startPoint x: 103, startPoint y: 221, endPoint x: 75, endPoint y: 222, distance: 27.8
click at [75, 222] on p "Yes. Yes (uh) it's because all of my all of the thoughts are (just) running in …" at bounding box center [178, 228] width 262 height 22
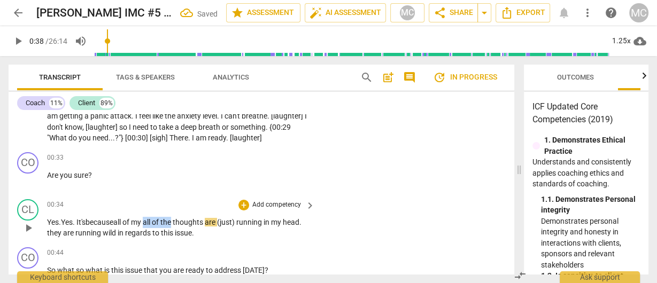
drag, startPoint x: 179, startPoint y: 222, endPoint x: 150, endPoint y: 222, distance: 29.4
click at [150, 222] on p "Yes. Yes. It's because all of my all of the thoughts are (just) running in my h…" at bounding box center [178, 228] width 262 height 22
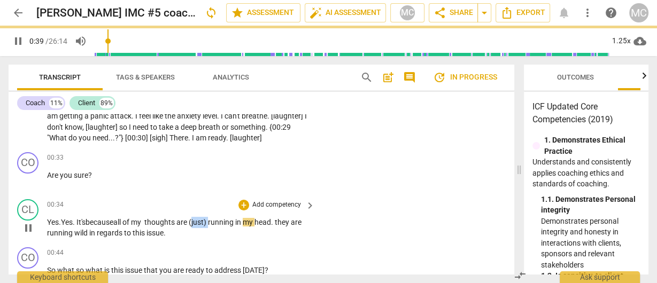
drag, startPoint x: 209, startPoint y: 223, endPoint x: 197, endPoint y: 224, distance: 12.4
click at [197, 224] on span "(just)" at bounding box center [198, 222] width 19 height 9
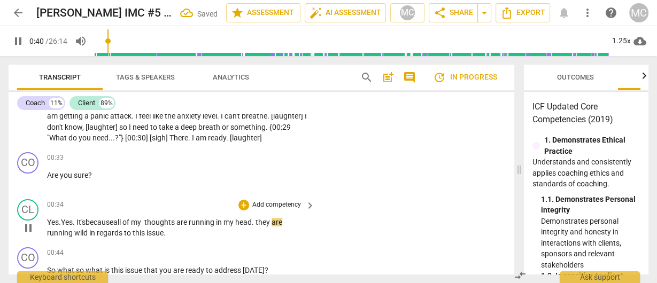
click at [122, 221] on span "all" at bounding box center [117, 222] width 9 height 9
click at [409, 239] on div "CL play_arrow pause 00:34 + Add competency keyboard_arrow_right Yes. Yes. It's …" at bounding box center [261, 219] width 505 height 48
click at [261, 222] on span "they" at bounding box center [267, 222] width 16 height 9
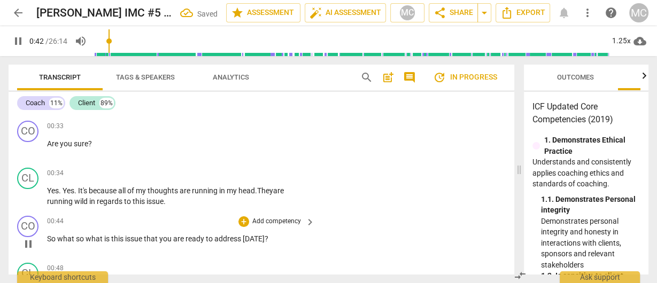
scroll to position [128, 0]
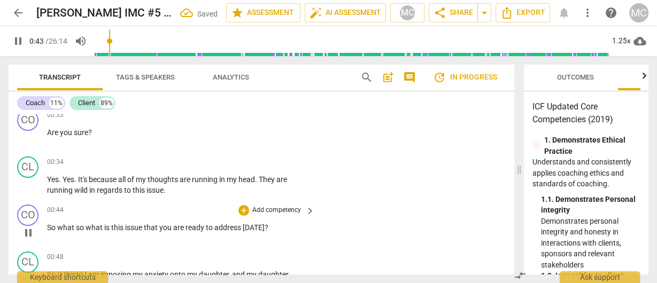
click at [47, 229] on span "So" at bounding box center [52, 227] width 10 height 9
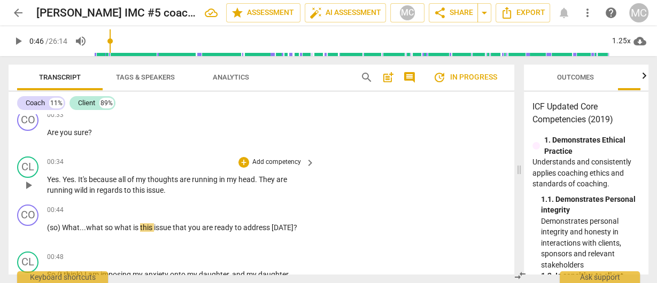
click at [126, 193] on span "to" at bounding box center [128, 190] width 9 height 9
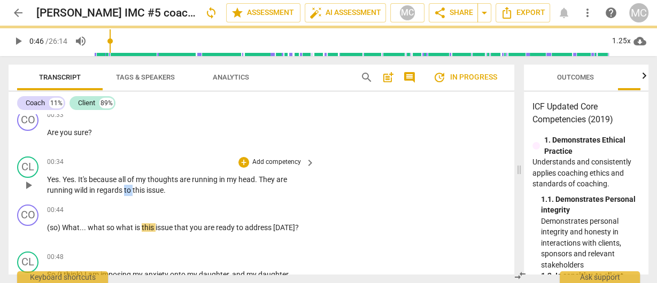
click at [126, 193] on span "to" at bounding box center [128, 190] width 9 height 9
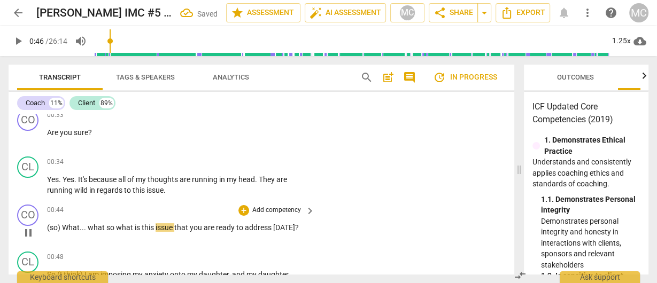
click at [63, 229] on span "What" at bounding box center [71, 227] width 18 height 9
click at [66, 225] on span "What" at bounding box center [71, 227] width 18 height 9
drag, startPoint x: 106, startPoint y: 229, endPoint x: 81, endPoint y: 231, distance: 24.7
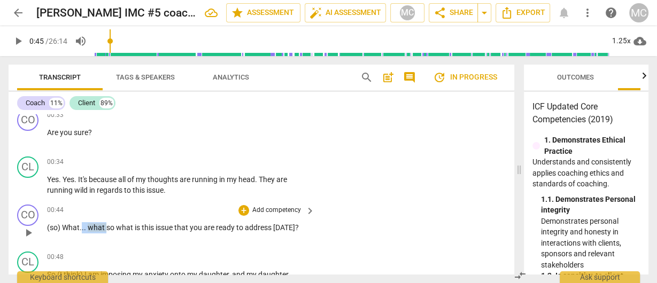
click at [81, 231] on p "(so) What . . . what so what is this issue that you are ready to address today ?" at bounding box center [178, 227] width 262 height 11
click at [273, 210] on p "Add competency" at bounding box center [276, 211] width 51 height 10
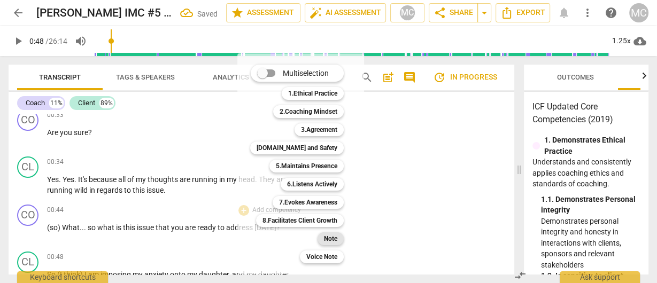
click at [340, 240] on div "Note" at bounding box center [330, 238] width 26 height 13
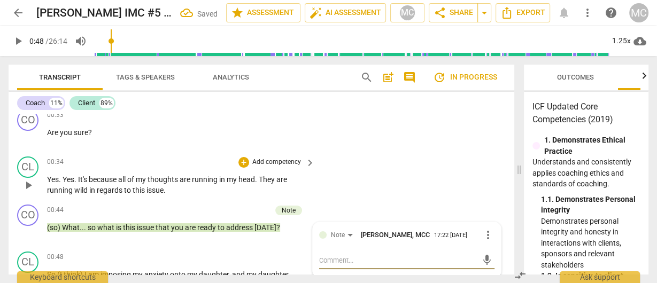
click at [283, 165] on p "Add competency" at bounding box center [276, 163] width 51 height 10
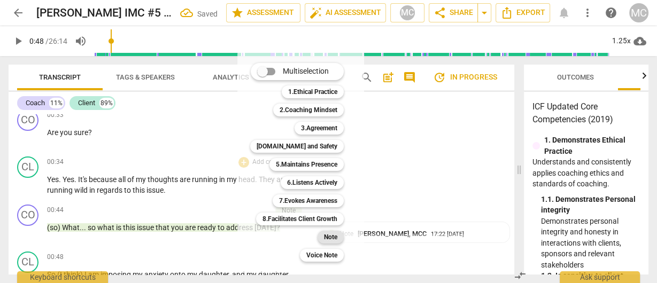
click at [335, 237] on b "Note" at bounding box center [330, 237] width 13 height 13
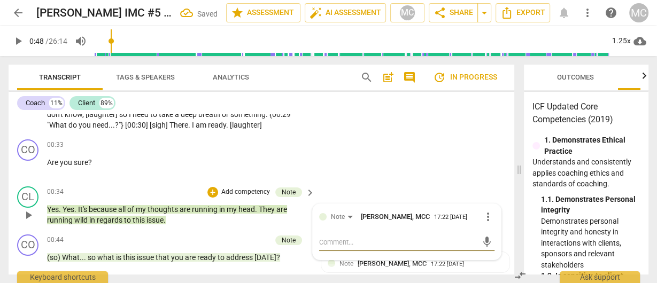
scroll to position [85, 0]
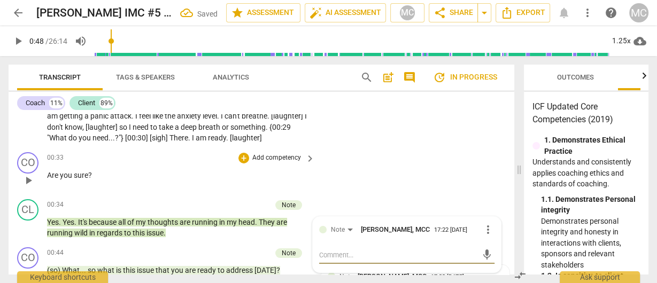
click at [275, 158] on p "Add competency" at bounding box center [276, 158] width 51 height 10
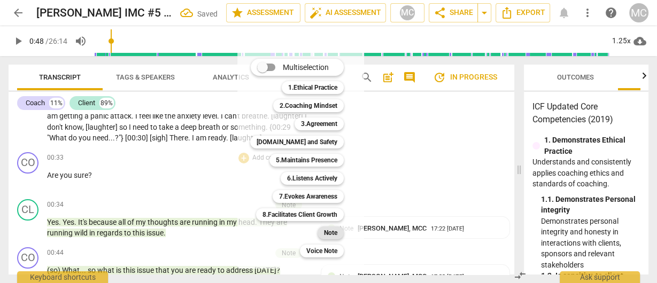
click at [335, 231] on b "Note" at bounding box center [330, 233] width 13 height 13
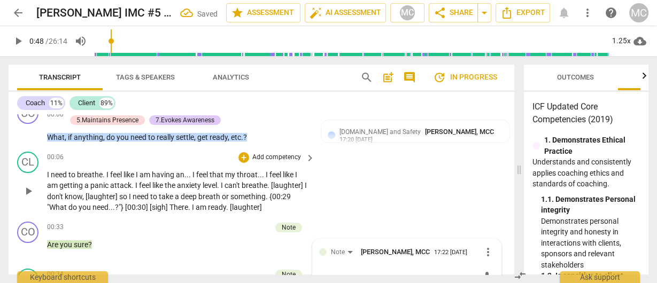
scroll to position [0, 0]
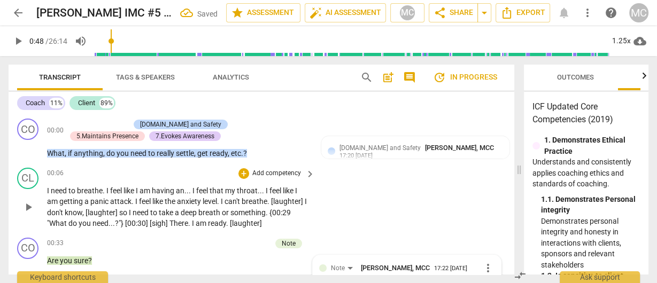
click at [279, 174] on p "Add competency" at bounding box center [276, 174] width 51 height 10
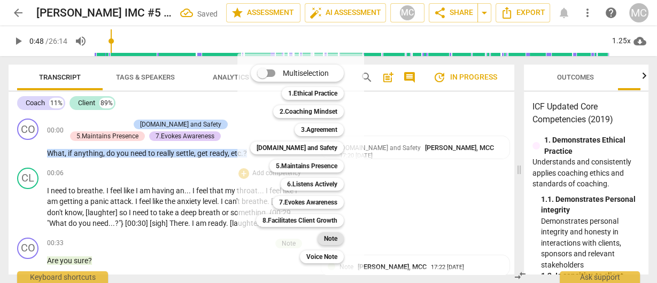
click at [336, 238] on b "Note" at bounding box center [330, 238] width 13 height 13
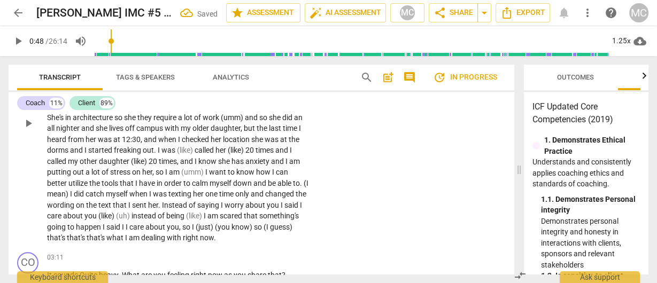
scroll to position [427, 0]
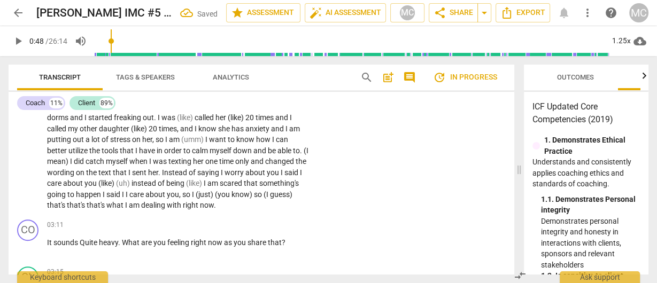
click at [141, 204] on span "am" at bounding box center [135, 205] width 12 height 9
click at [77, 241] on span "sounds" at bounding box center [66, 242] width 26 height 9
click at [259, 188] on span "something's" at bounding box center [279, 183] width 40 height 9
click at [124, 246] on span "What" at bounding box center [130, 242] width 19 height 9
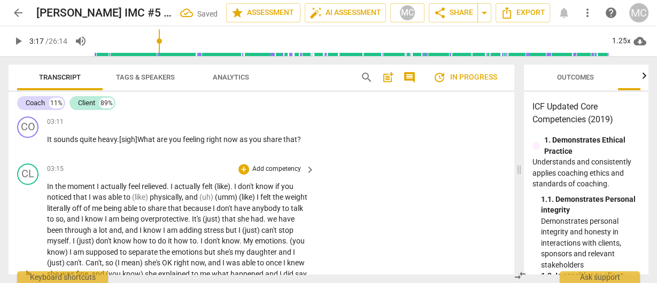
scroll to position [512, 0]
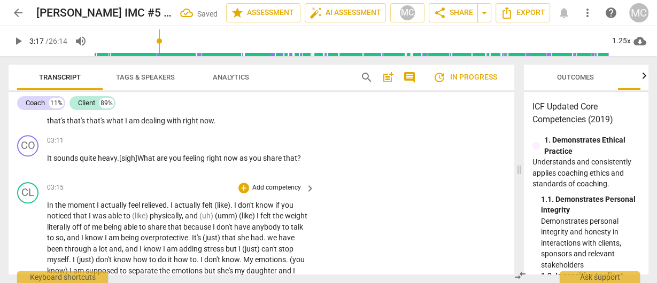
click at [47, 206] on span "In" at bounding box center [51, 205] width 8 height 9
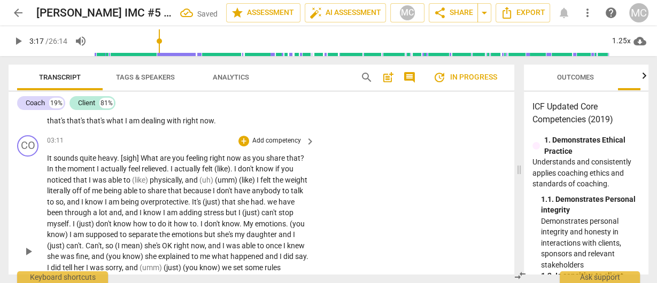
click at [47, 170] on span "In" at bounding box center [51, 169] width 8 height 9
click at [112, 169] on span "I" at bounding box center [110, 169] width 4 height 9
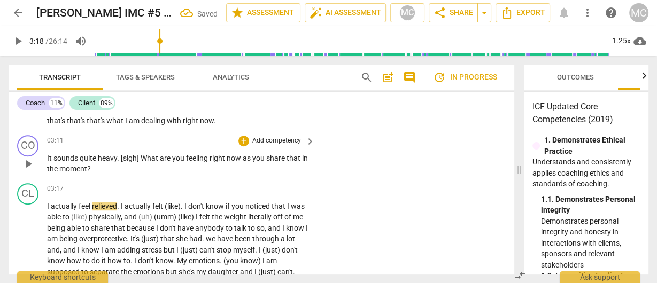
click at [287, 143] on p "Add competency" at bounding box center [276, 141] width 51 height 10
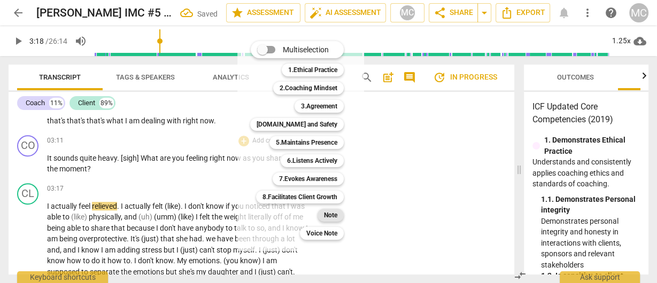
click at [336, 215] on b "Note" at bounding box center [330, 215] width 13 height 13
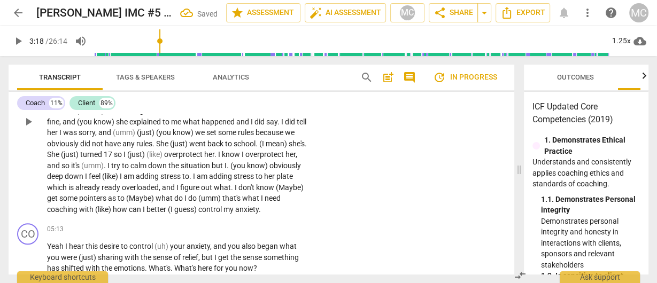
scroll to position [725, 0]
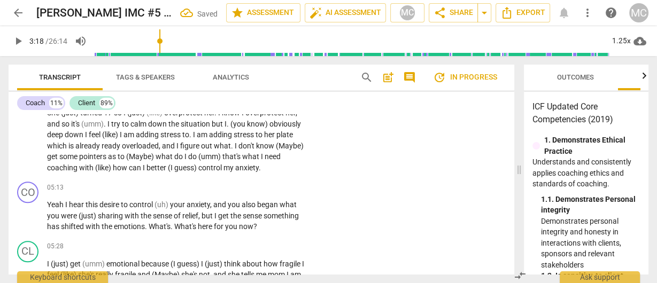
click at [223, 166] on span "control" at bounding box center [210, 167] width 25 height 9
click at [65, 204] on span "I" at bounding box center [67, 204] width 4 height 9
drag, startPoint x: 172, startPoint y: 206, endPoint x: 158, endPoint y: 207, distance: 13.9
click at [158, 207] on span "(uh)" at bounding box center [160, 204] width 15 height 9
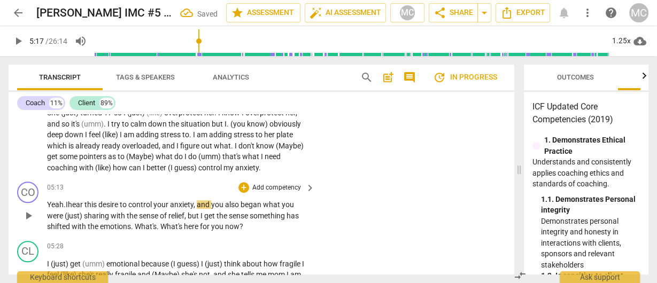
click at [159, 207] on span "your" at bounding box center [161, 204] width 17 height 9
click at [265, 206] on p "Yeah. I hear this desire to control your anxiety , and you also began what you …" at bounding box center [178, 215] width 262 height 33
click at [282, 205] on span "what" at bounding box center [277, 204] width 19 height 9
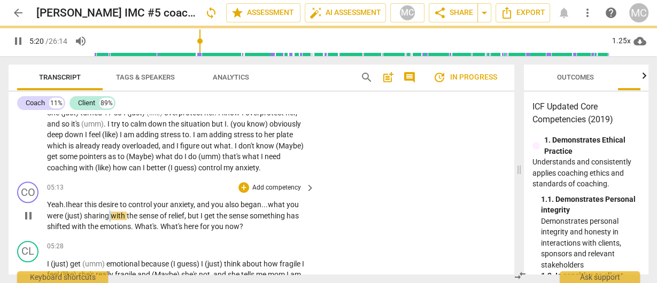
click at [108, 216] on p "Yeah. I hear this desire to control your anxiety , and you also began... what y…" at bounding box center [178, 215] width 262 height 33
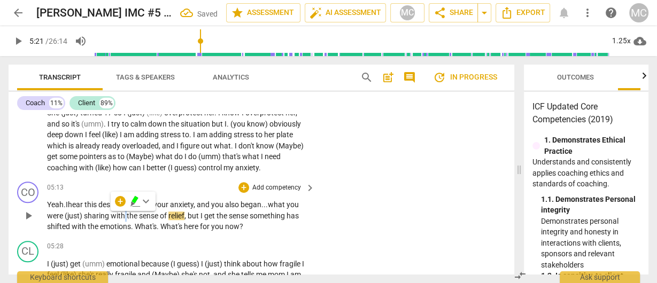
click at [126, 216] on span "with" at bounding box center [119, 216] width 16 height 9
click at [176, 228] on span "What's" at bounding box center [172, 226] width 24 height 9
click at [123, 225] on span "emotions" at bounding box center [115, 226] width 31 height 9
click at [279, 190] on p "Add competency" at bounding box center [276, 188] width 51 height 10
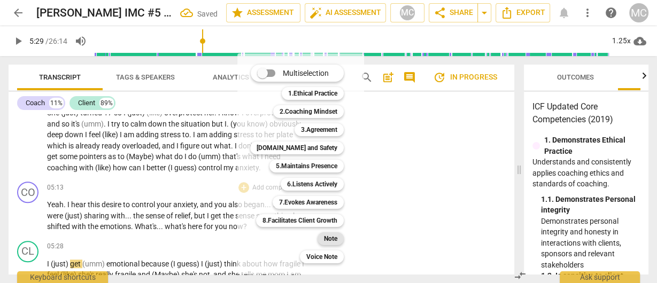
click at [329, 237] on b "Note" at bounding box center [330, 238] width 13 height 13
